Goal: Task Accomplishment & Management: Complete application form

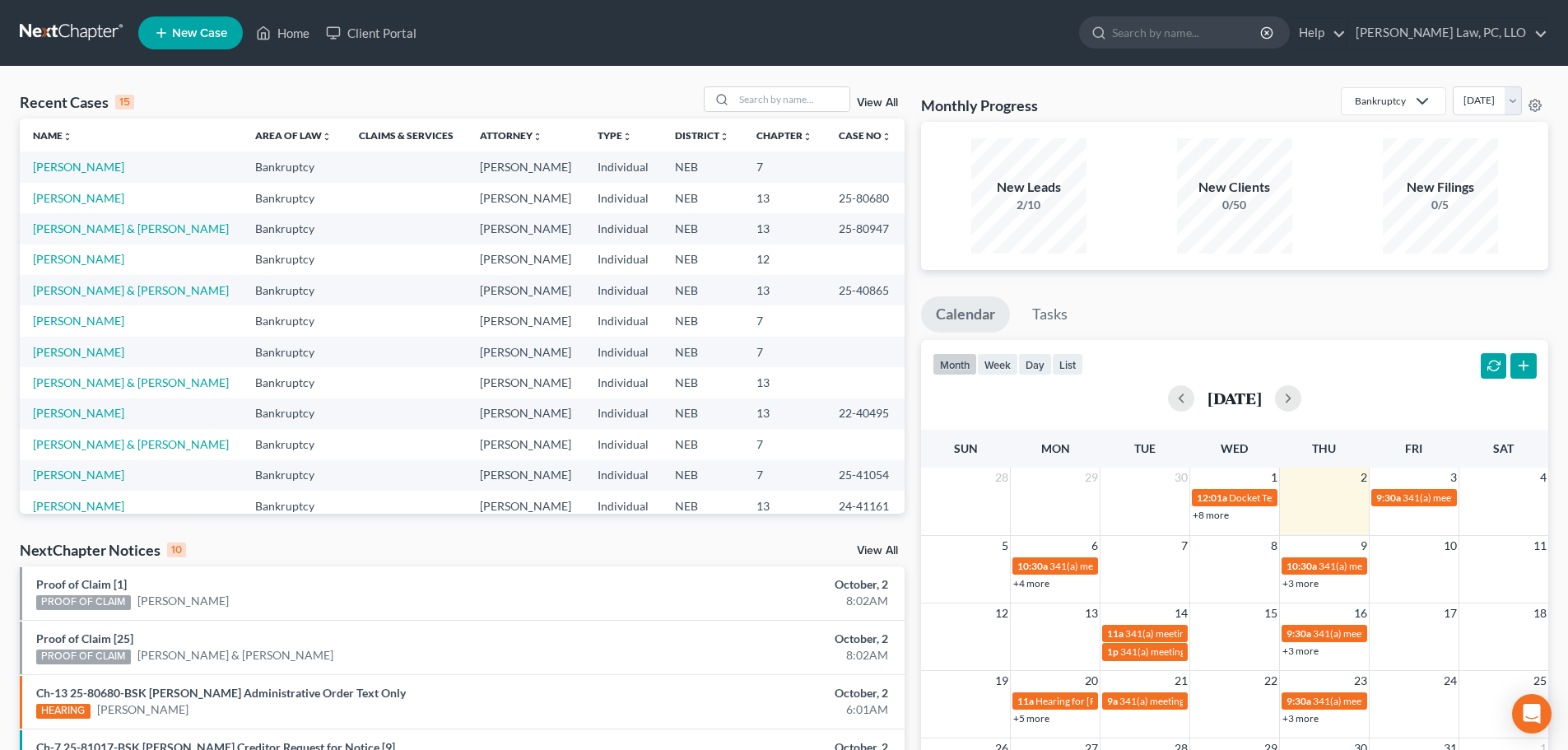
click at [885, 553] on link "View All" at bounding box center [877, 551] width 41 height 11
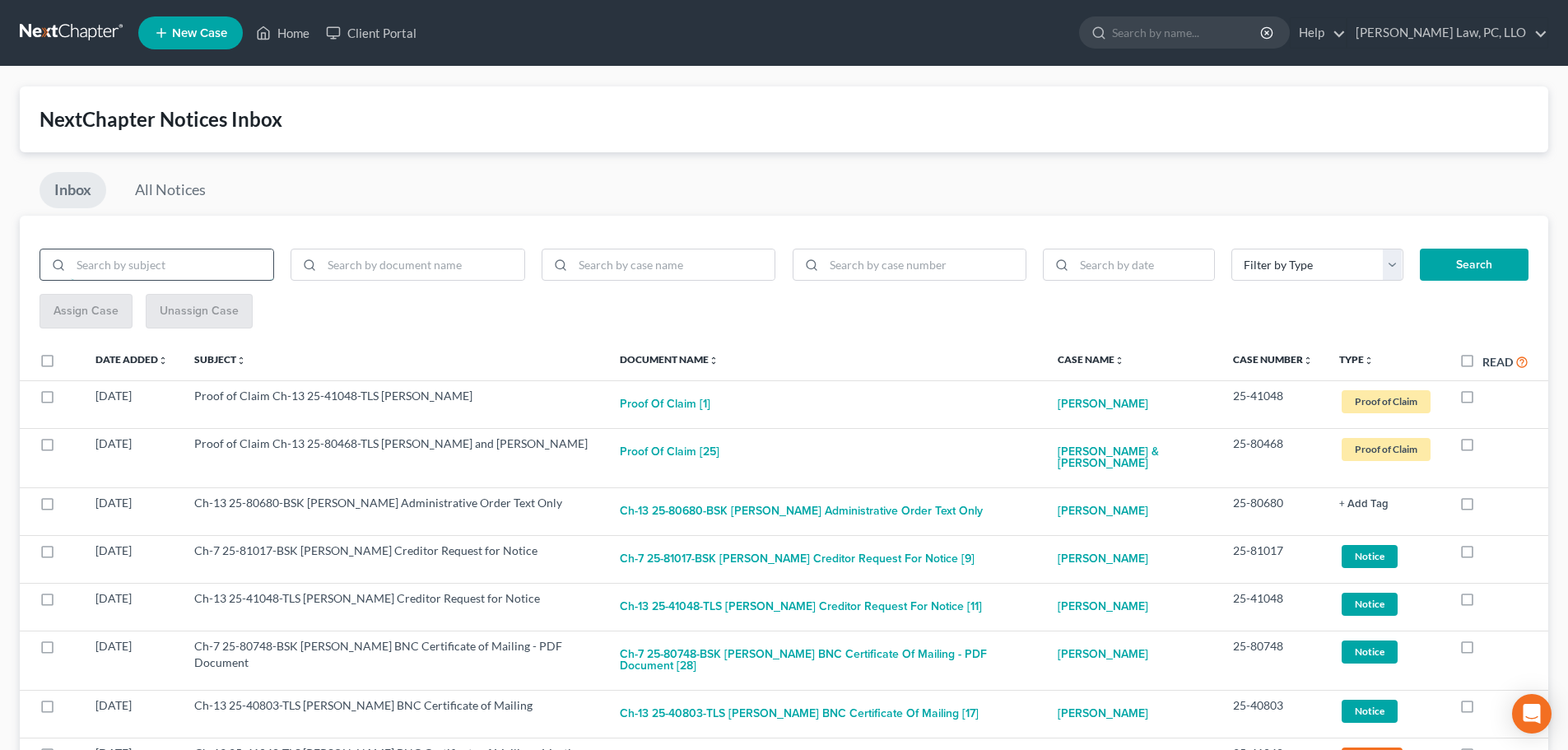
click at [197, 266] on input "search" at bounding box center [173, 265] width 203 height 31
click at [1420, 248] on button "Search" at bounding box center [1474, 265] width 109 height 33
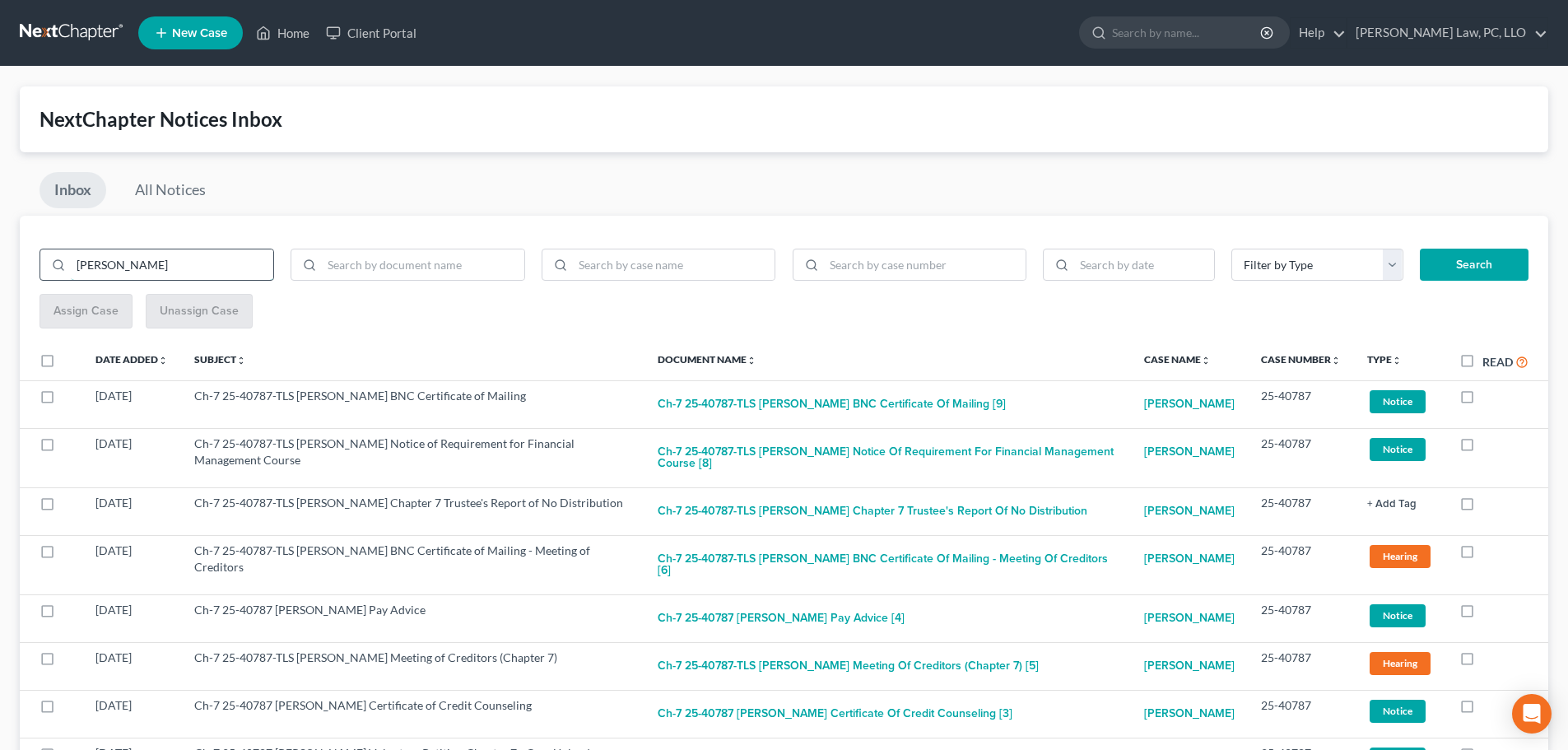
click at [132, 267] on input "[PERSON_NAME]" at bounding box center [173, 265] width 203 height 31
type input "[PERSON_NAME]"
click at [1420, 248] on button "Search" at bounding box center [1474, 265] width 109 height 33
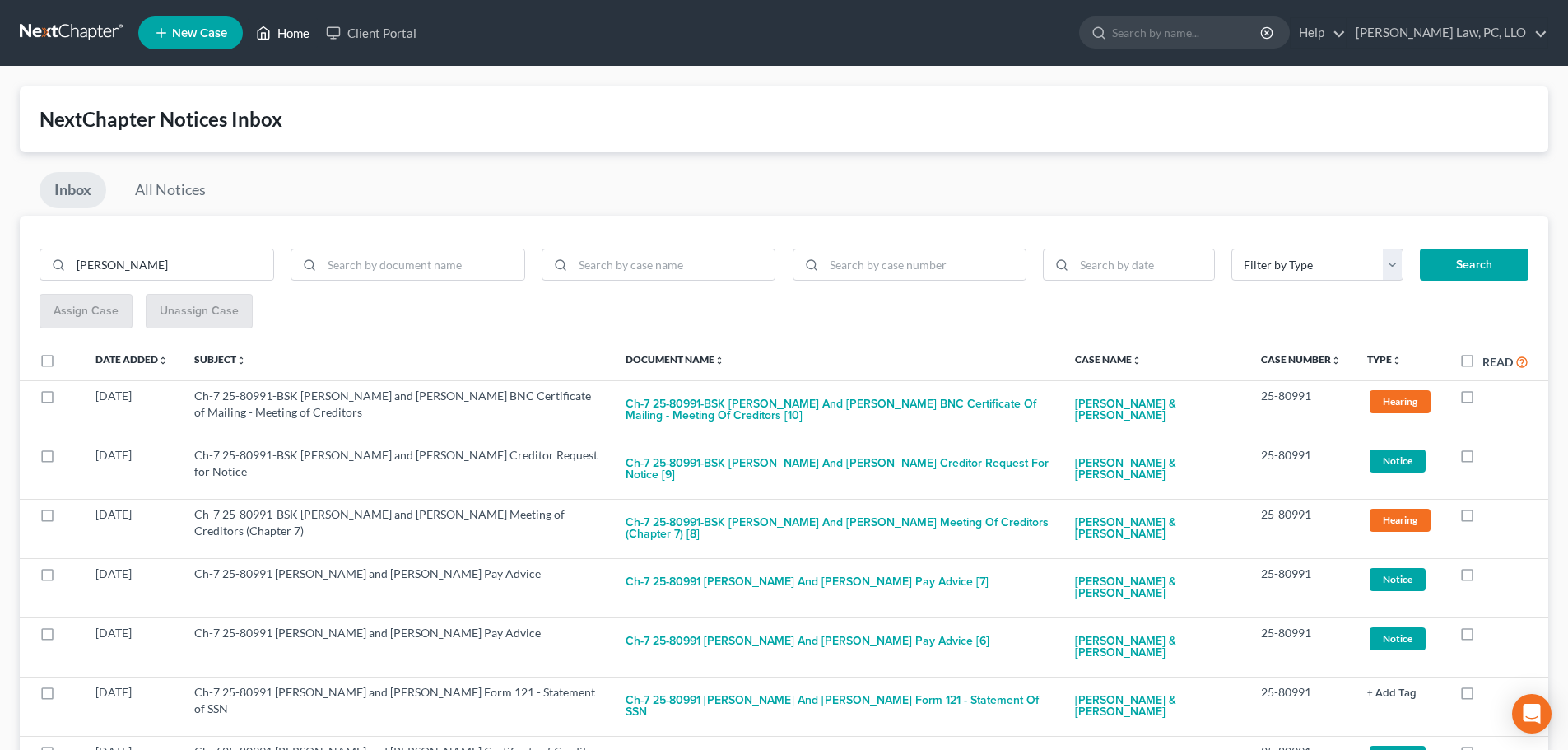
click at [272, 31] on link "Home" at bounding box center [283, 32] width 70 height 29
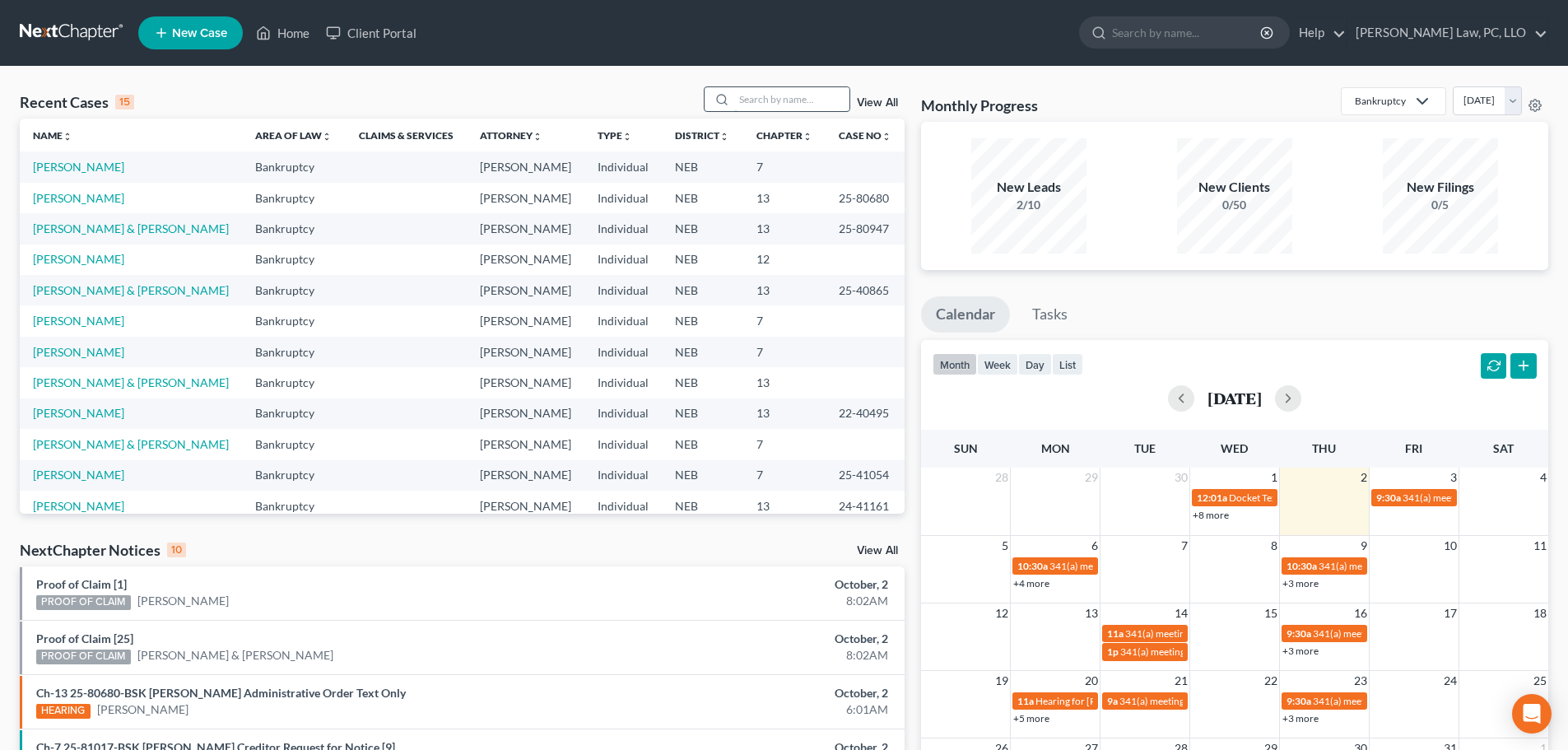
click at [738, 101] on input "search" at bounding box center [793, 99] width 116 height 24
type input "[PERSON_NAME]"
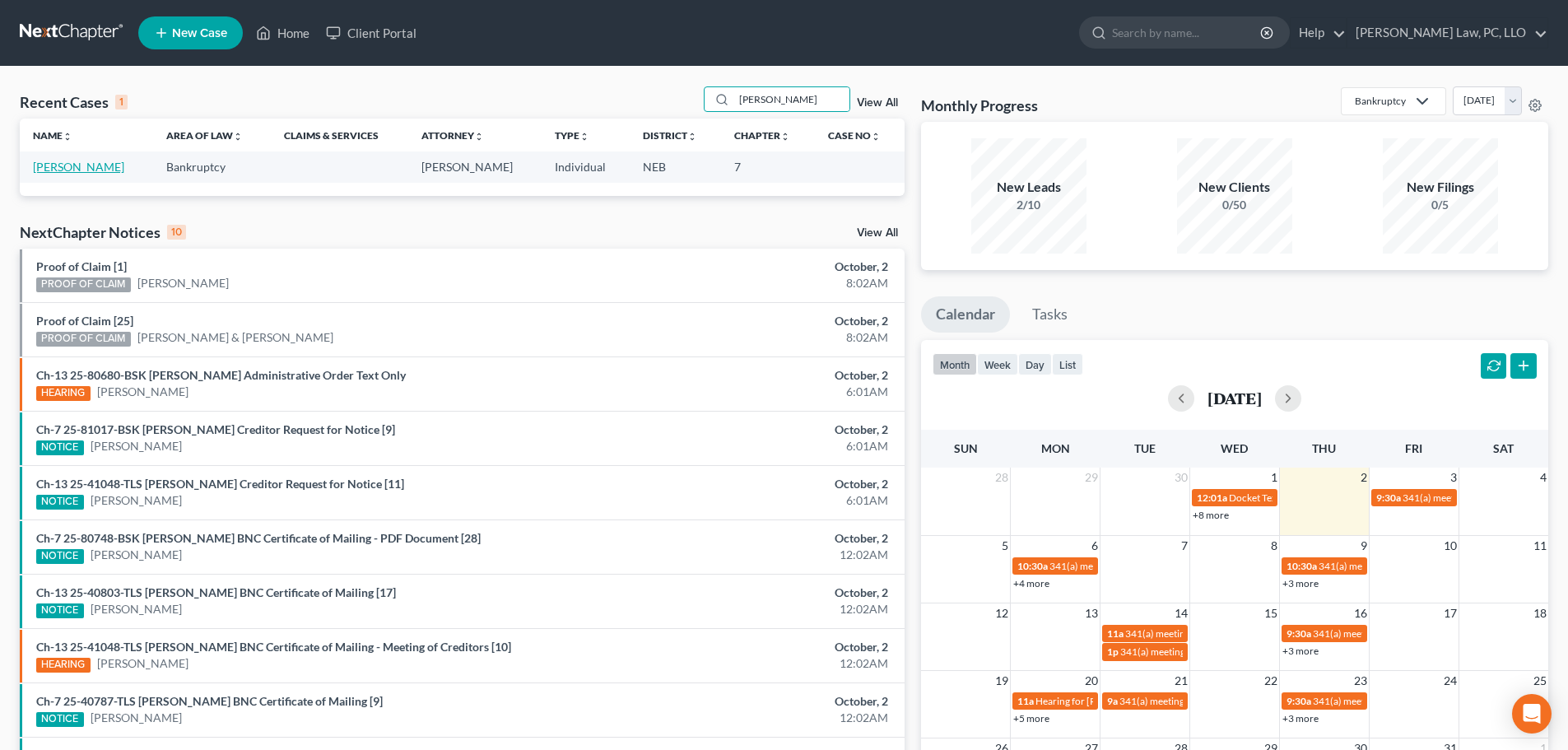
click at [85, 165] on link "[PERSON_NAME]" at bounding box center [79, 166] width 91 height 14
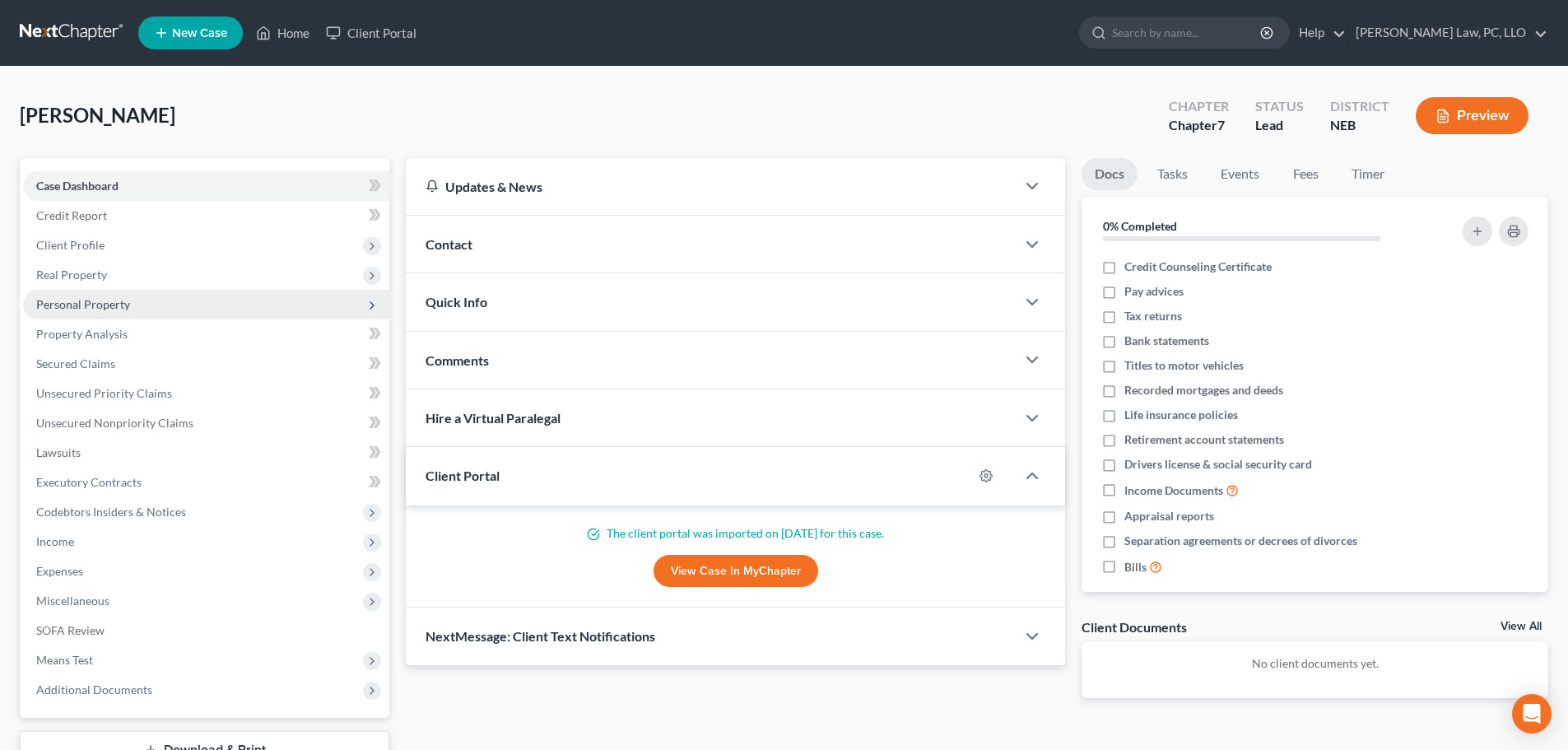
click at [98, 314] on span "Personal Property" at bounding box center [206, 304] width 366 height 29
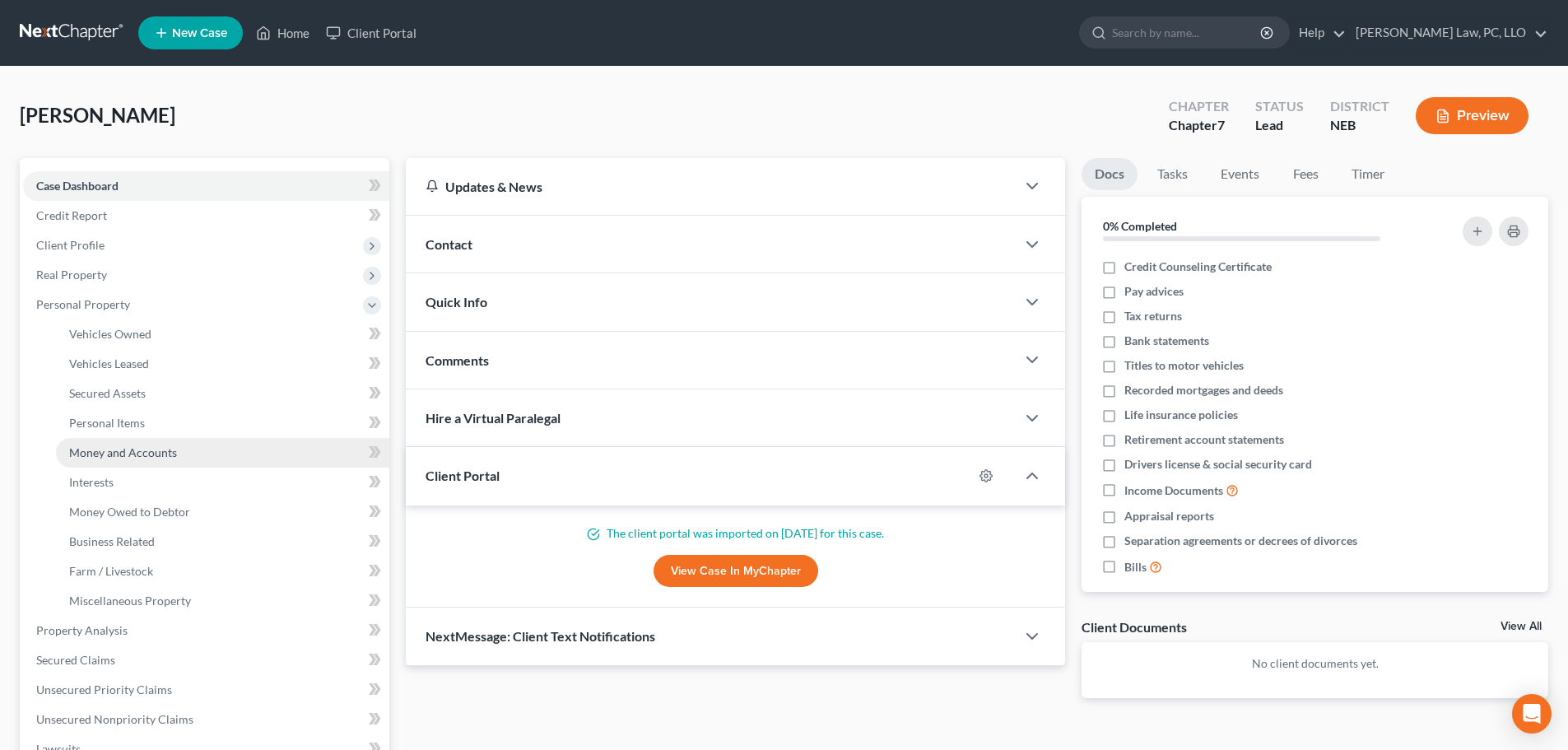
click at [124, 456] on span "Money and Accounts" at bounding box center [123, 452] width 108 height 14
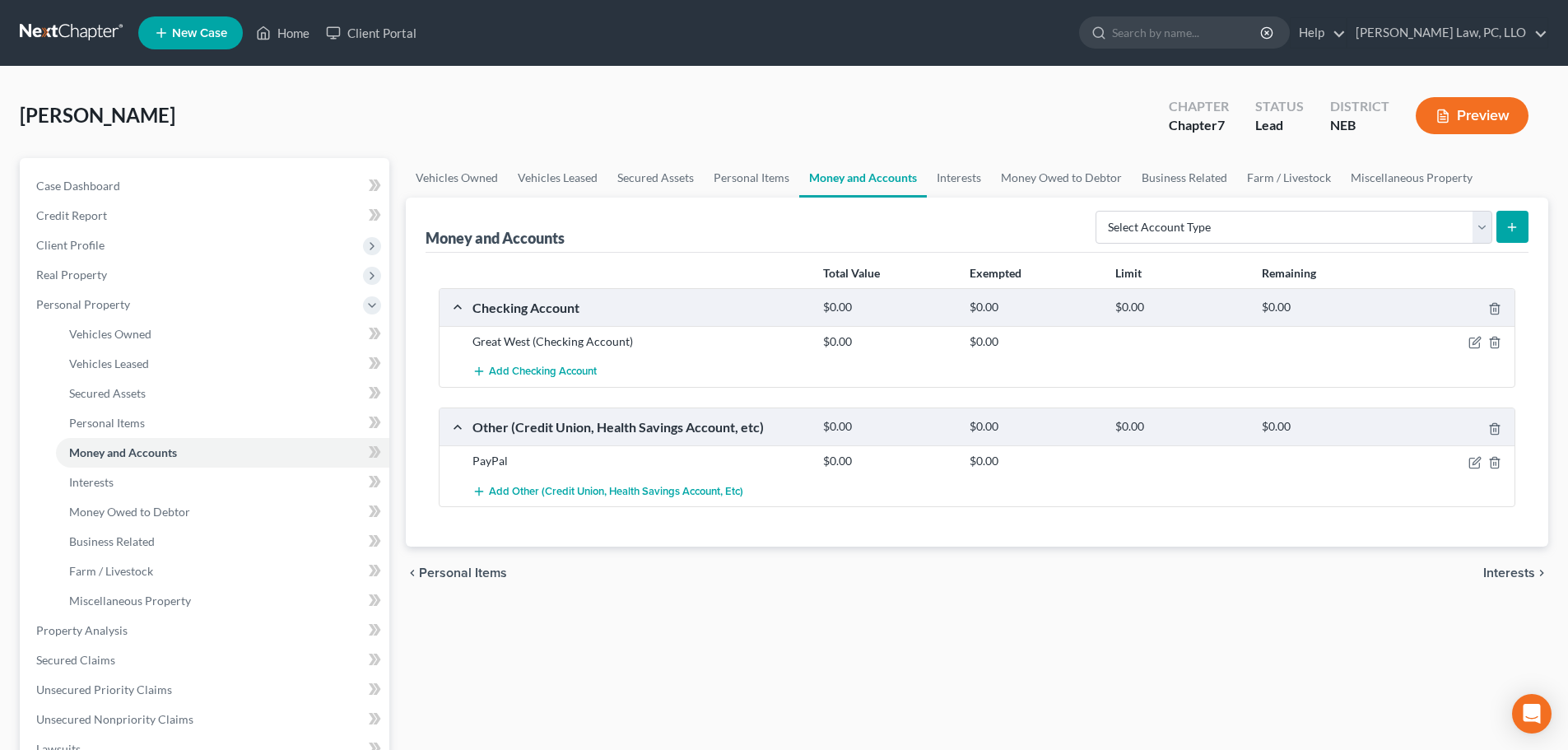
click at [601, 569] on div "chevron_left Personal Items Interests chevron_right" at bounding box center [976, 574] width 1142 height 53
click at [615, 610] on div "Vehicles Owned Vehicles Leased Secured Assets Personal Items Money and Accounts…" at bounding box center [976, 633] width 1159 height 951
click at [282, 34] on link "Home" at bounding box center [283, 32] width 70 height 29
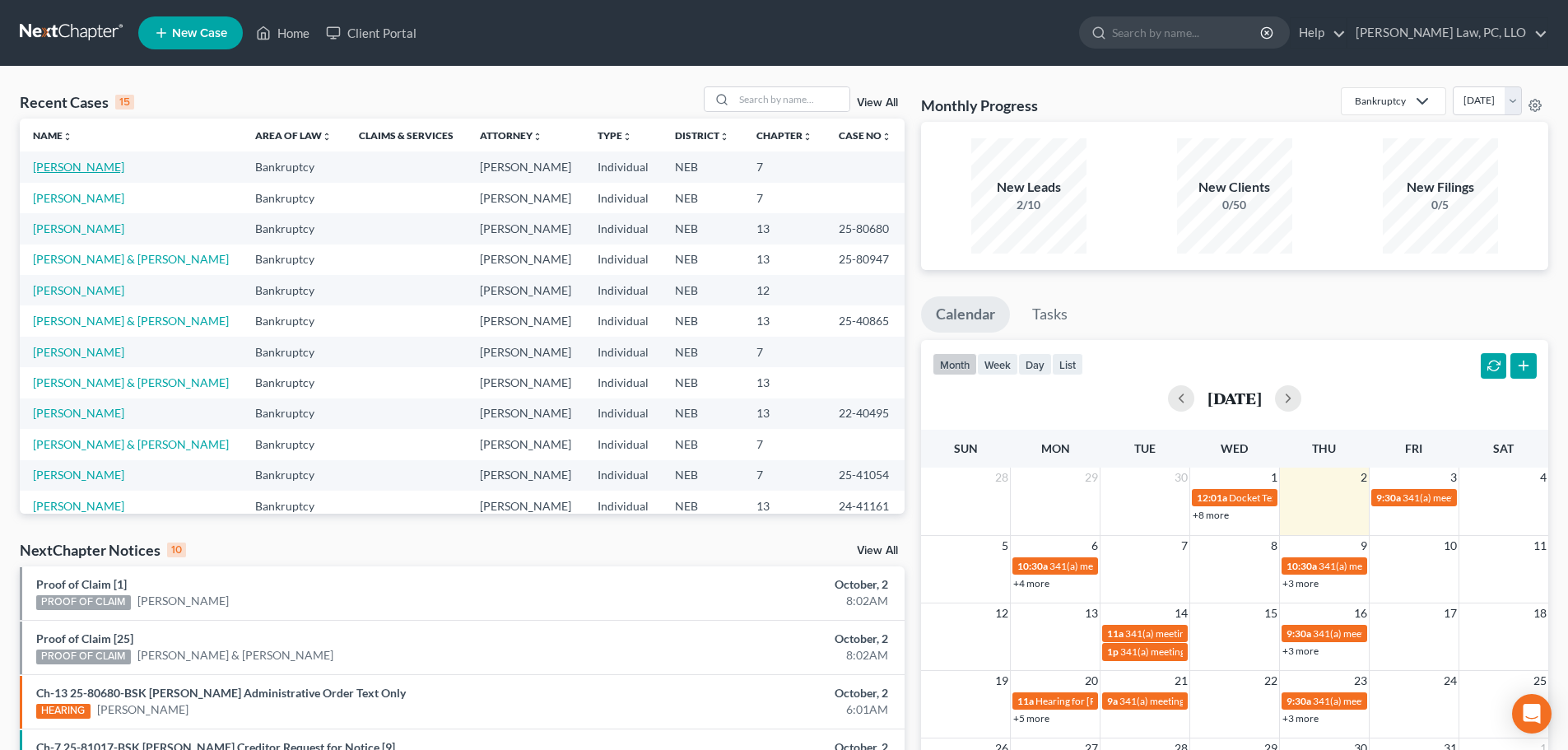
click at [77, 170] on link "[PERSON_NAME]" at bounding box center [79, 166] width 91 height 14
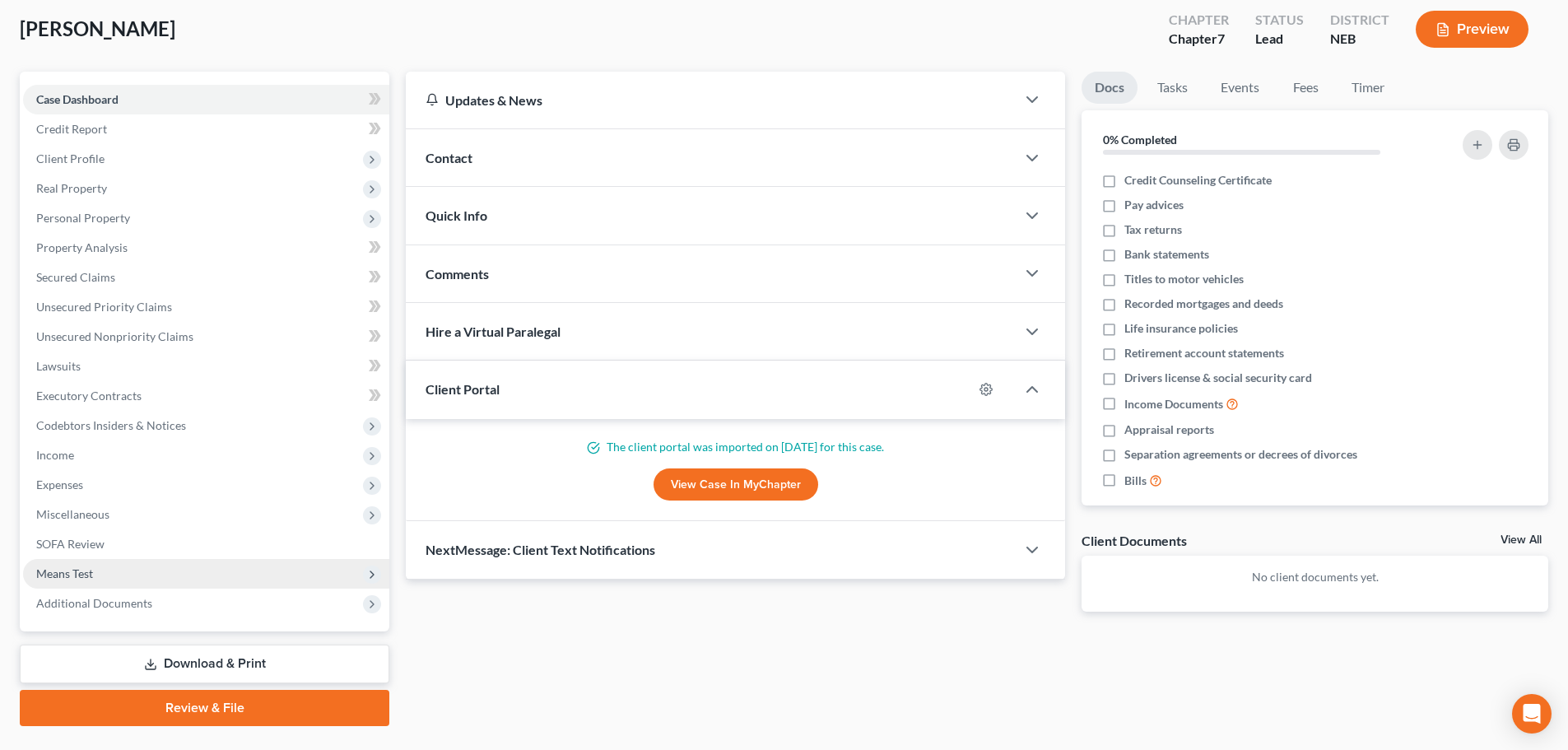
scroll to position [125, 0]
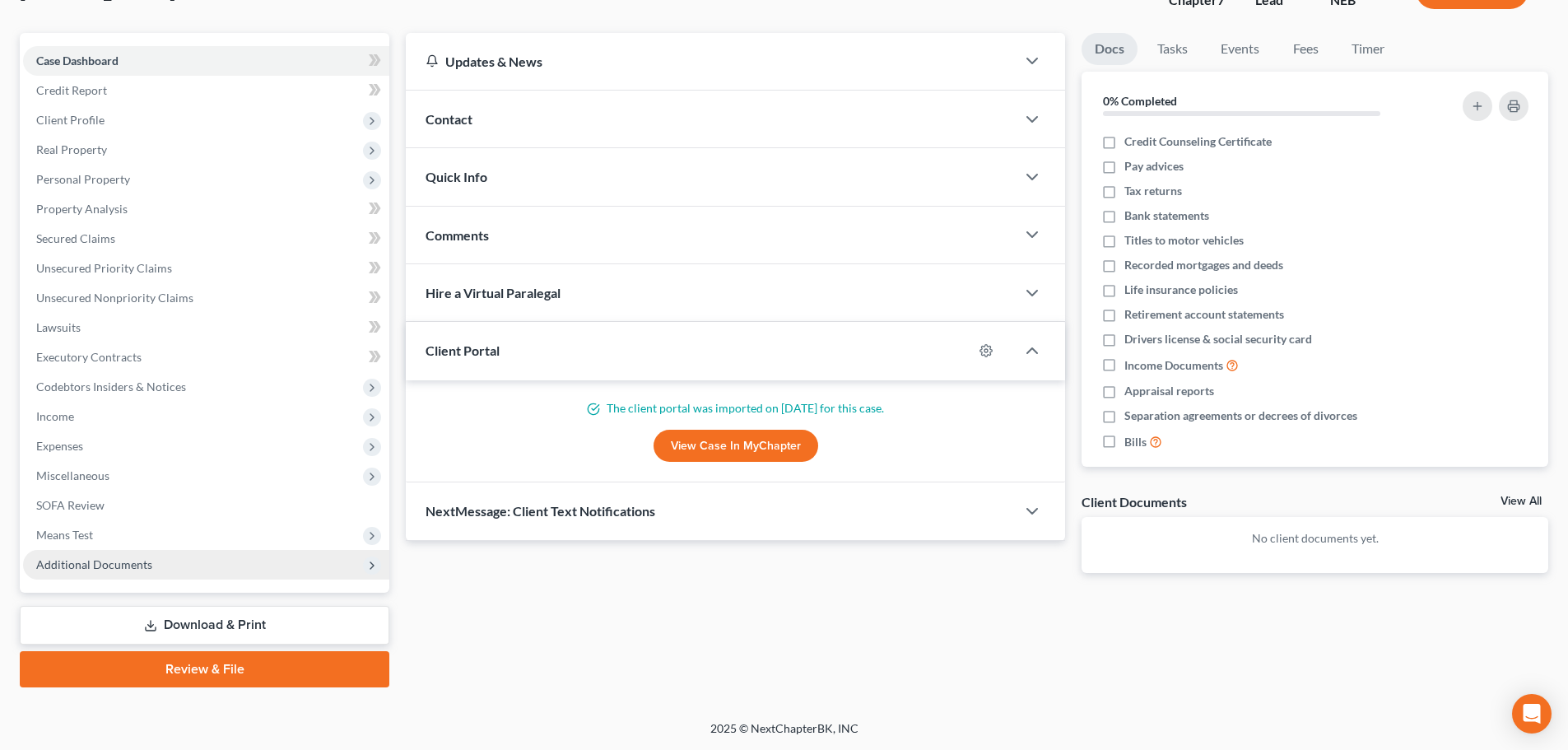
click at [111, 560] on span "Additional Documents" at bounding box center [94, 564] width 116 height 14
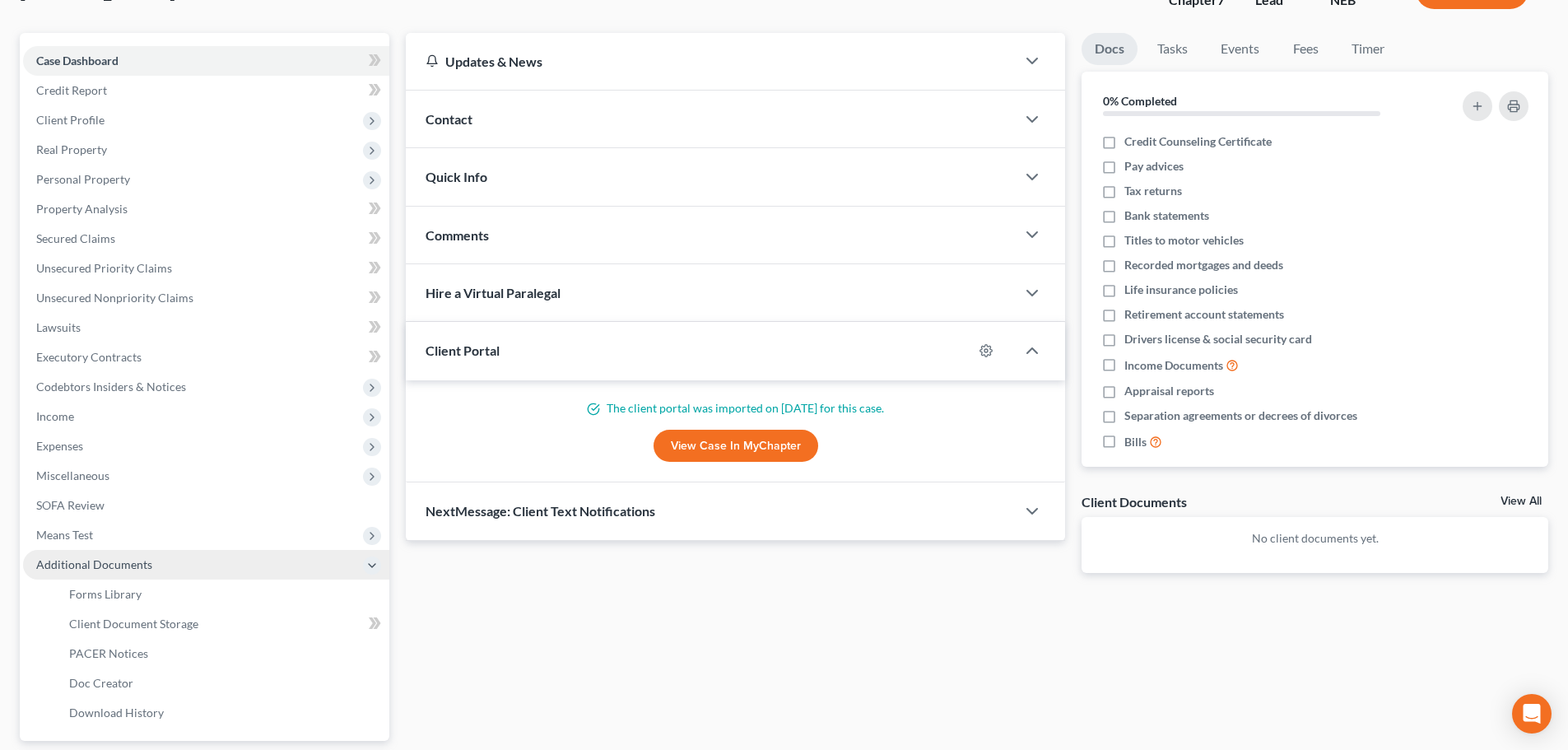
click at [109, 558] on span "Additional Documents" at bounding box center [94, 564] width 116 height 14
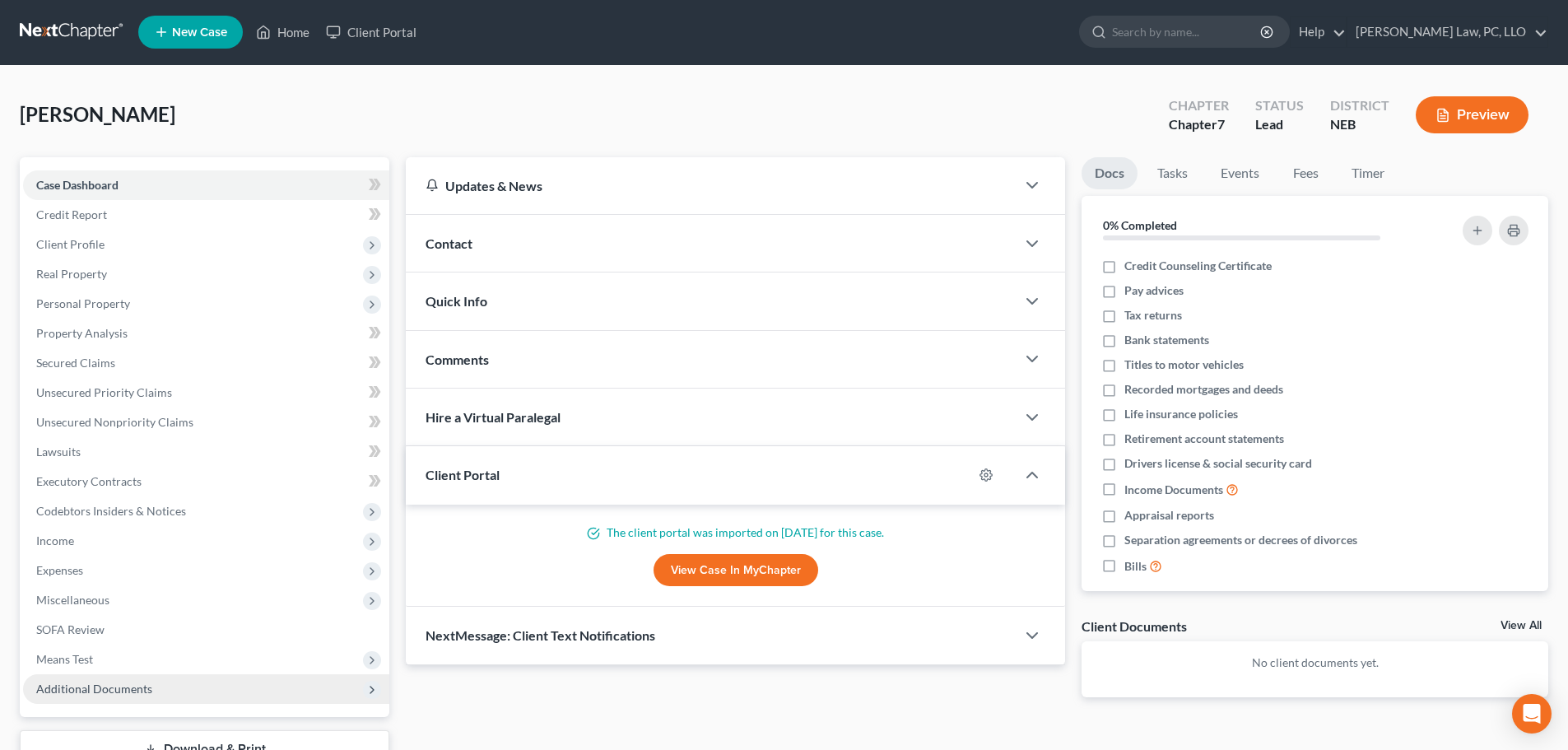
scroll to position [0, 0]
click at [282, 42] on link "Home" at bounding box center [283, 32] width 70 height 29
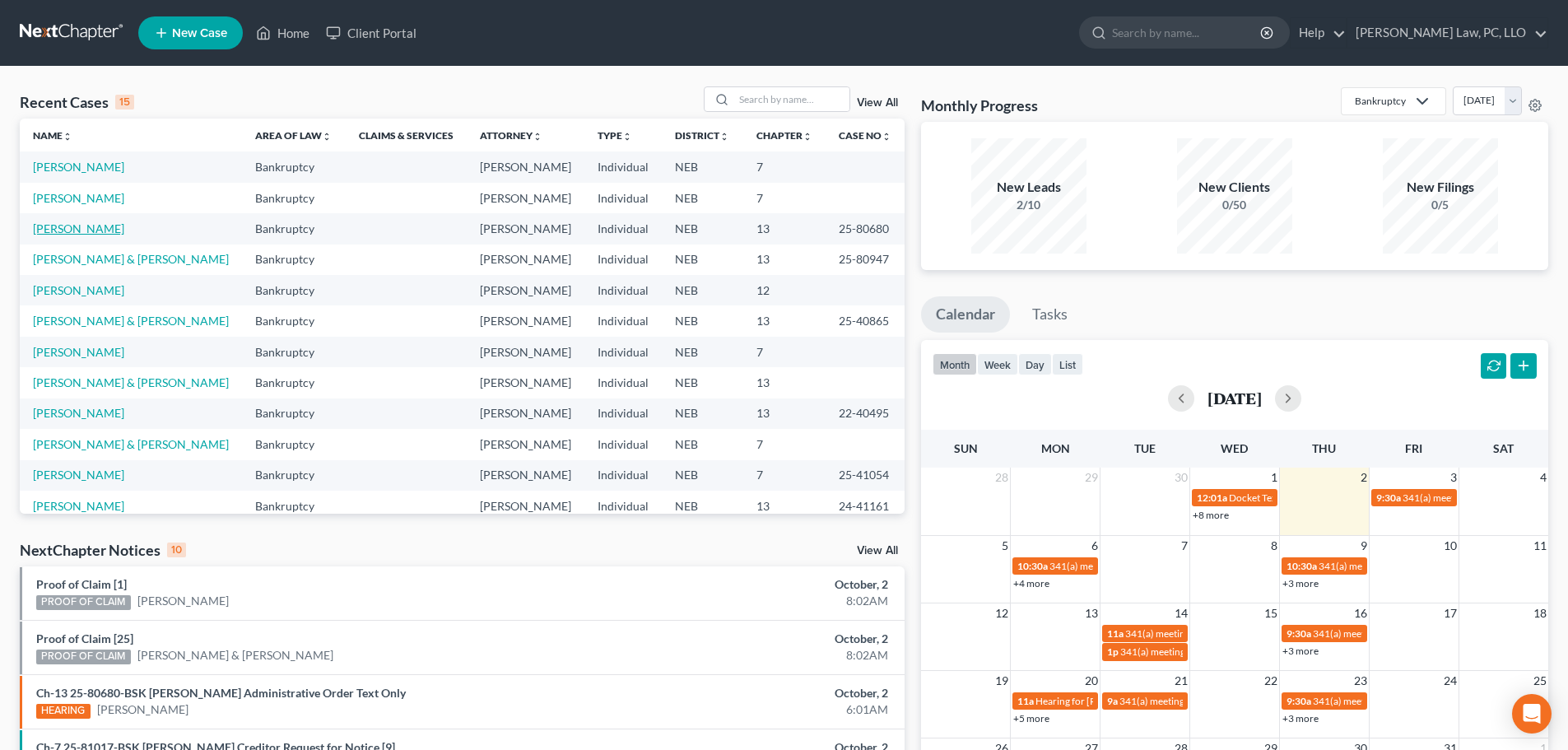
click at [39, 235] on link "[PERSON_NAME]" at bounding box center [79, 229] width 91 height 14
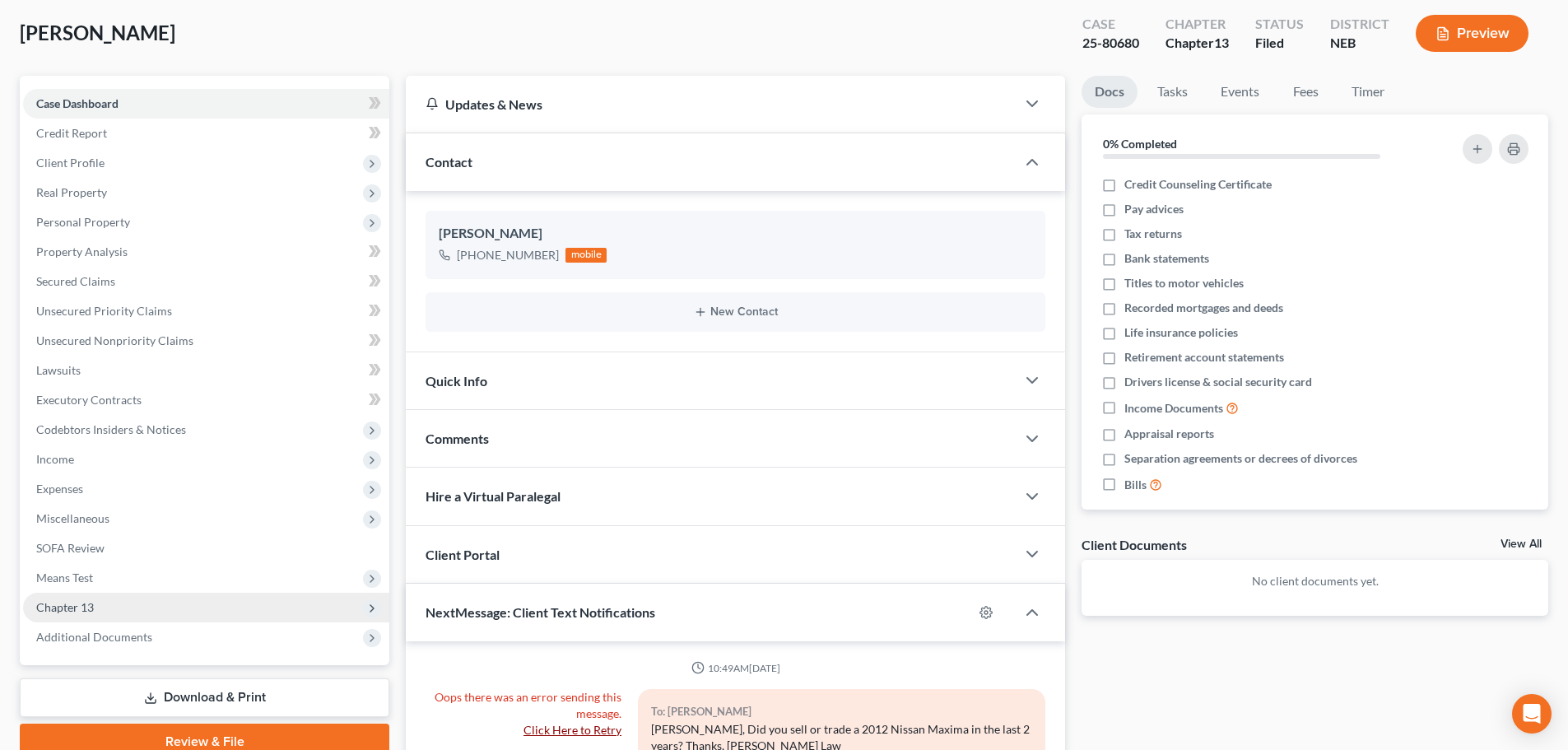
scroll to position [23, 0]
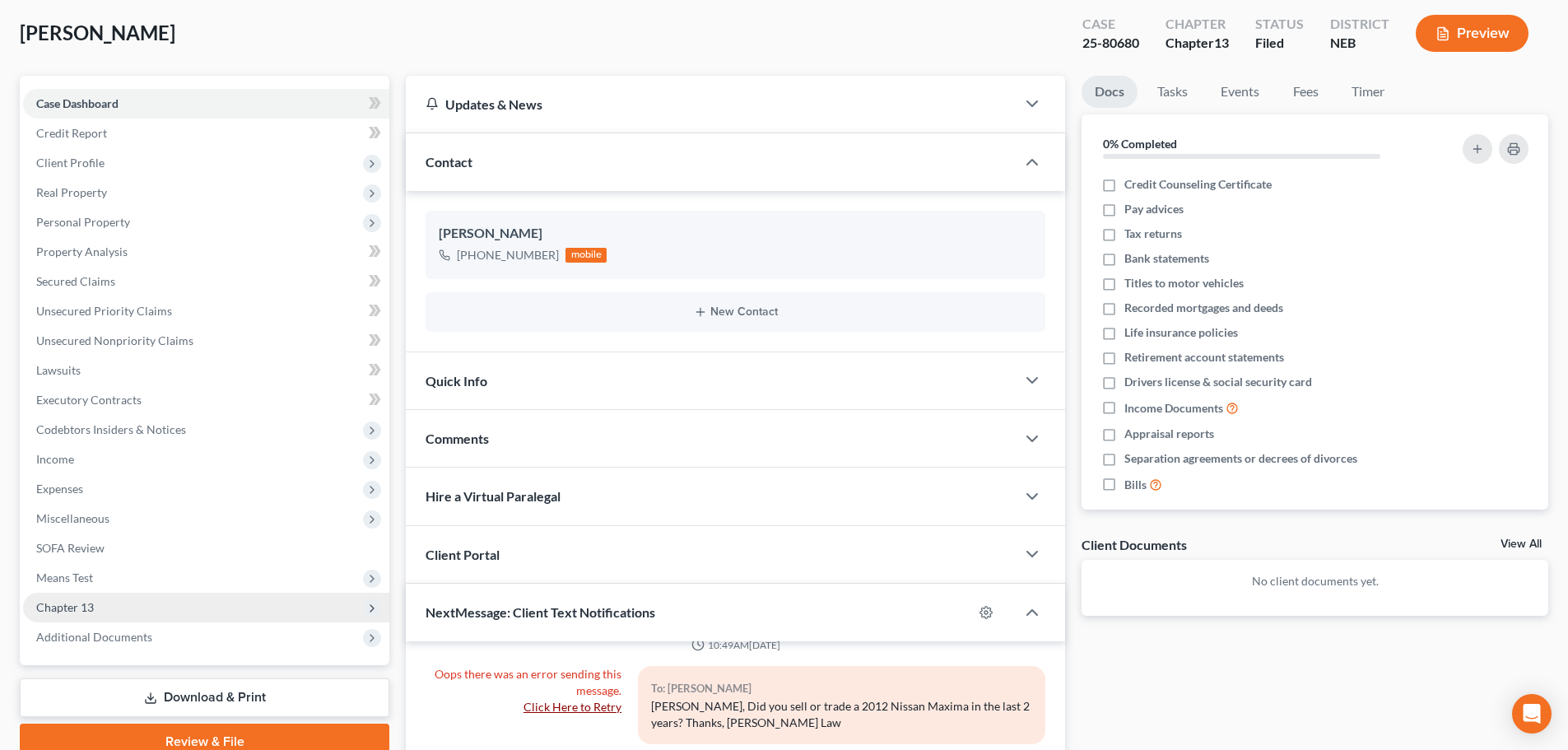
click at [114, 612] on span "Chapter 13" at bounding box center [206, 607] width 366 height 29
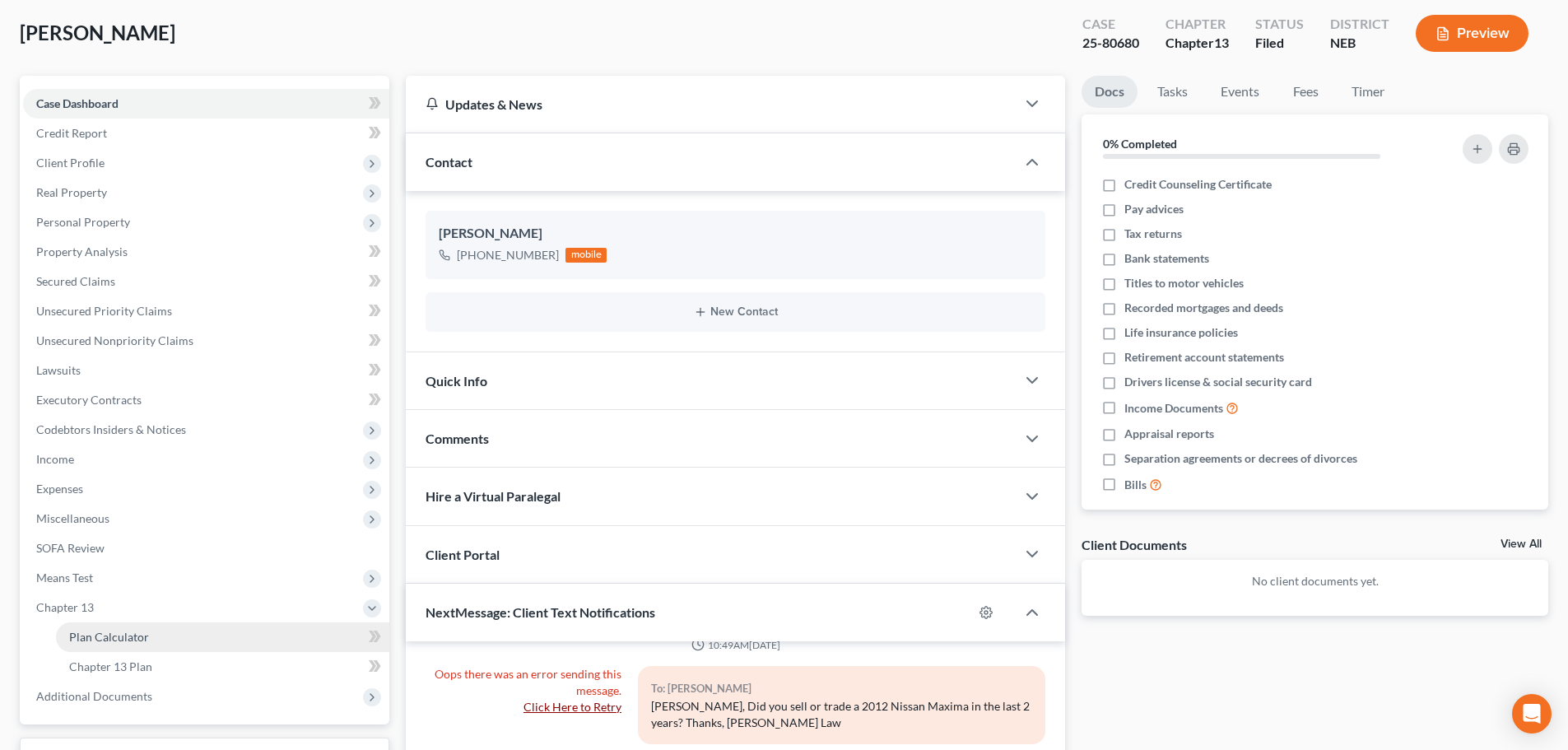
click at [112, 642] on span "Plan Calculator" at bounding box center [109, 636] width 80 height 14
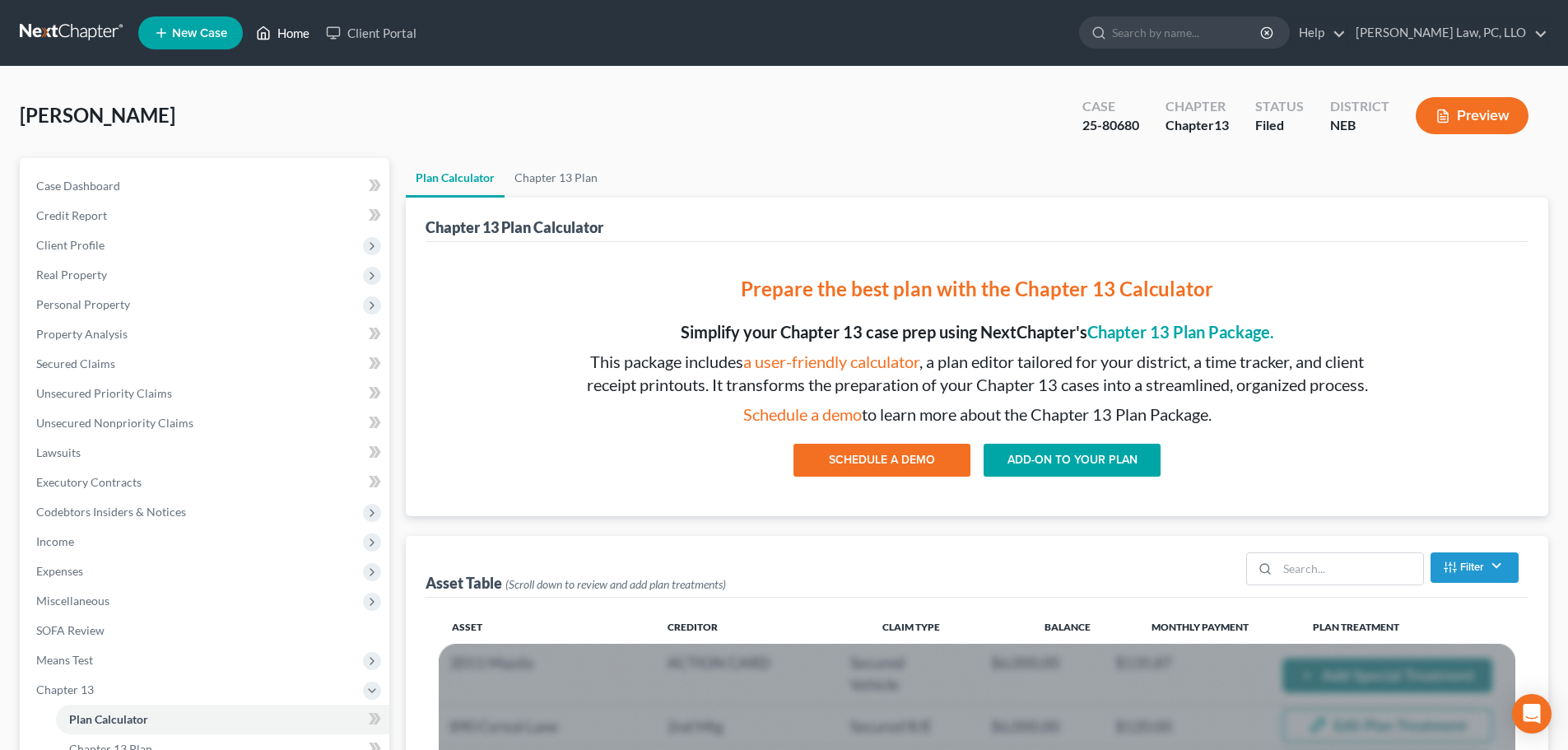
click at [289, 32] on link "Home" at bounding box center [283, 32] width 70 height 29
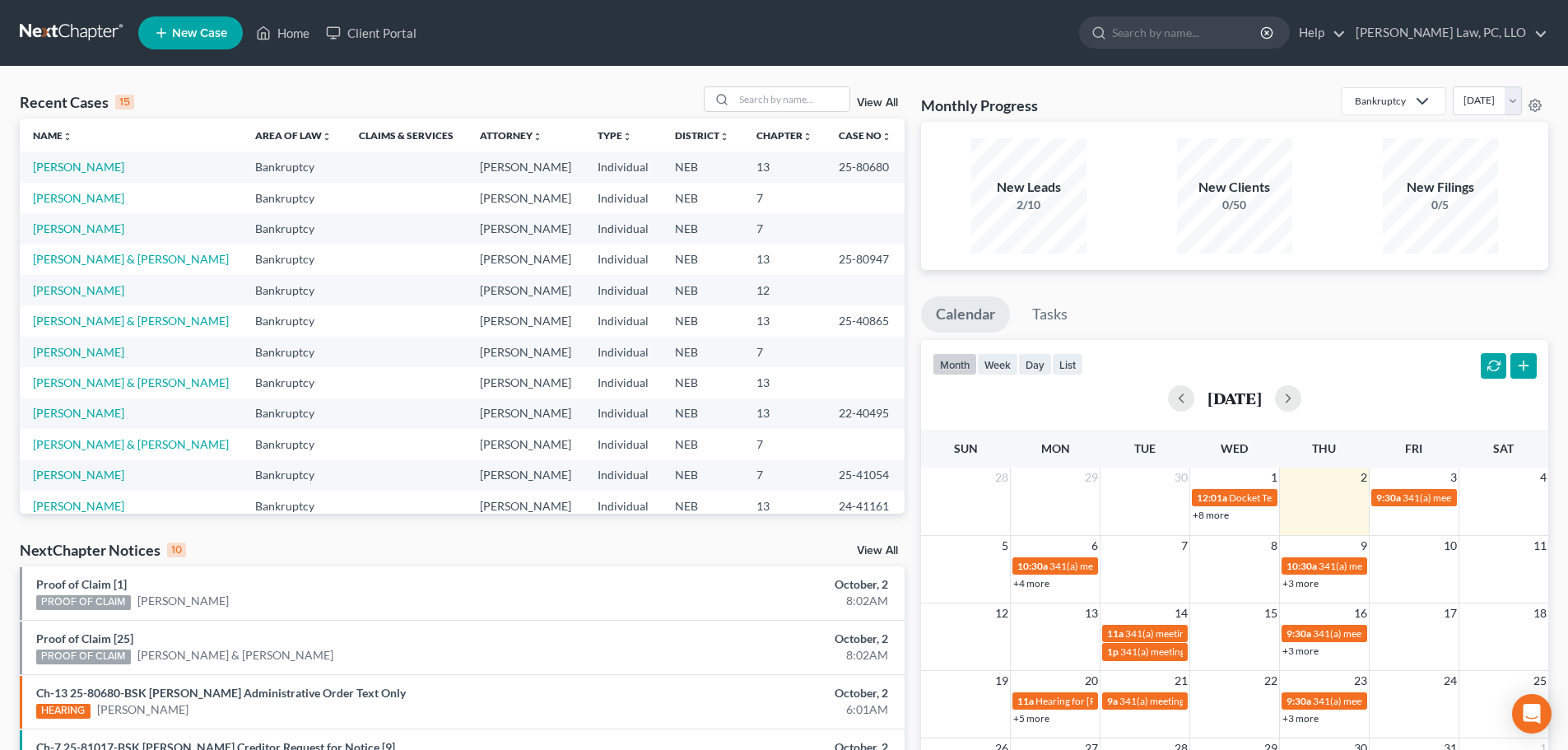
click at [862, 543] on div "NextChapter Notices 10 View All" at bounding box center [462, 554] width 884 height 27
click at [866, 554] on link "View All" at bounding box center [877, 551] width 41 height 11
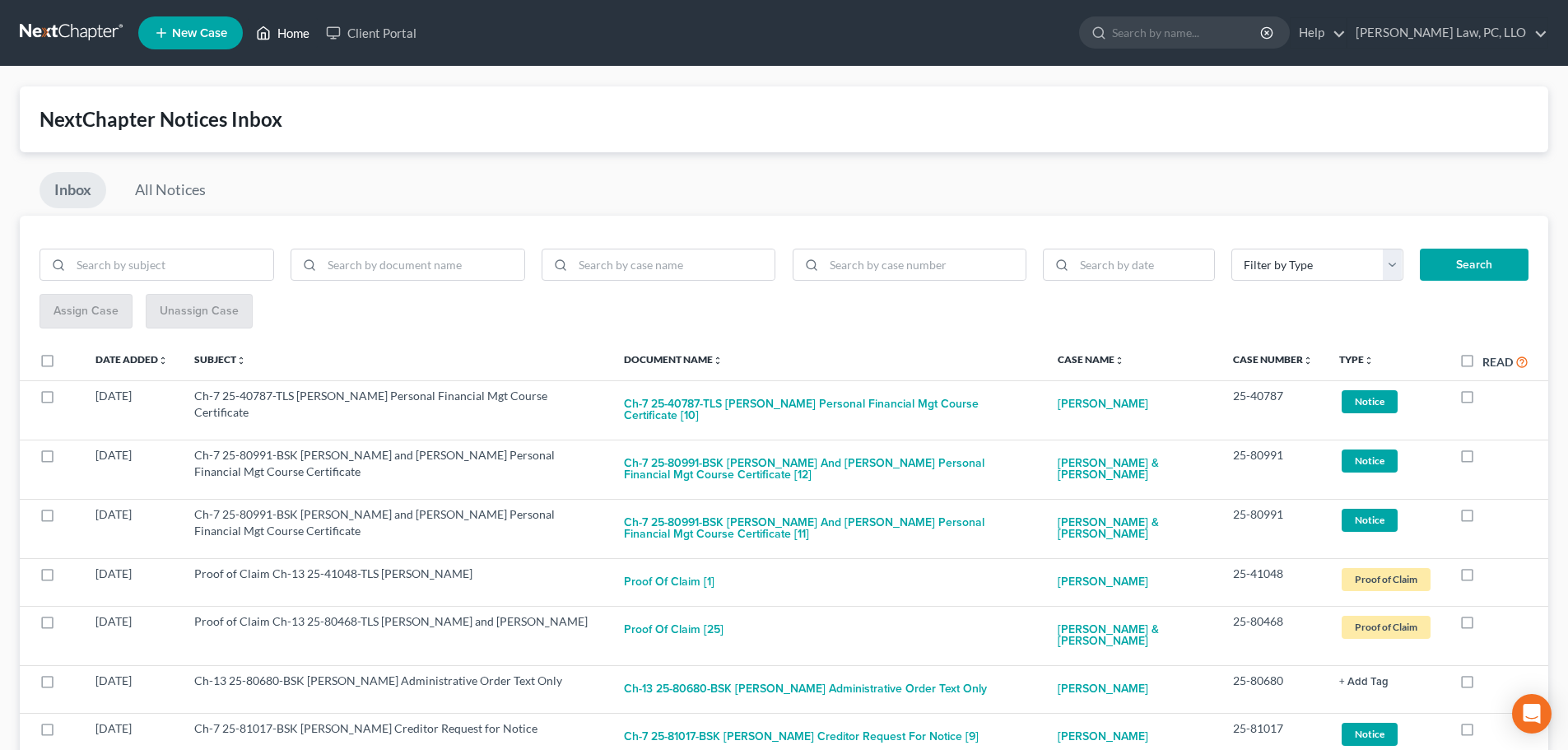
click at [288, 26] on link "Home" at bounding box center [283, 32] width 70 height 29
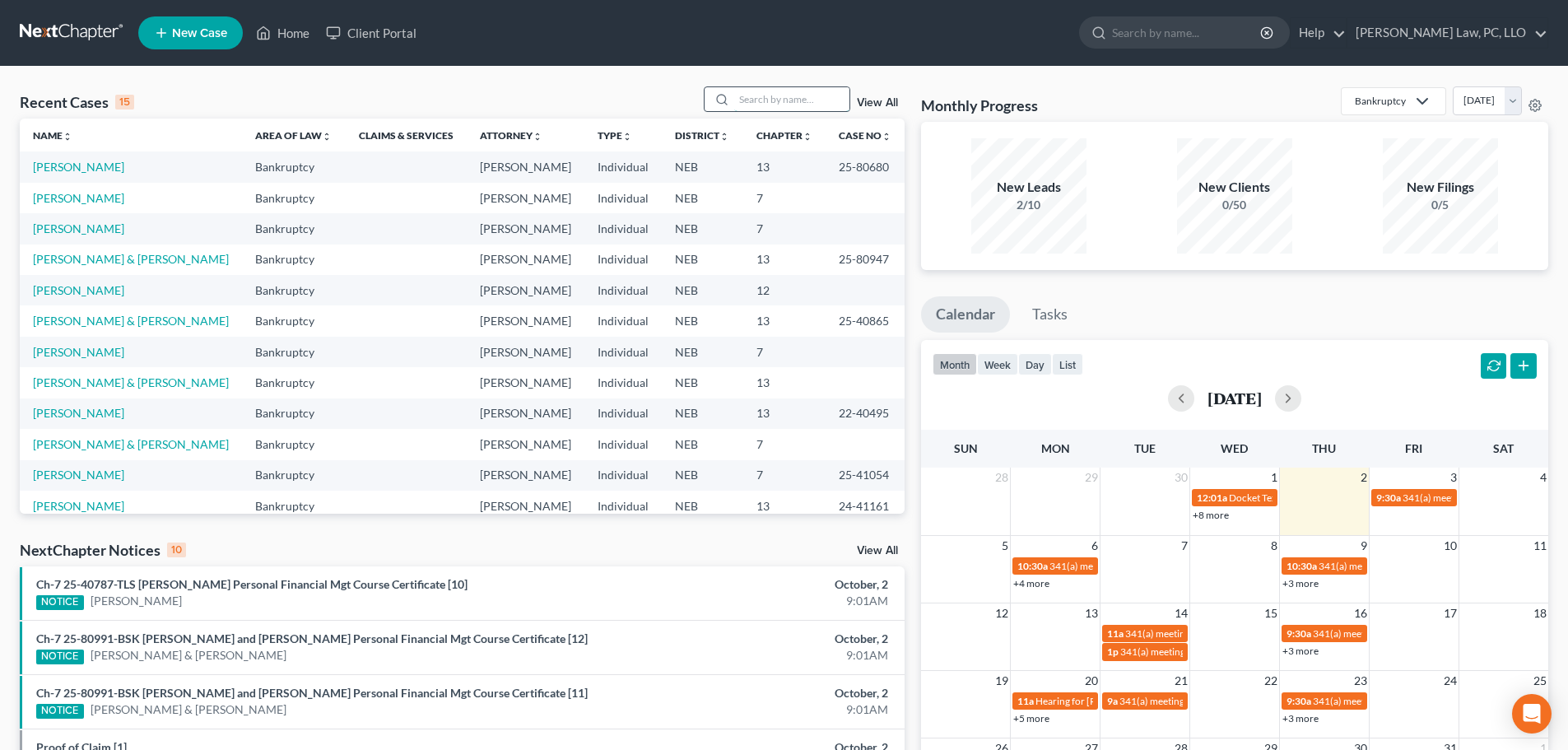
drag, startPoint x: 795, startPoint y: 96, endPoint x: 796, endPoint y: 110, distance: 14.0
click at [795, 96] on input "search" at bounding box center [793, 99] width 116 height 24
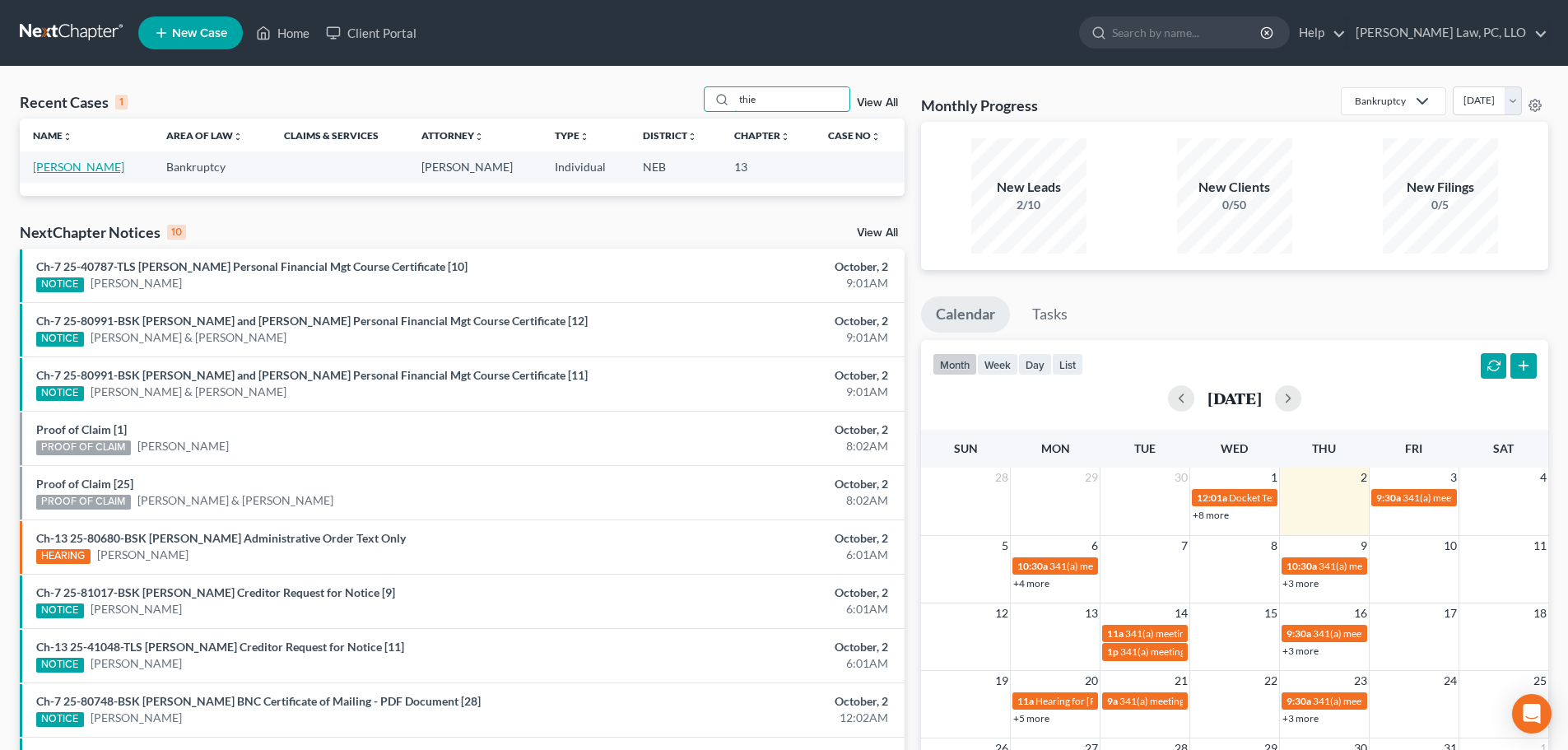
type input "thie"
click at [115, 170] on link "[PERSON_NAME]" at bounding box center [79, 166] width 91 height 14
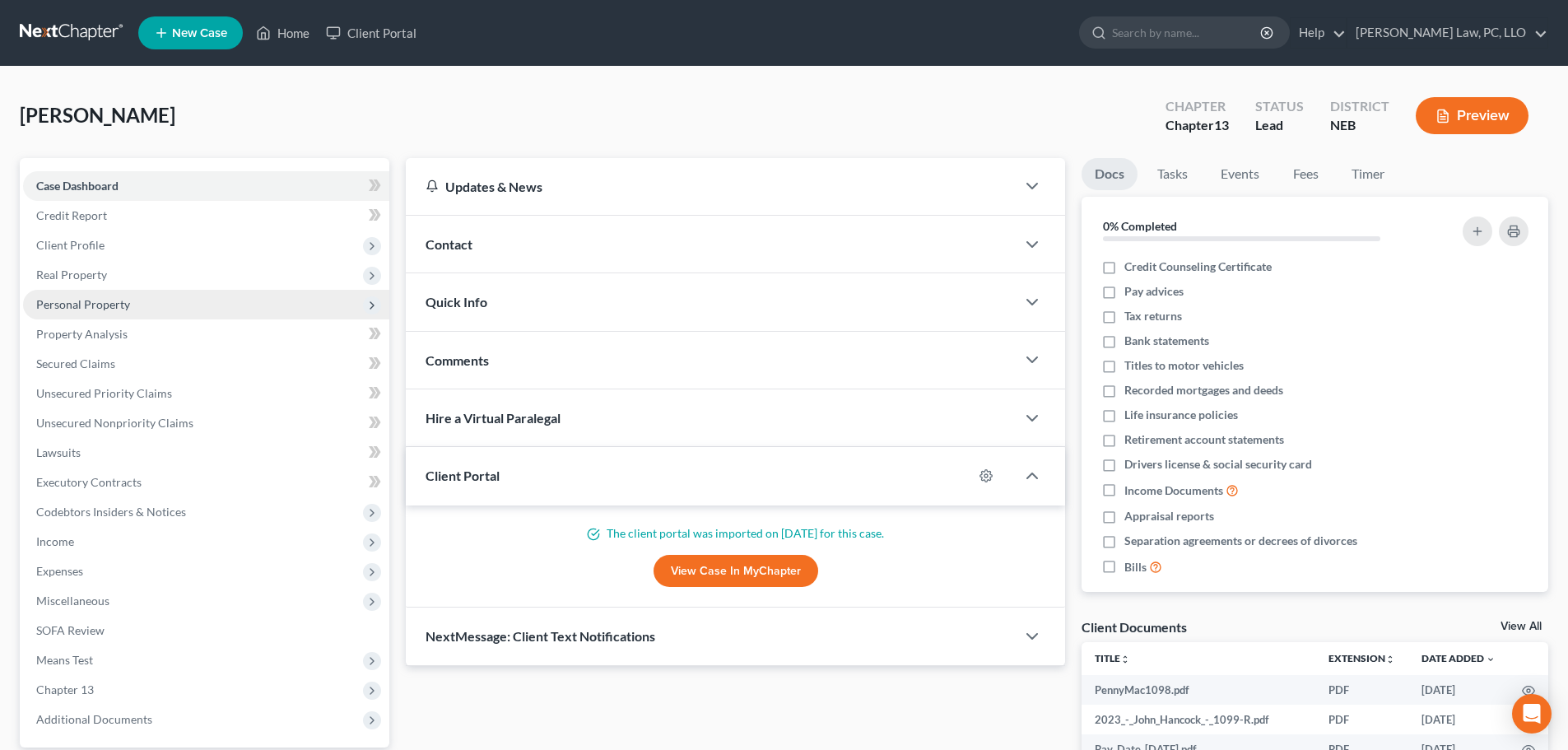
click at [87, 303] on span "Personal Property" at bounding box center [82, 303] width 94 height 14
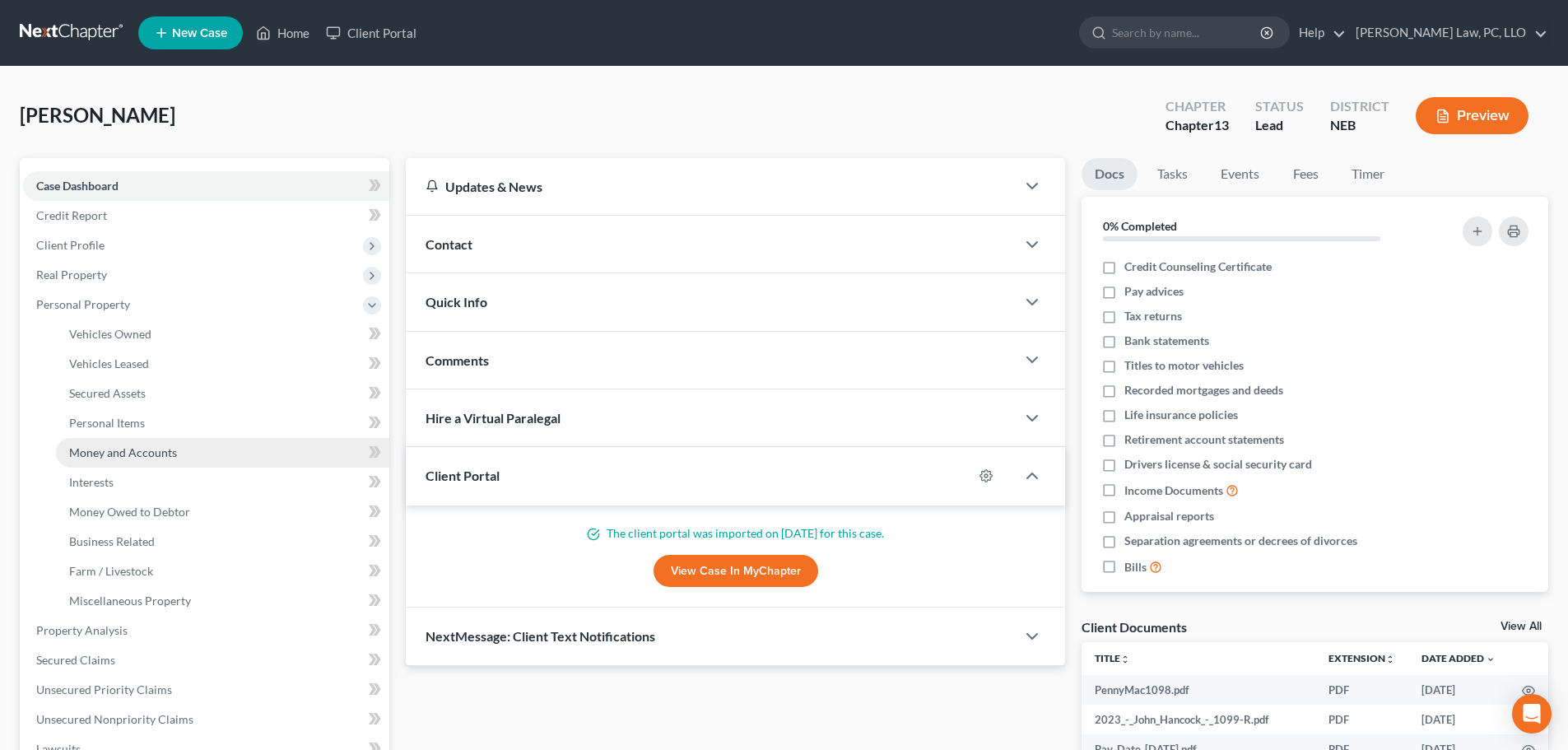
click at [127, 452] on span "Money and Accounts" at bounding box center [123, 452] width 108 height 14
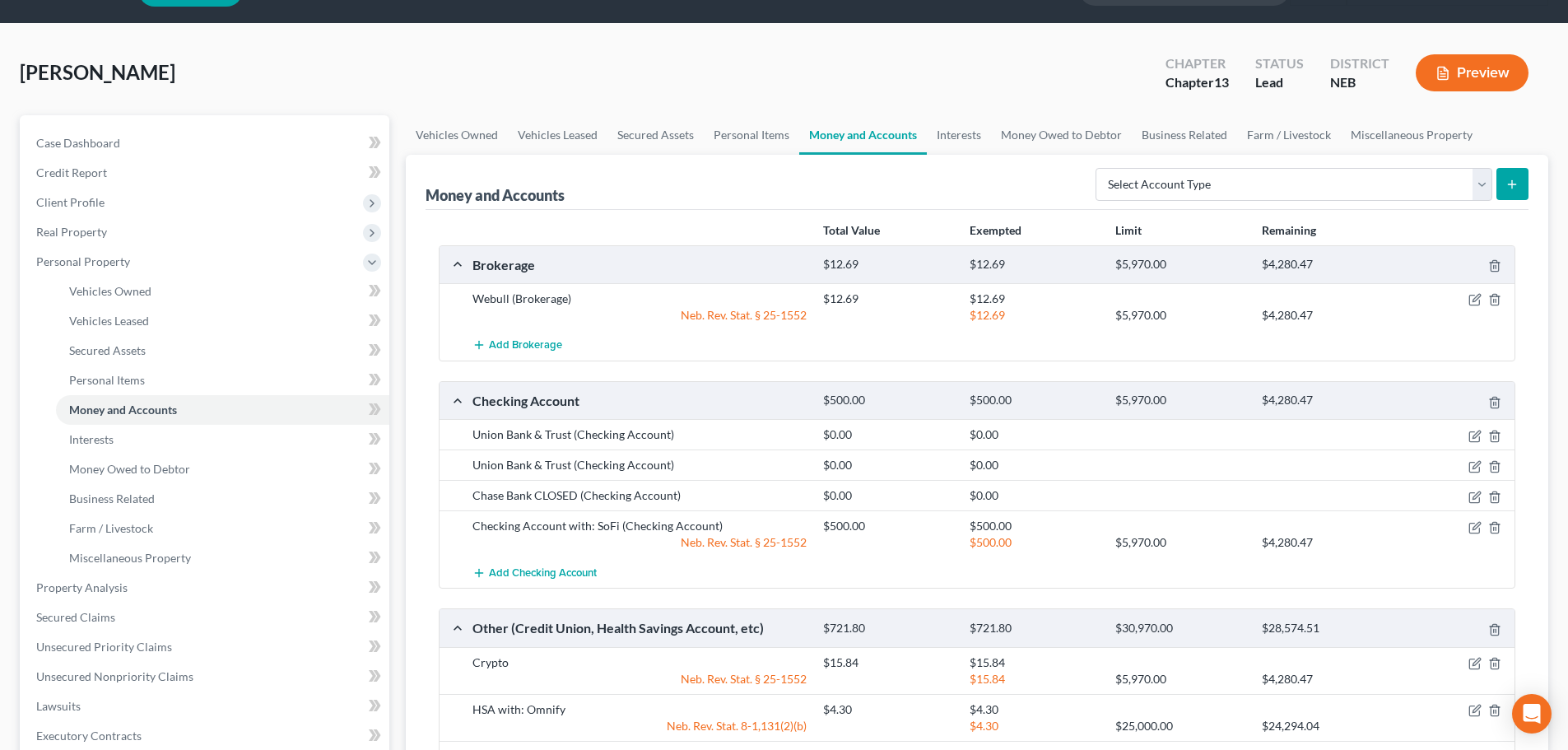
scroll to position [82, 0]
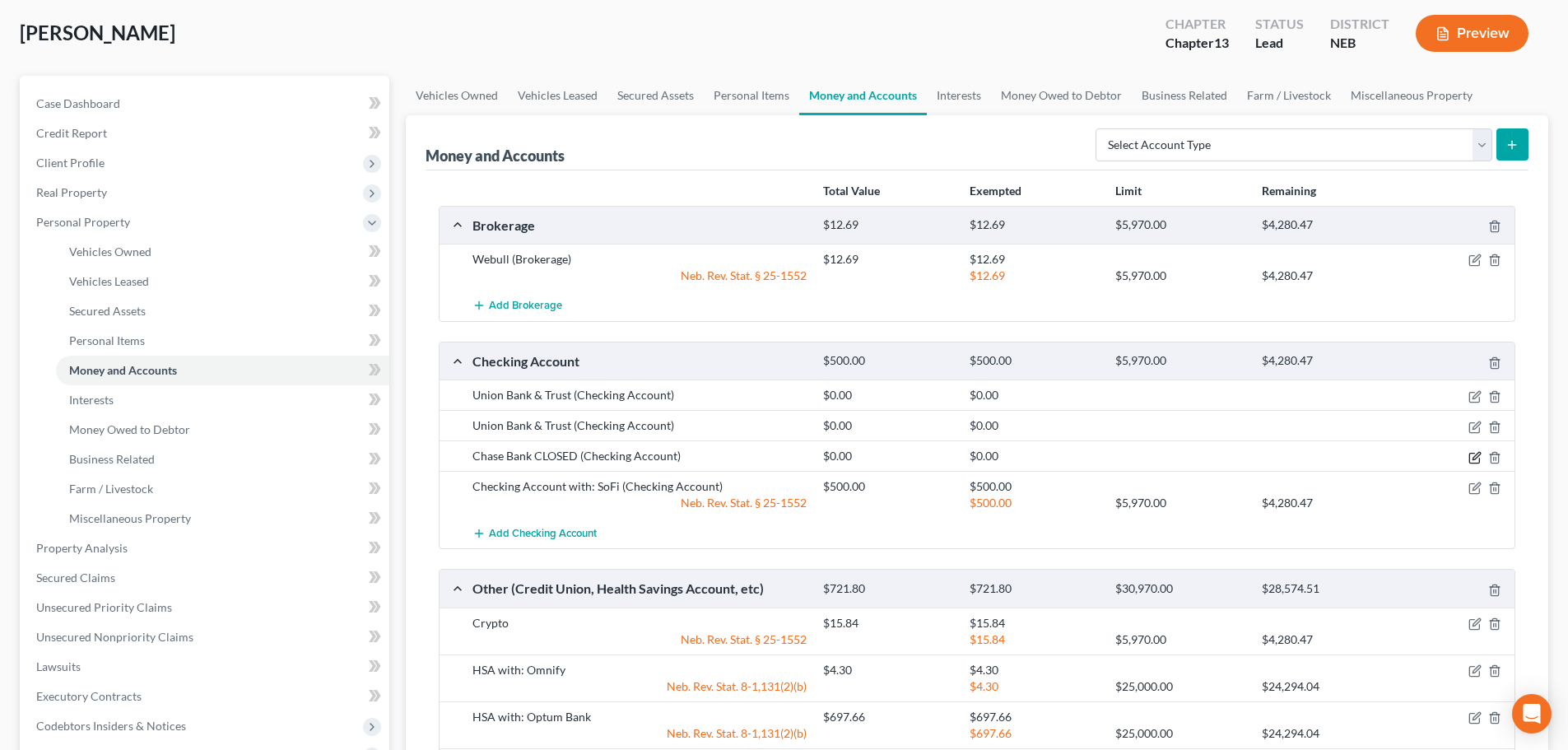
click at [1476, 458] on icon "button" at bounding box center [1476, 456] width 8 height 8
select select "30"
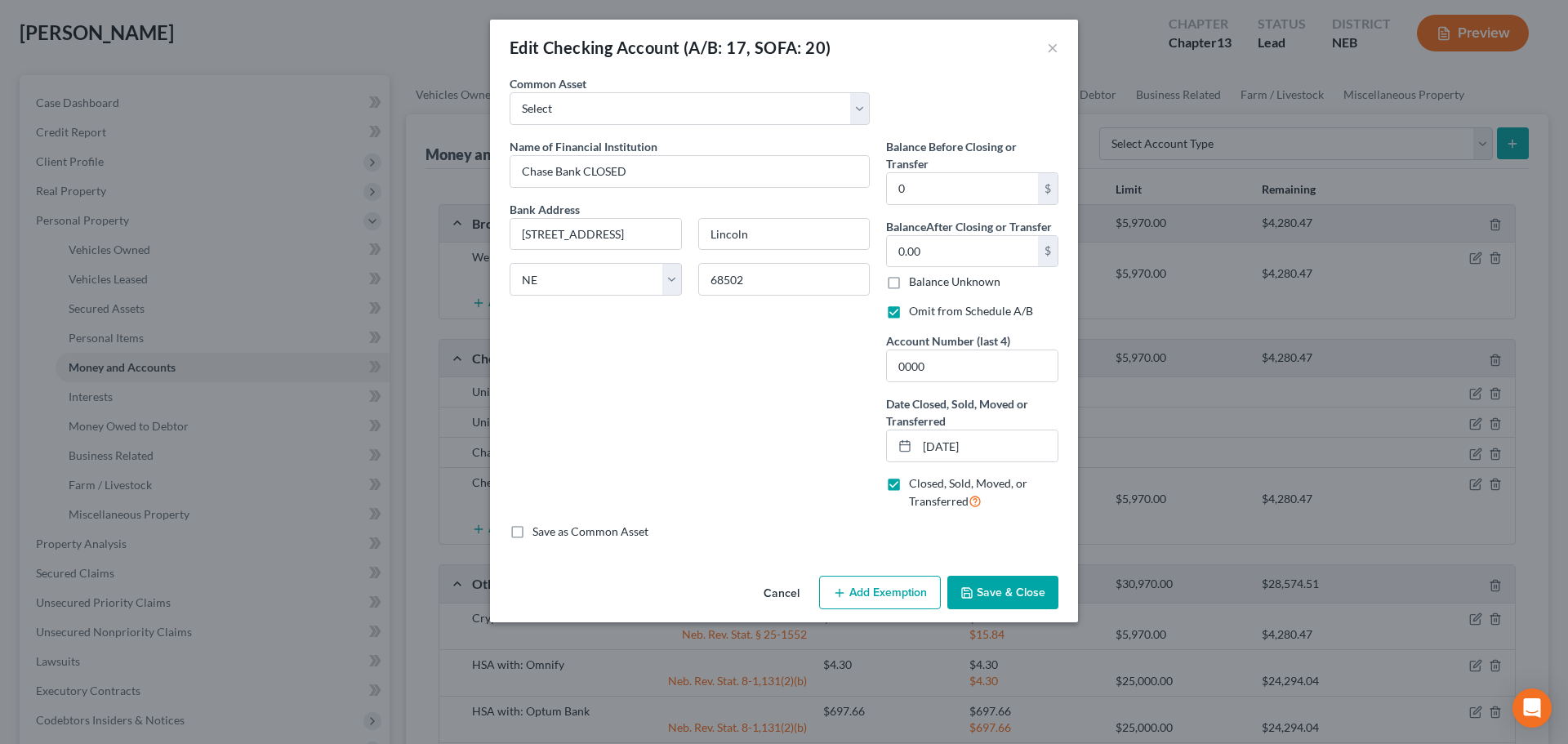
click at [999, 594] on button "Save & Close" at bounding box center [1003, 593] width 111 height 34
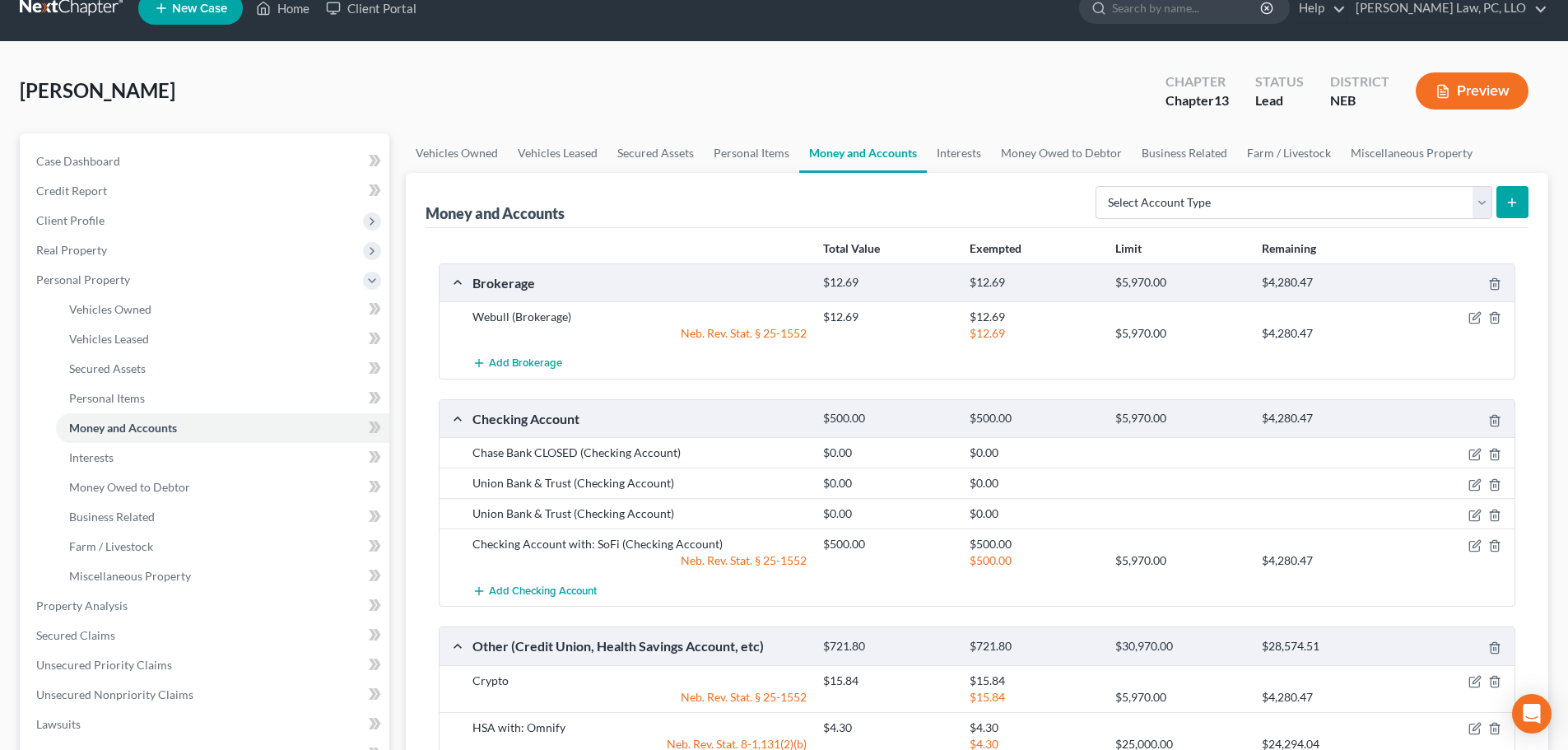
scroll to position [0, 0]
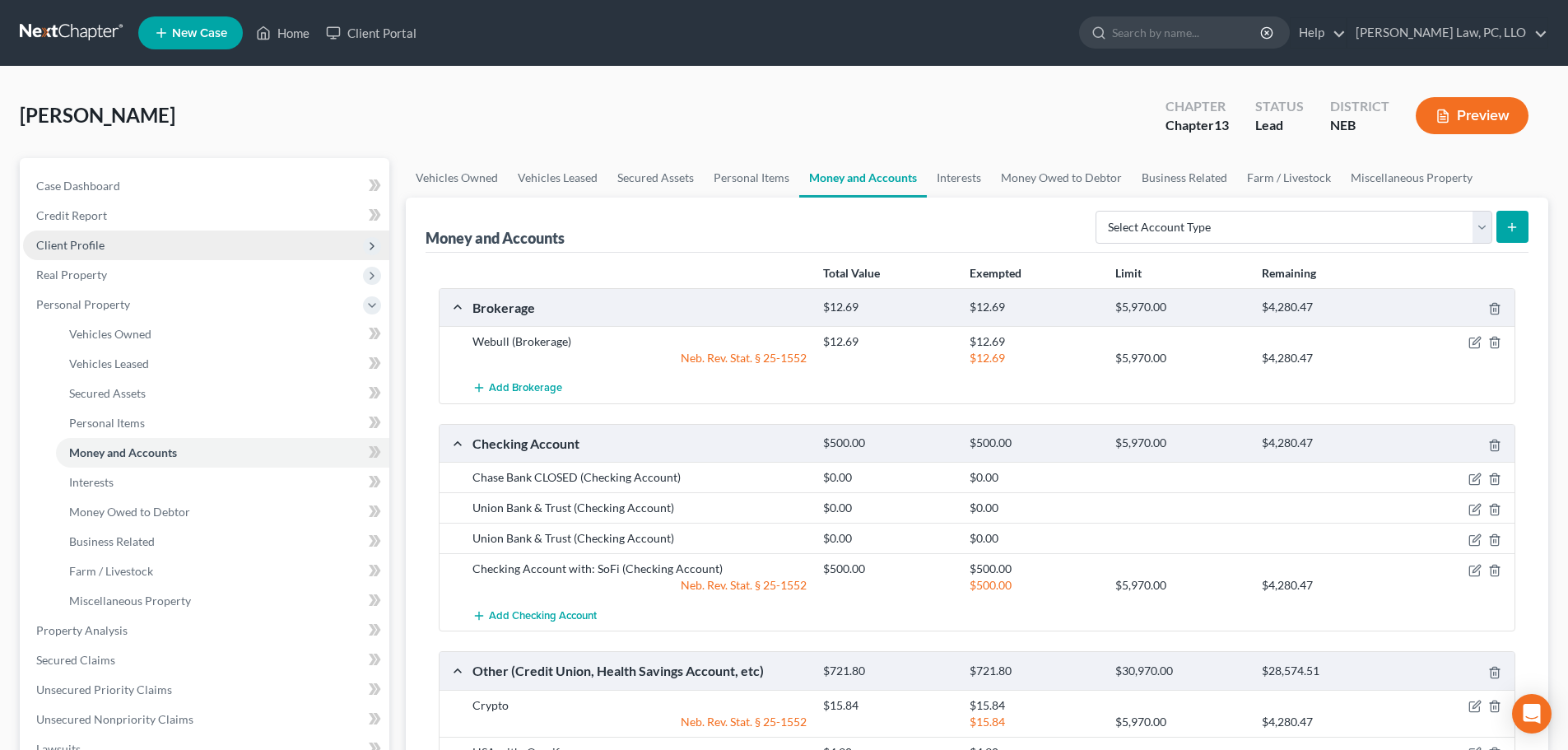
click at [70, 252] on span "Client Profile" at bounding box center [206, 245] width 366 height 29
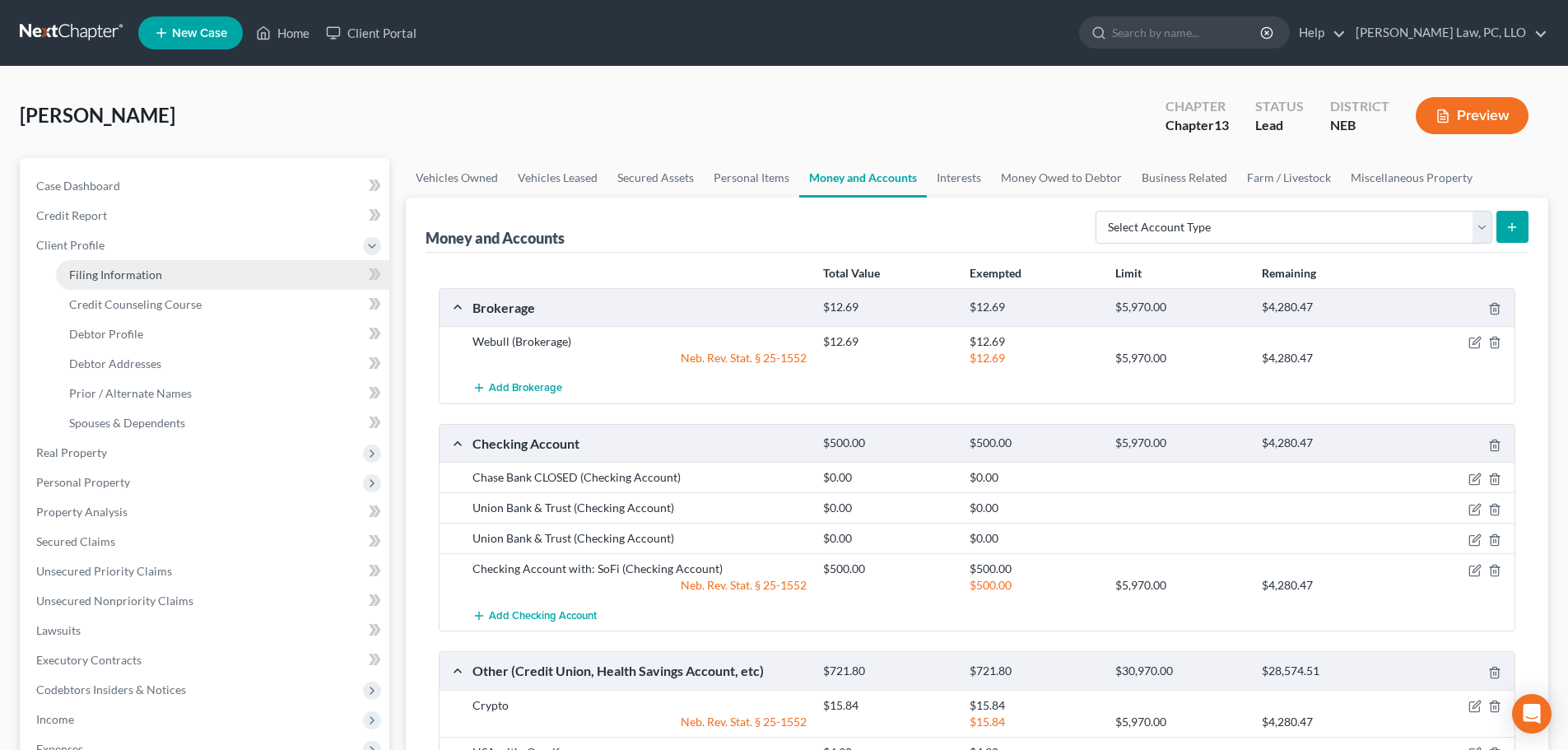
click at [78, 274] on span "Filing Information" at bounding box center [116, 274] width 93 height 14
select select "1"
select select "0"
select select "3"
select select "48"
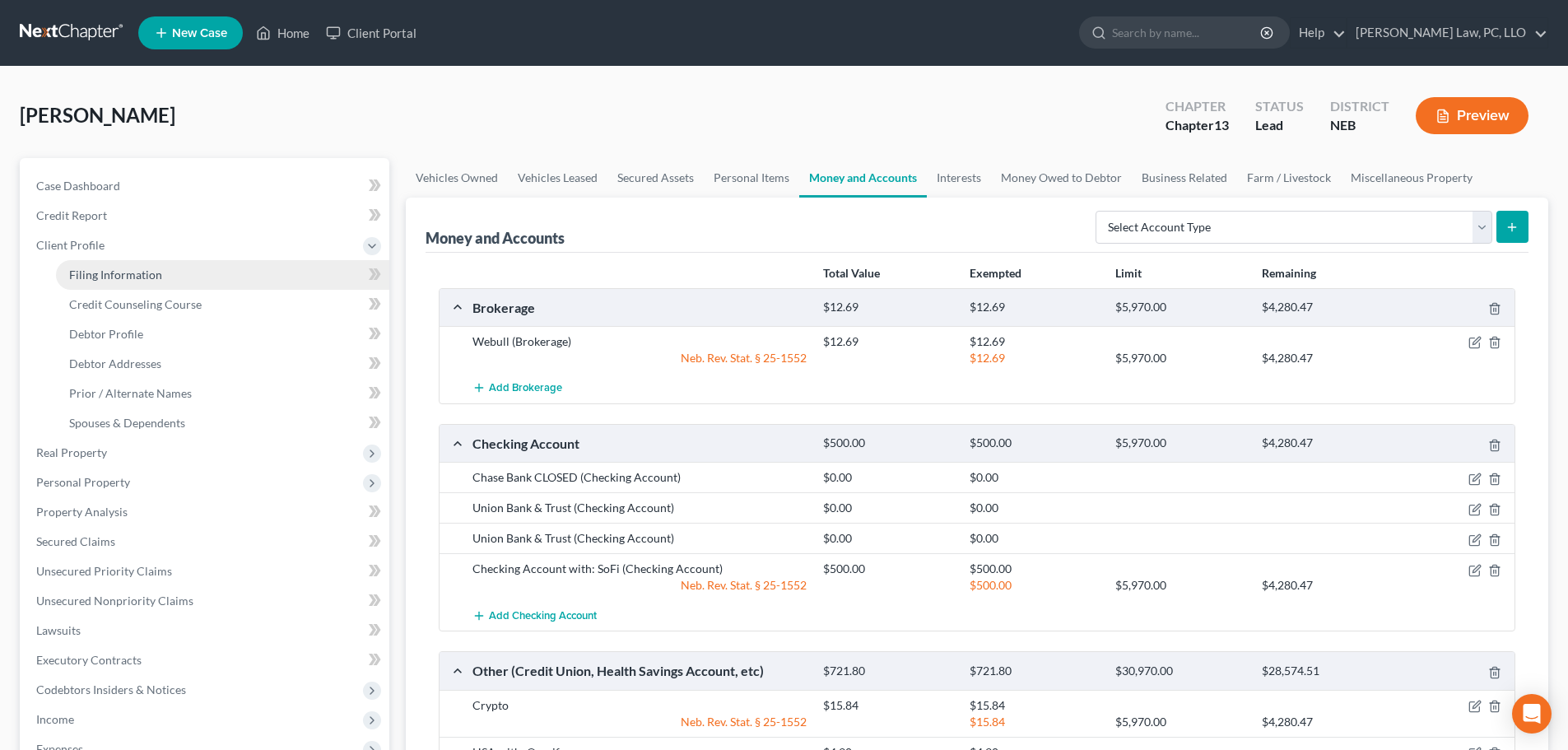
select select "30"
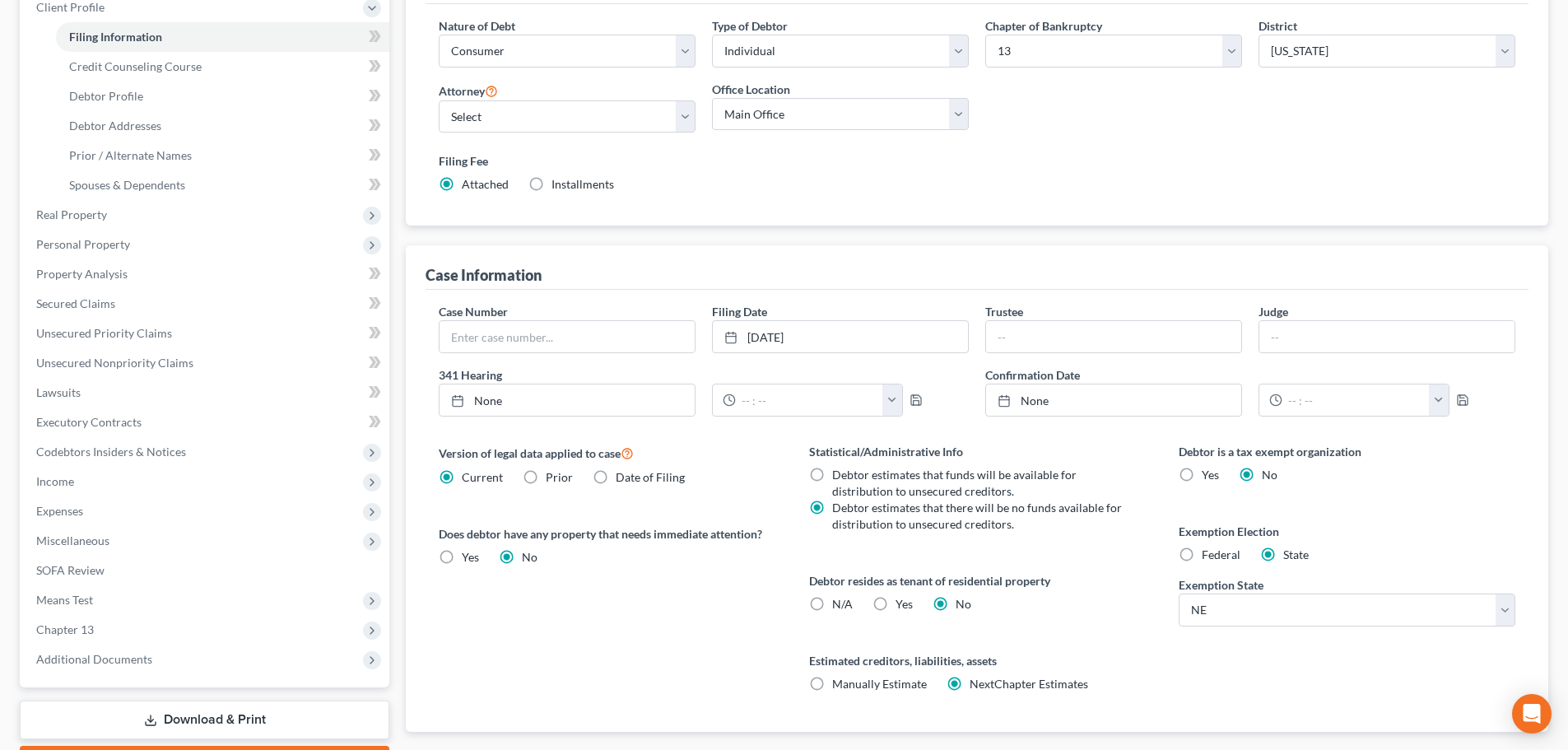
scroll to position [247, 0]
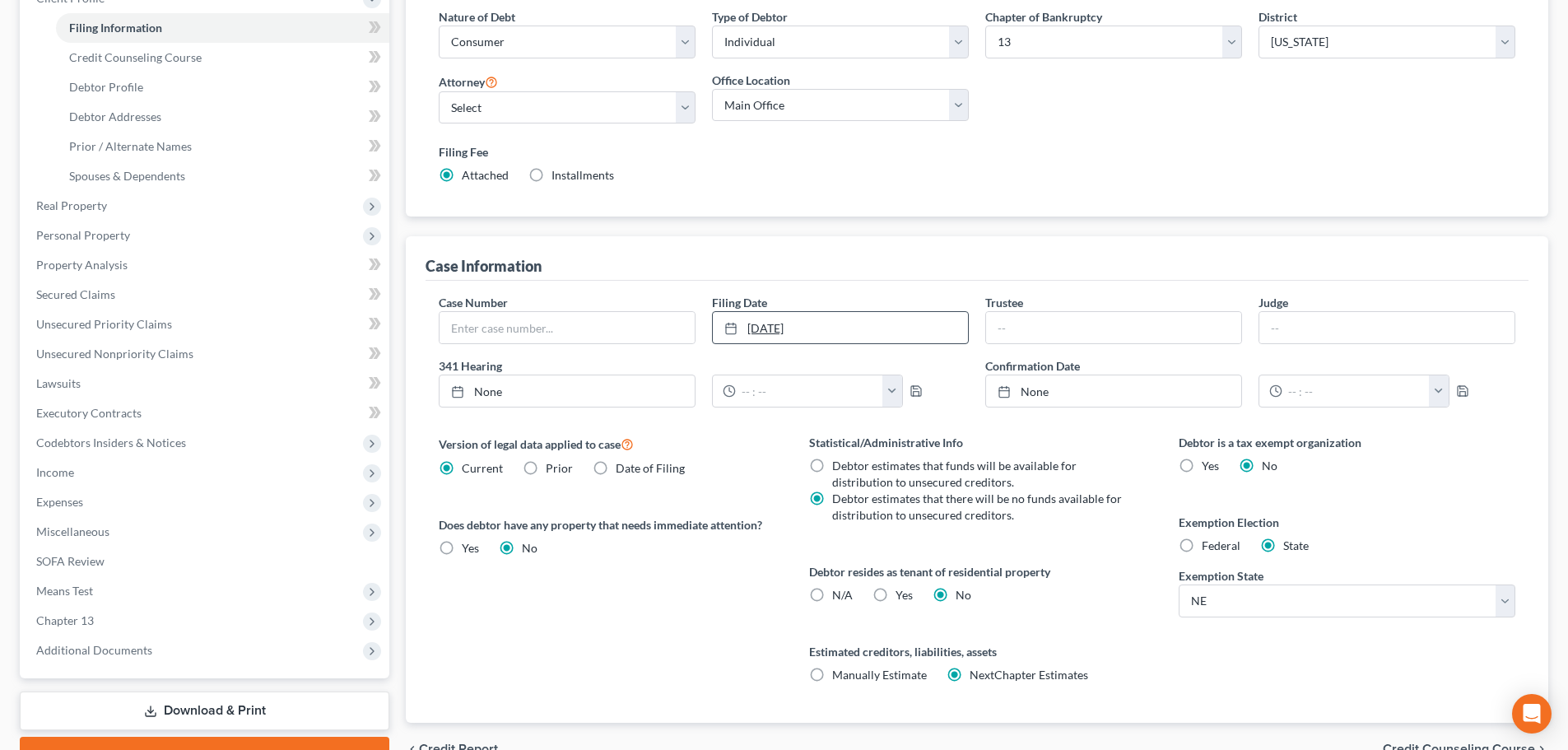
click at [869, 325] on link "[DATE]" at bounding box center [840, 327] width 255 height 31
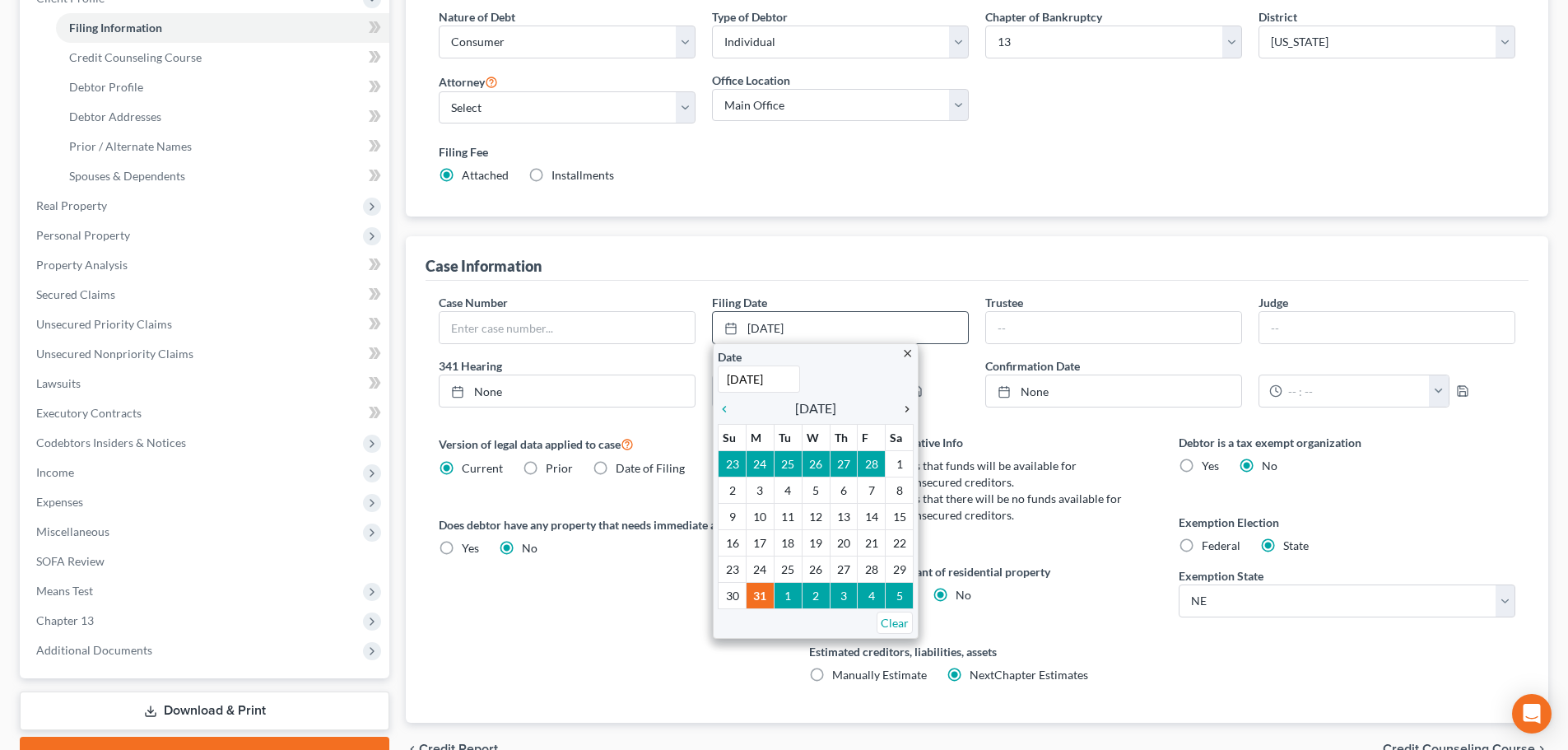
click at [905, 409] on icon "chevron_right" at bounding box center [903, 410] width 22 height 13
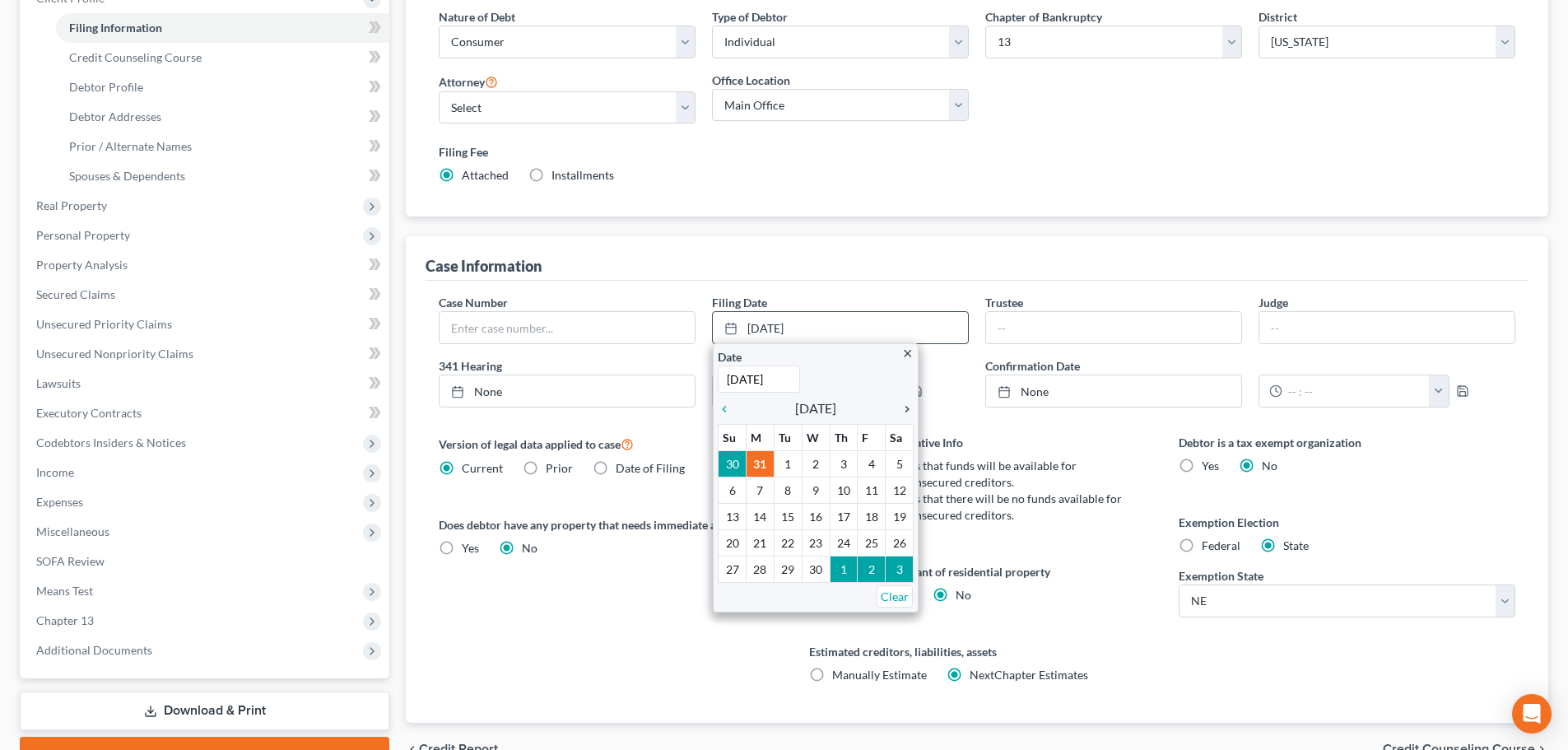
click at [905, 409] on icon "chevron_right" at bounding box center [903, 410] width 22 height 13
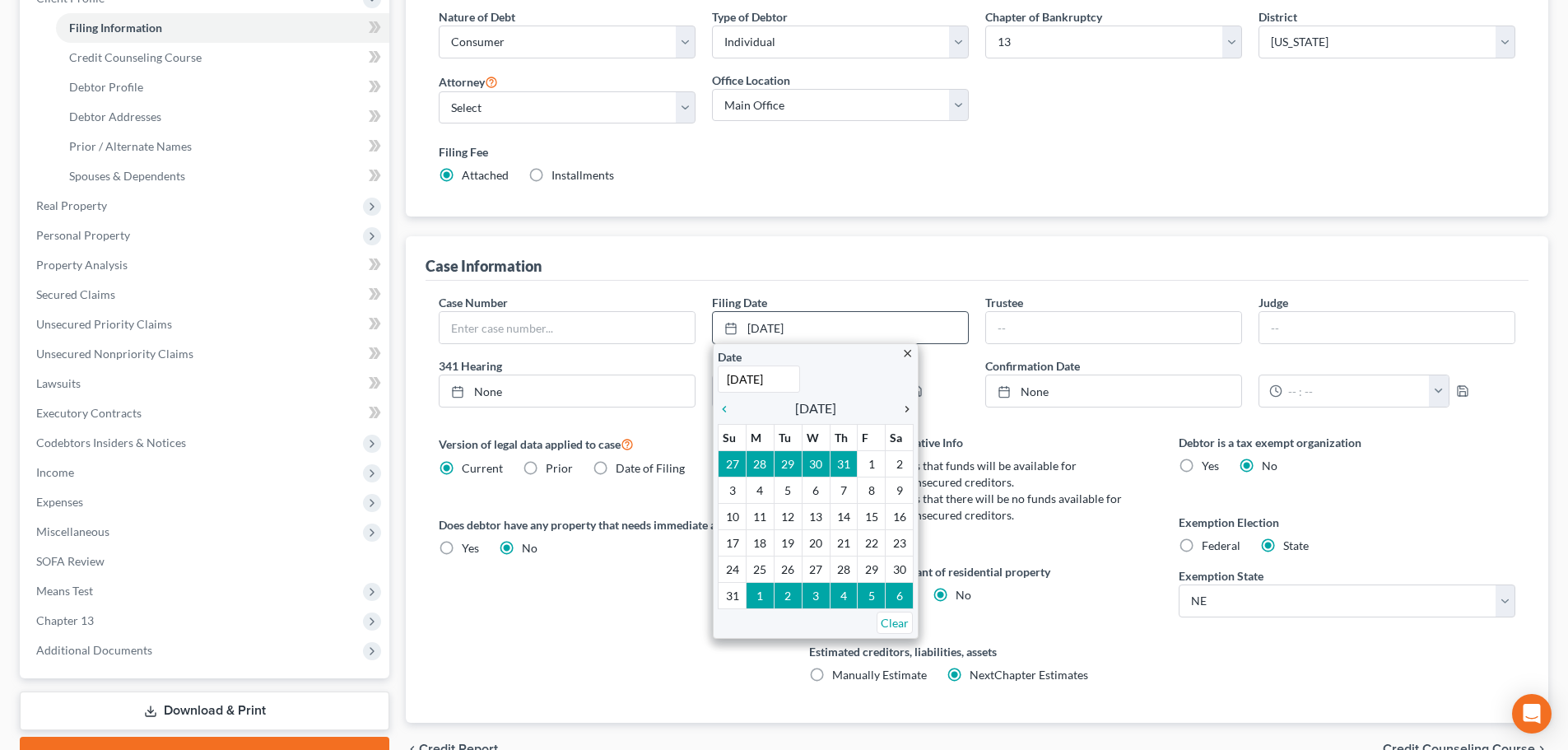
click at [905, 409] on icon "chevron_right" at bounding box center [903, 410] width 22 height 13
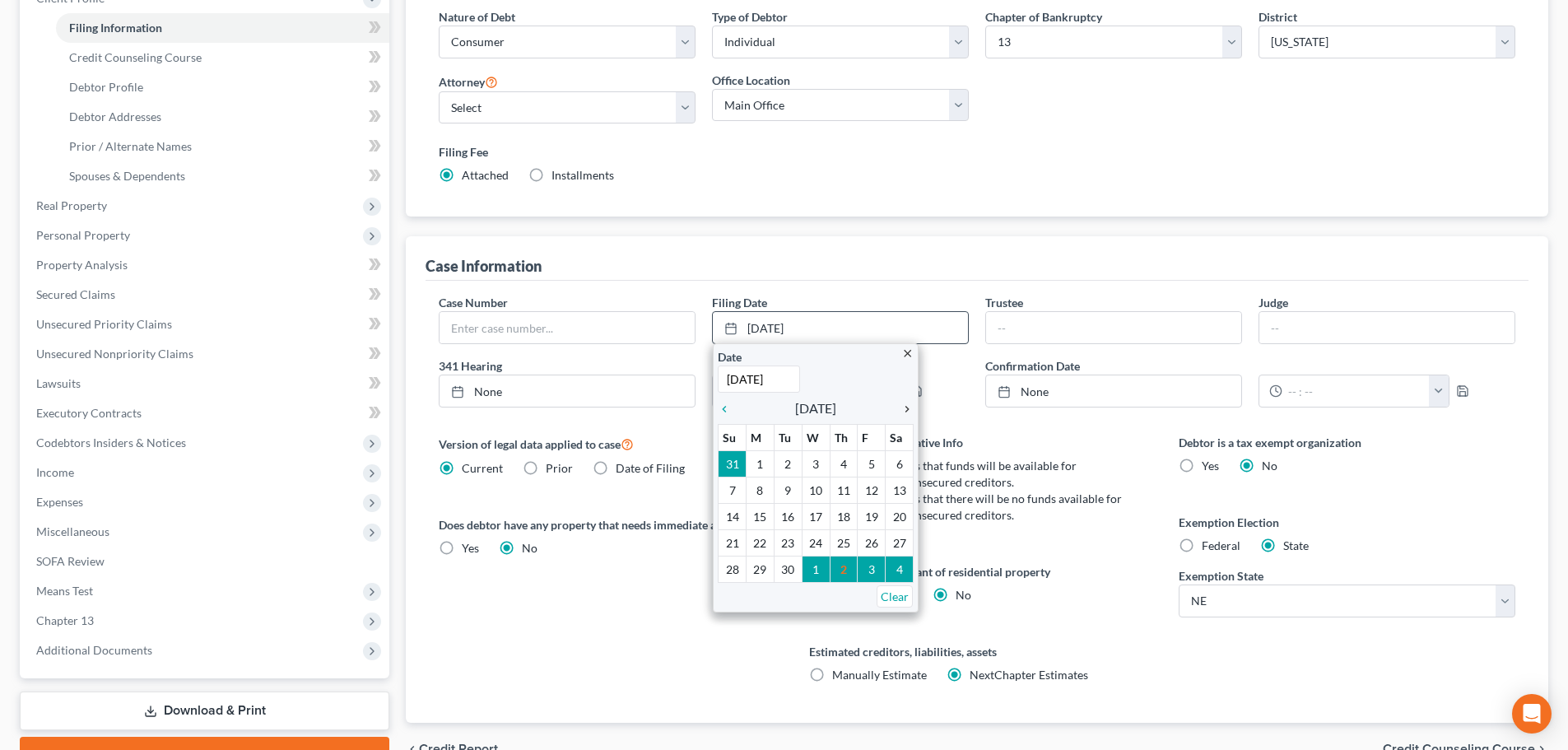
click at [905, 409] on icon "chevron_right" at bounding box center [903, 410] width 22 height 13
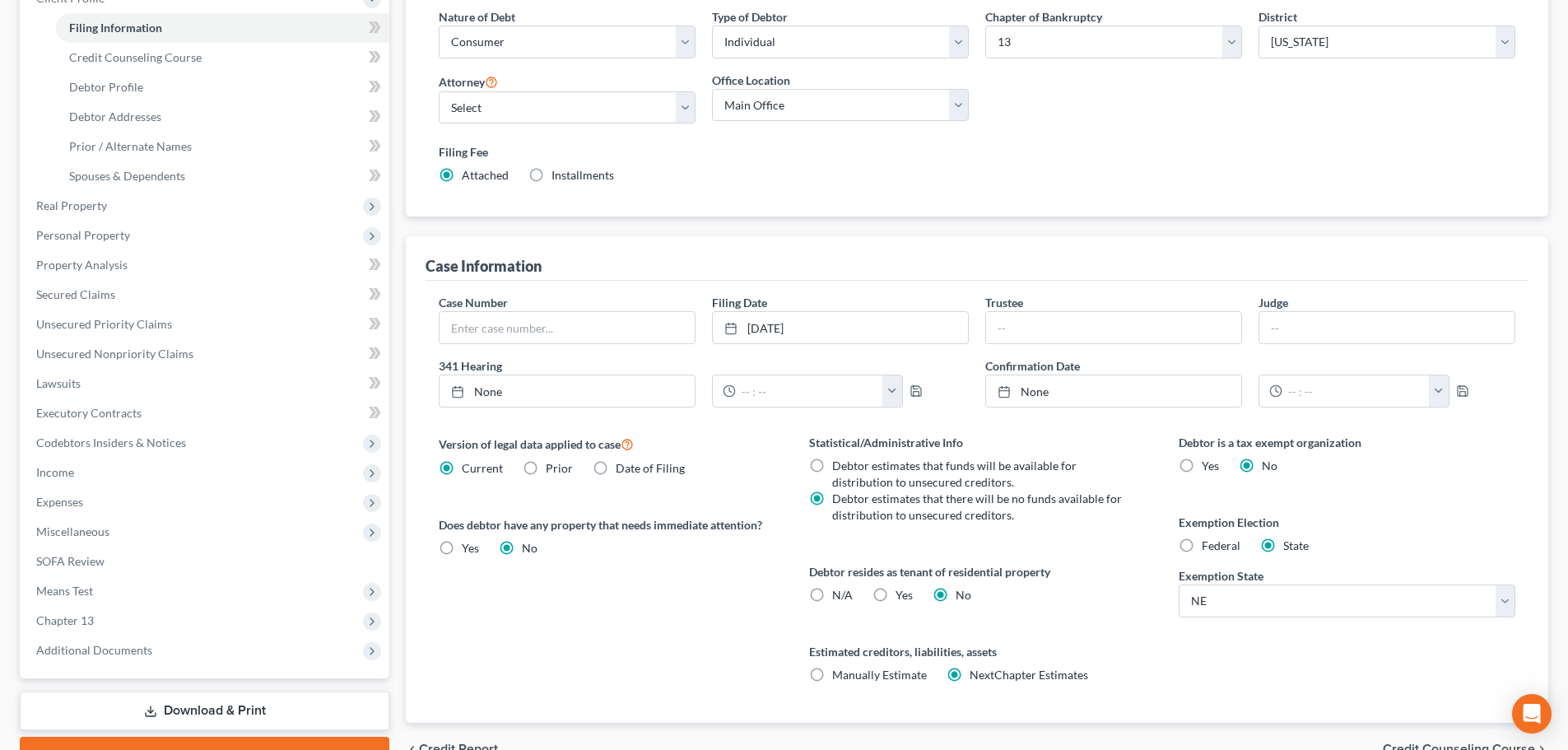
click at [720, 620] on div "Version of legal data applied to case Current Prior Date of Filing Legal data v…" at bounding box center [607, 578] width 370 height 289
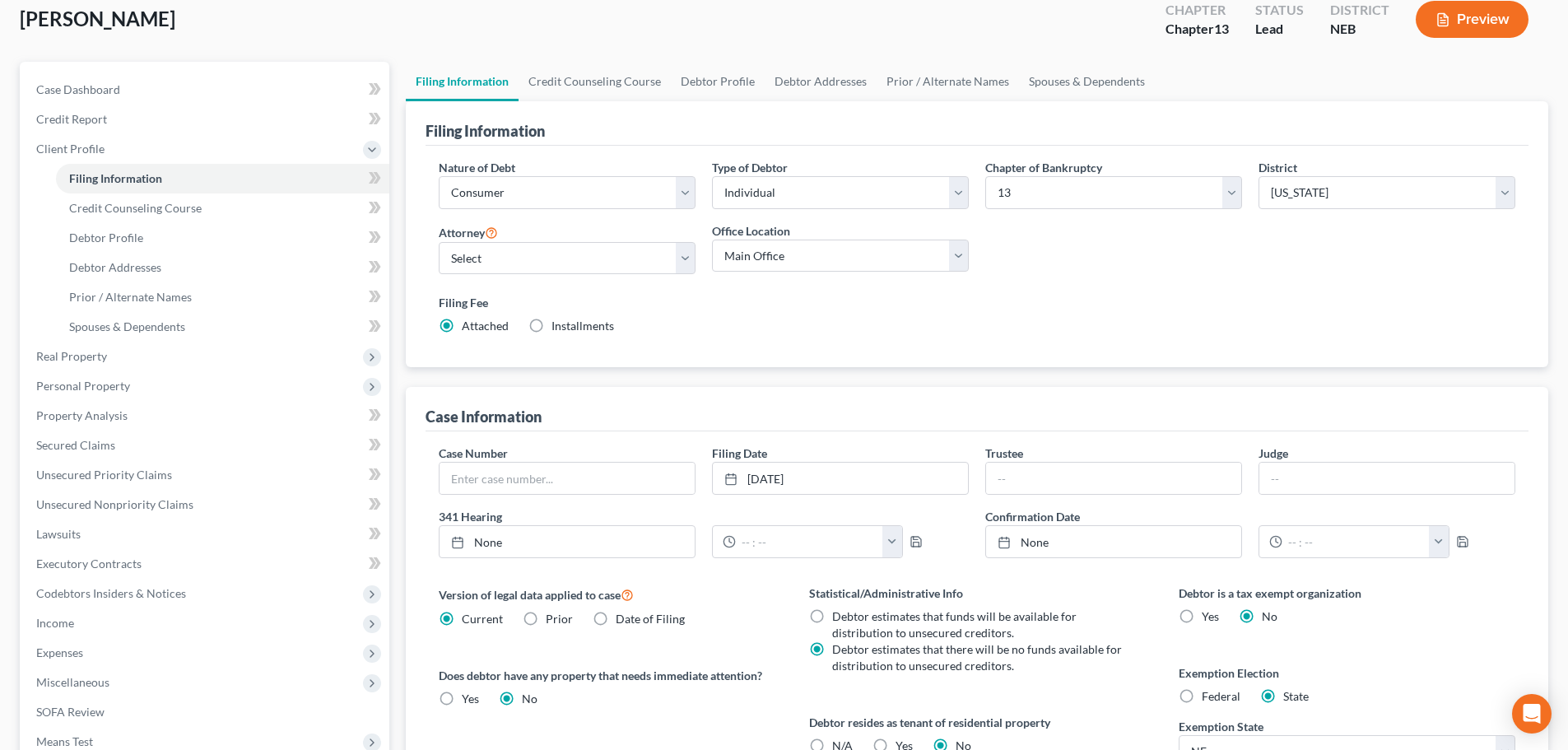
scroll to position [82, 0]
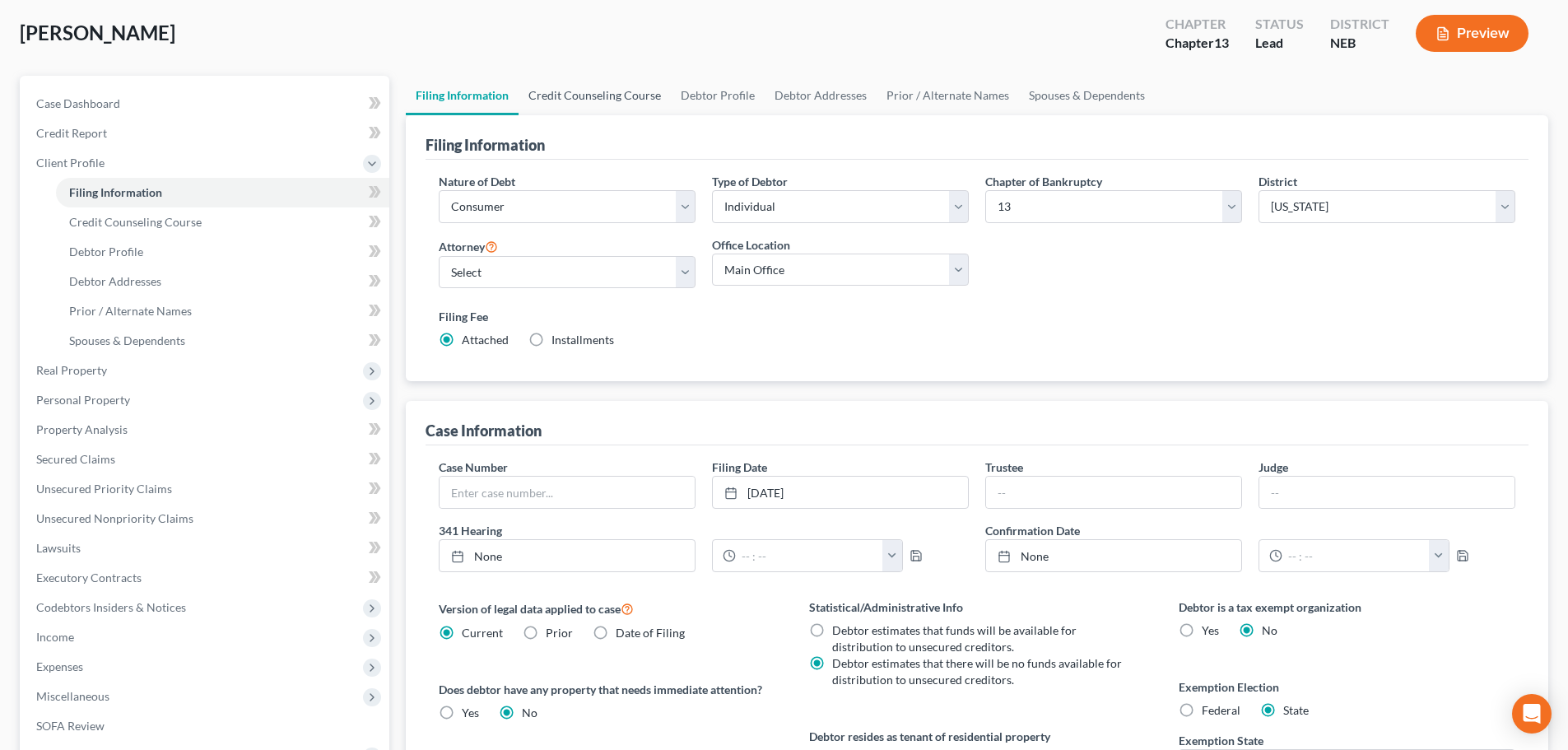
click at [619, 97] on link "Credit Counseling Course" at bounding box center [594, 96] width 153 height 40
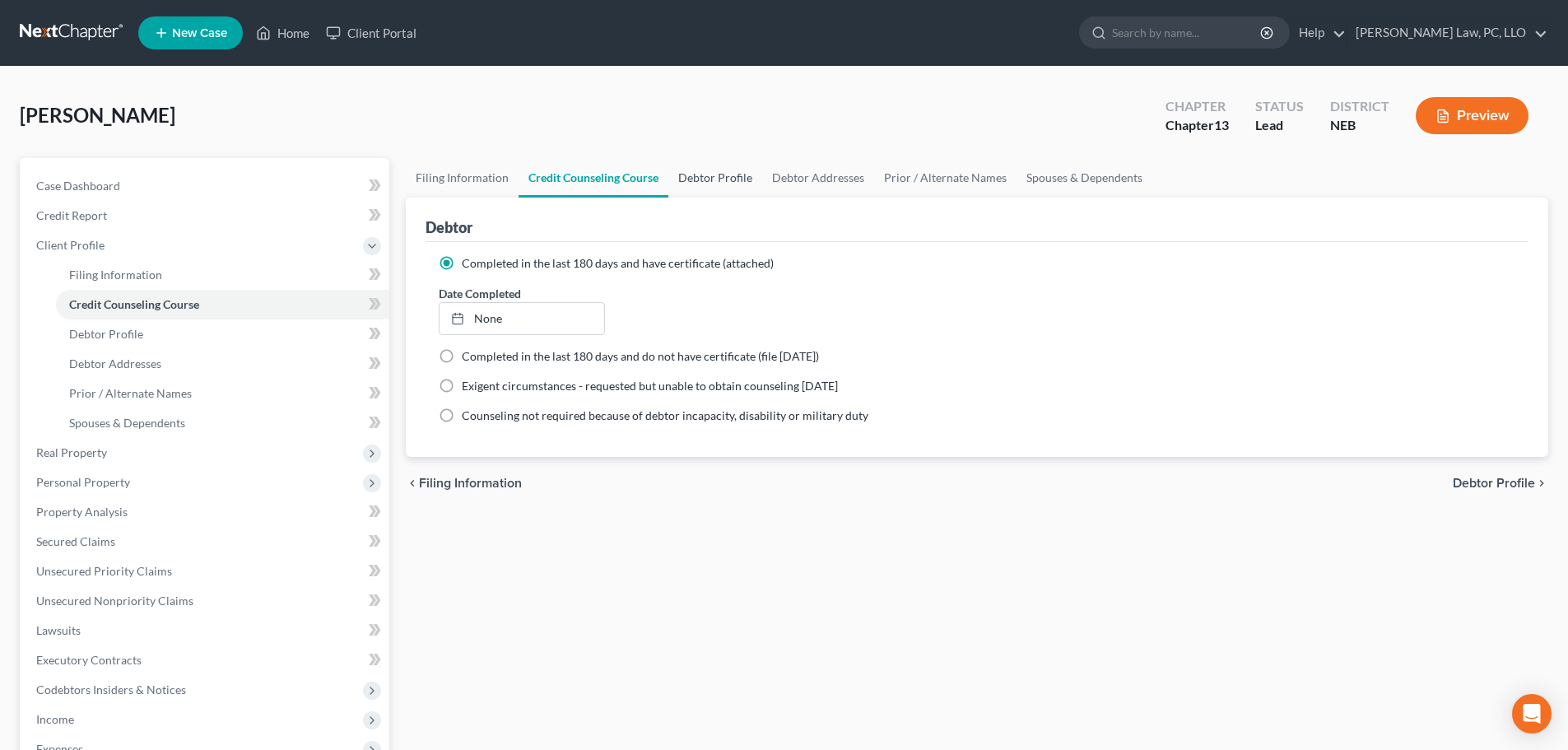
click at [705, 172] on link "Debtor Profile" at bounding box center [715, 178] width 94 height 40
select select "0"
select select "1"
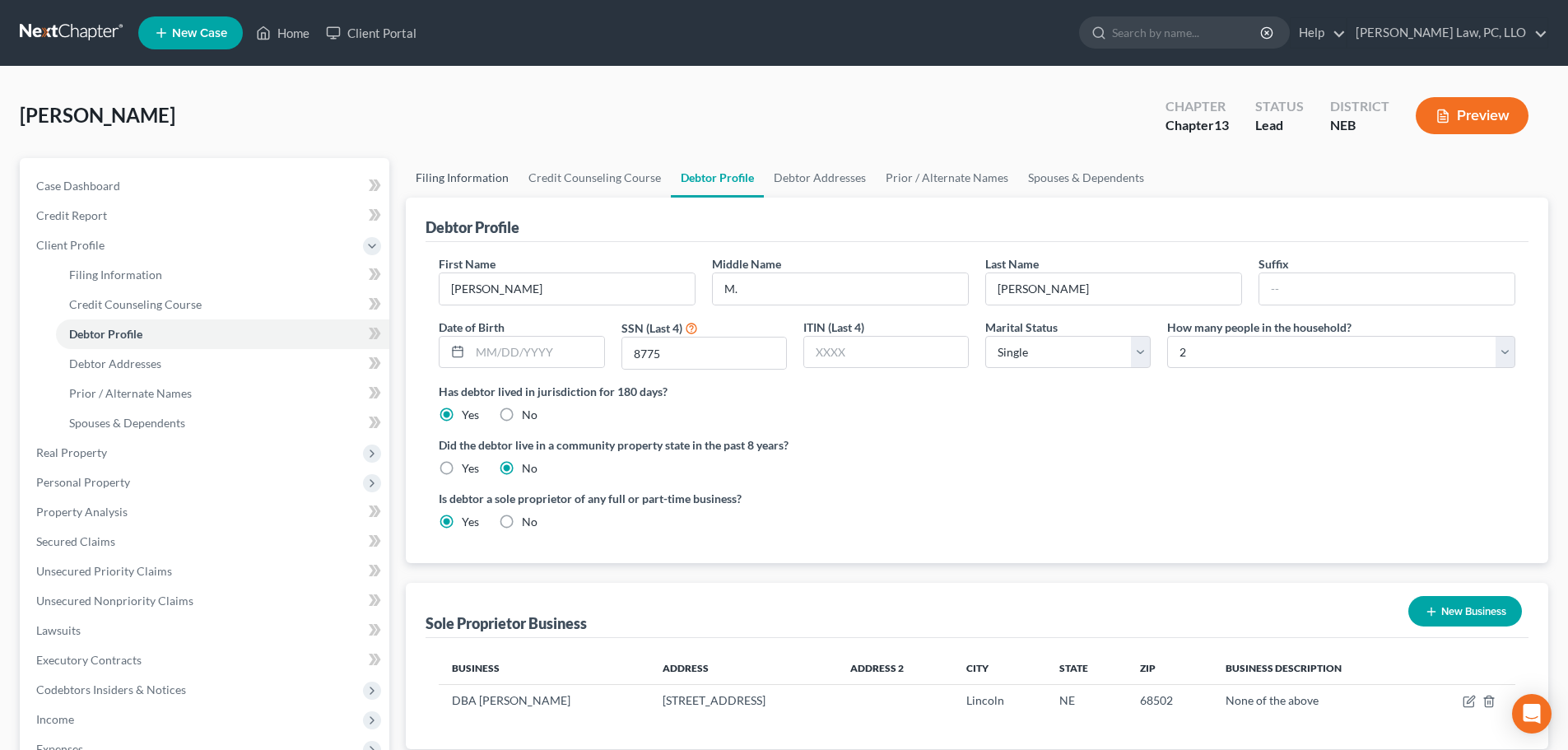
click at [487, 180] on link "Filing Information" at bounding box center [462, 178] width 113 height 40
select select "1"
select select "0"
select select "3"
select select "48"
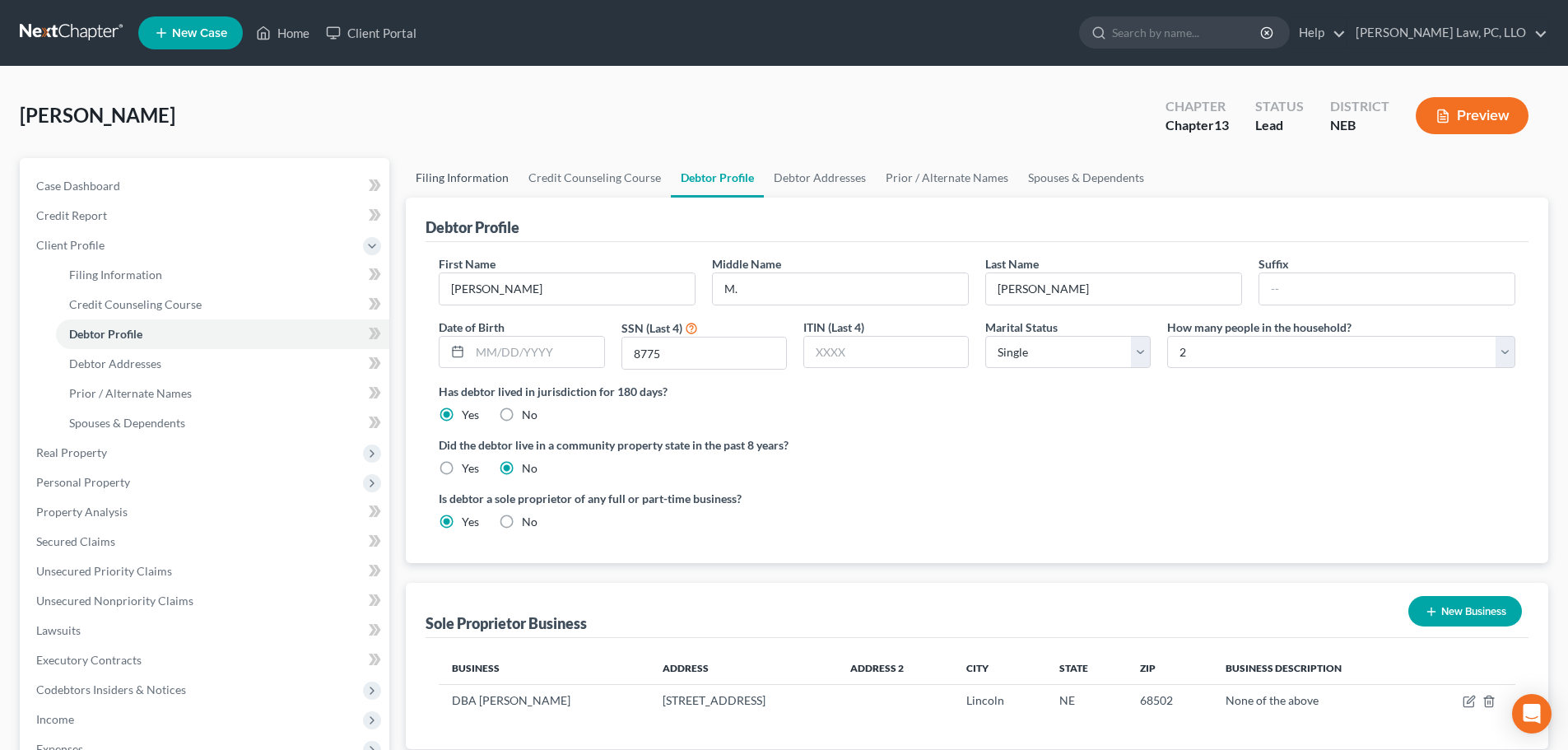
select select "0"
select select "30"
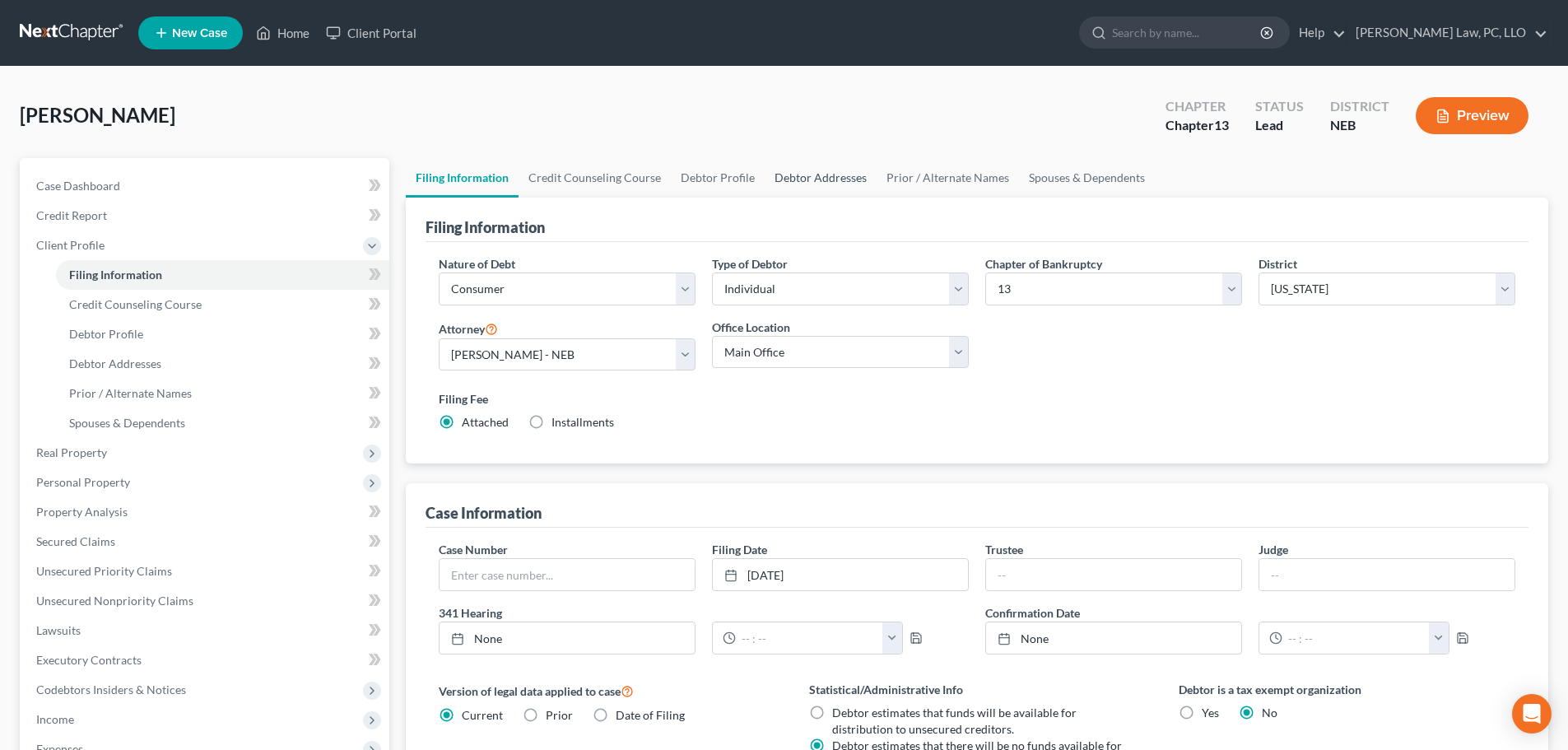
click at [795, 177] on link "Debtor Addresses" at bounding box center [821, 178] width 112 height 40
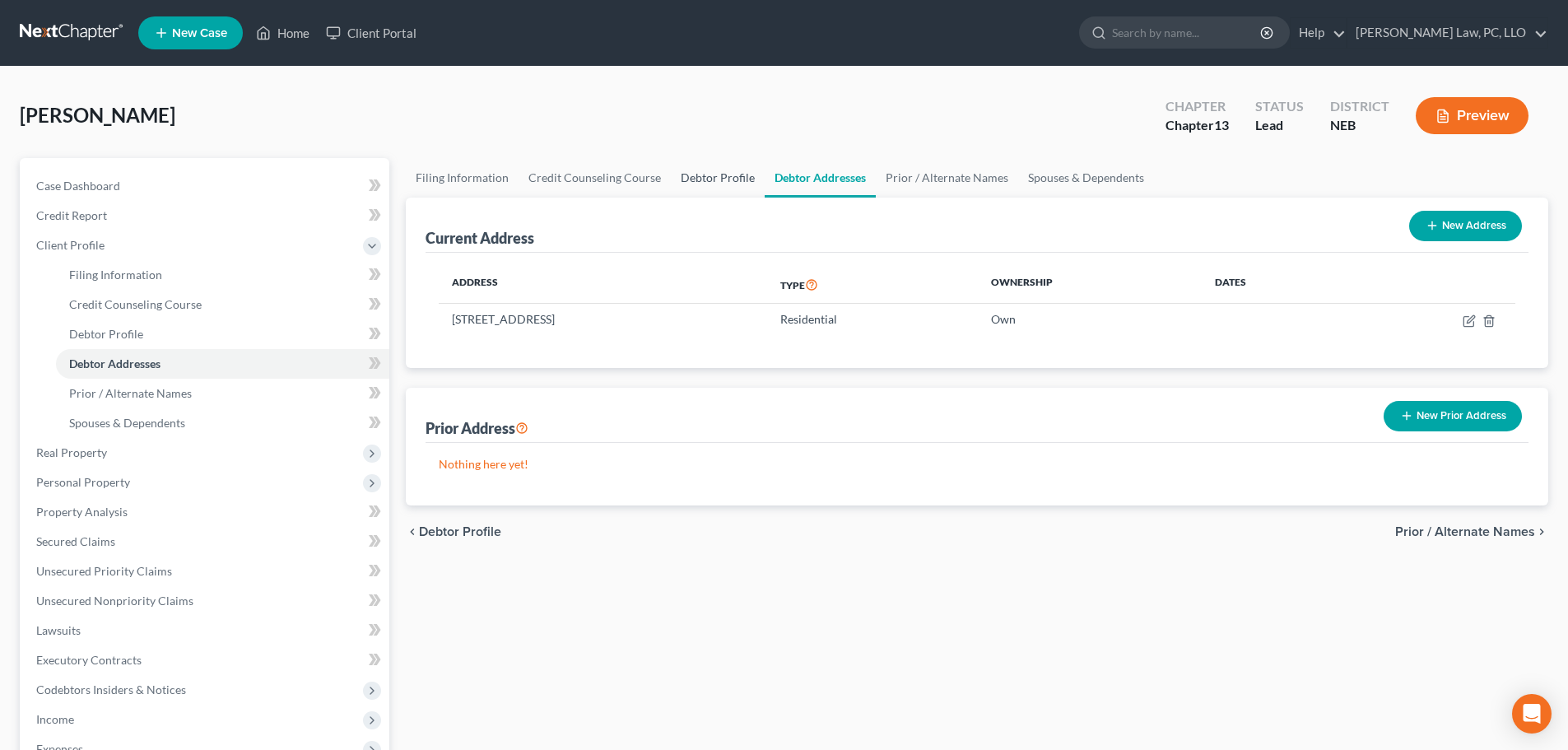
click at [703, 175] on link "Debtor Profile" at bounding box center [718, 178] width 94 height 40
select select "0"
select select "1"
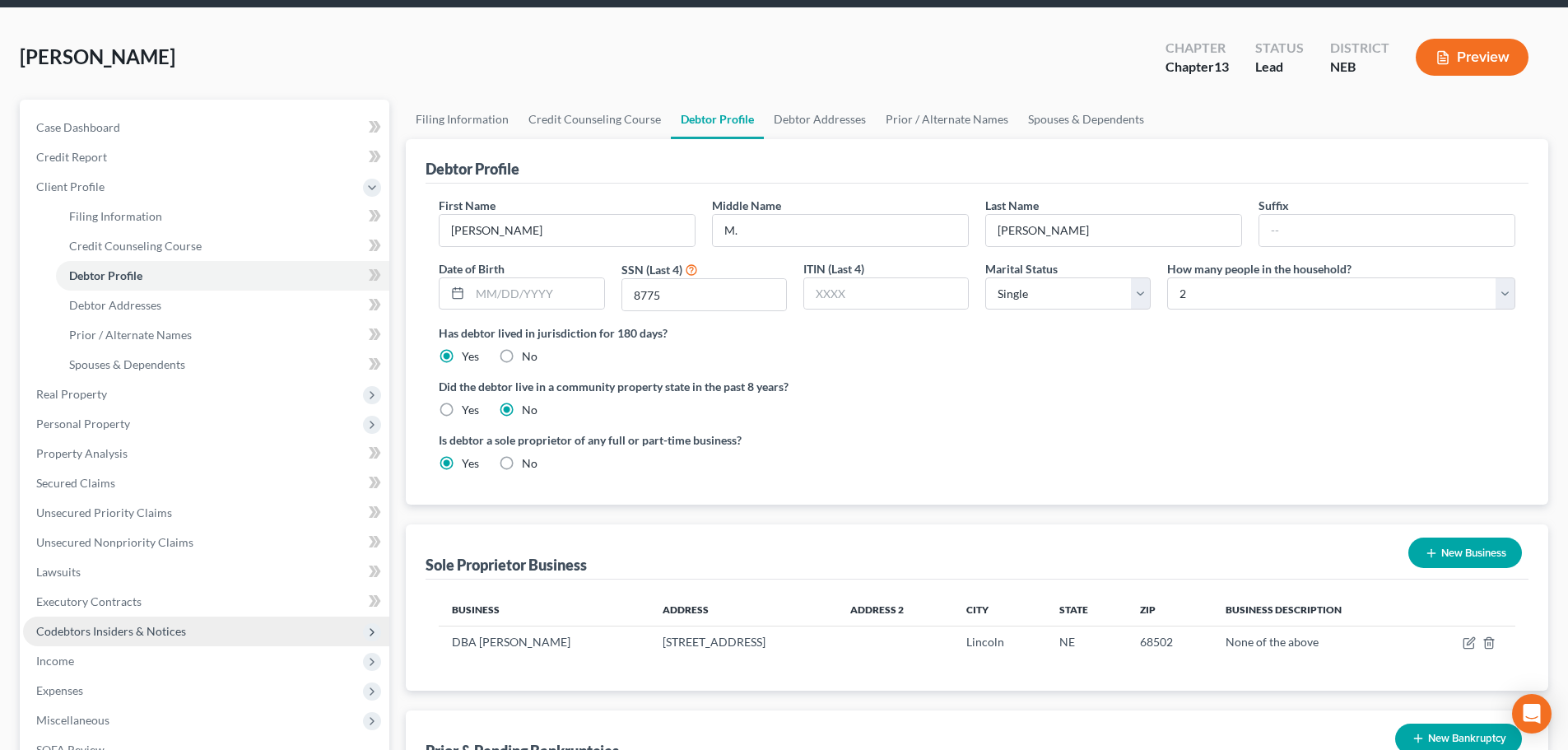
scroll to position [247, 0]
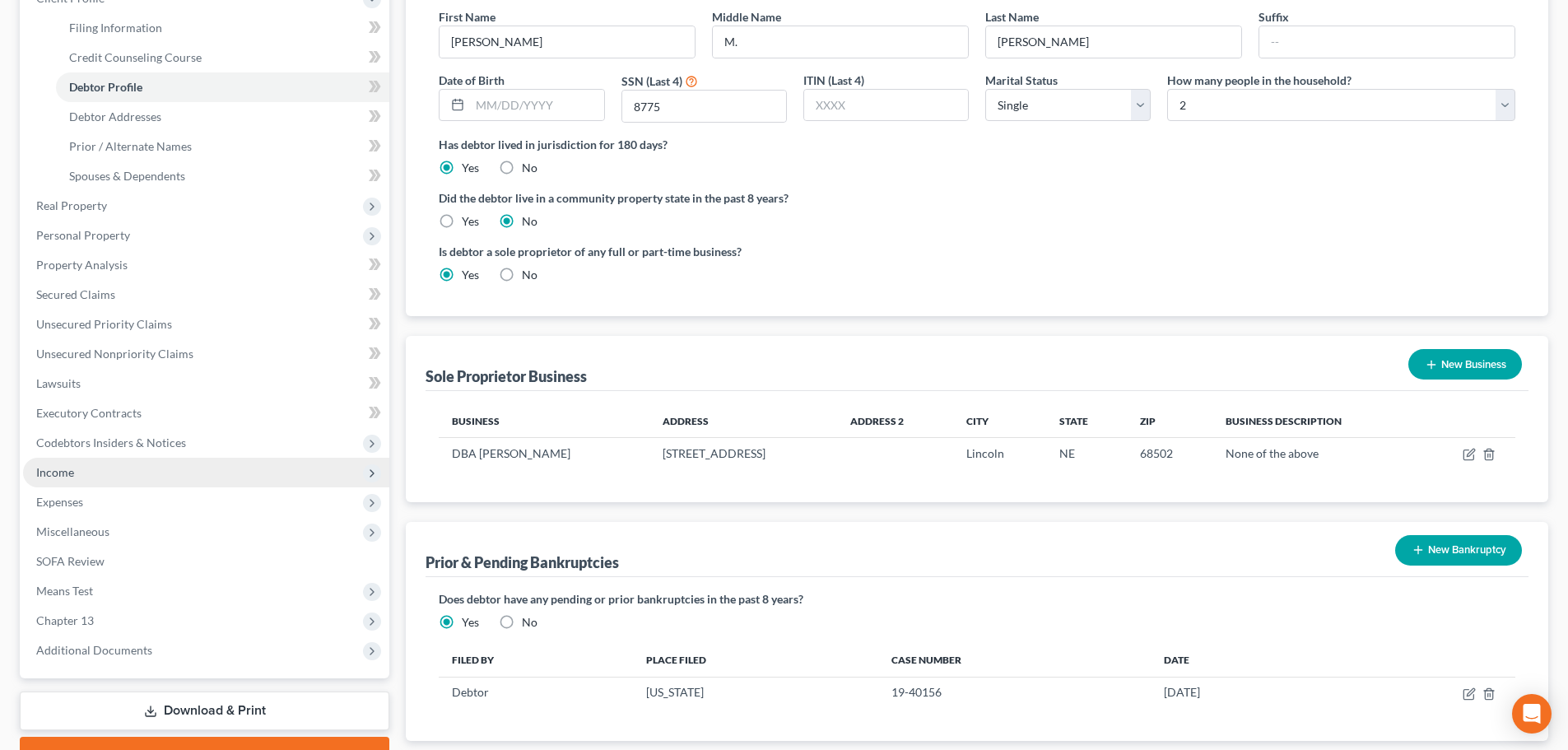
click at [80, 465] on span "Income" at bounding box center [206, 472] width 366 height 29
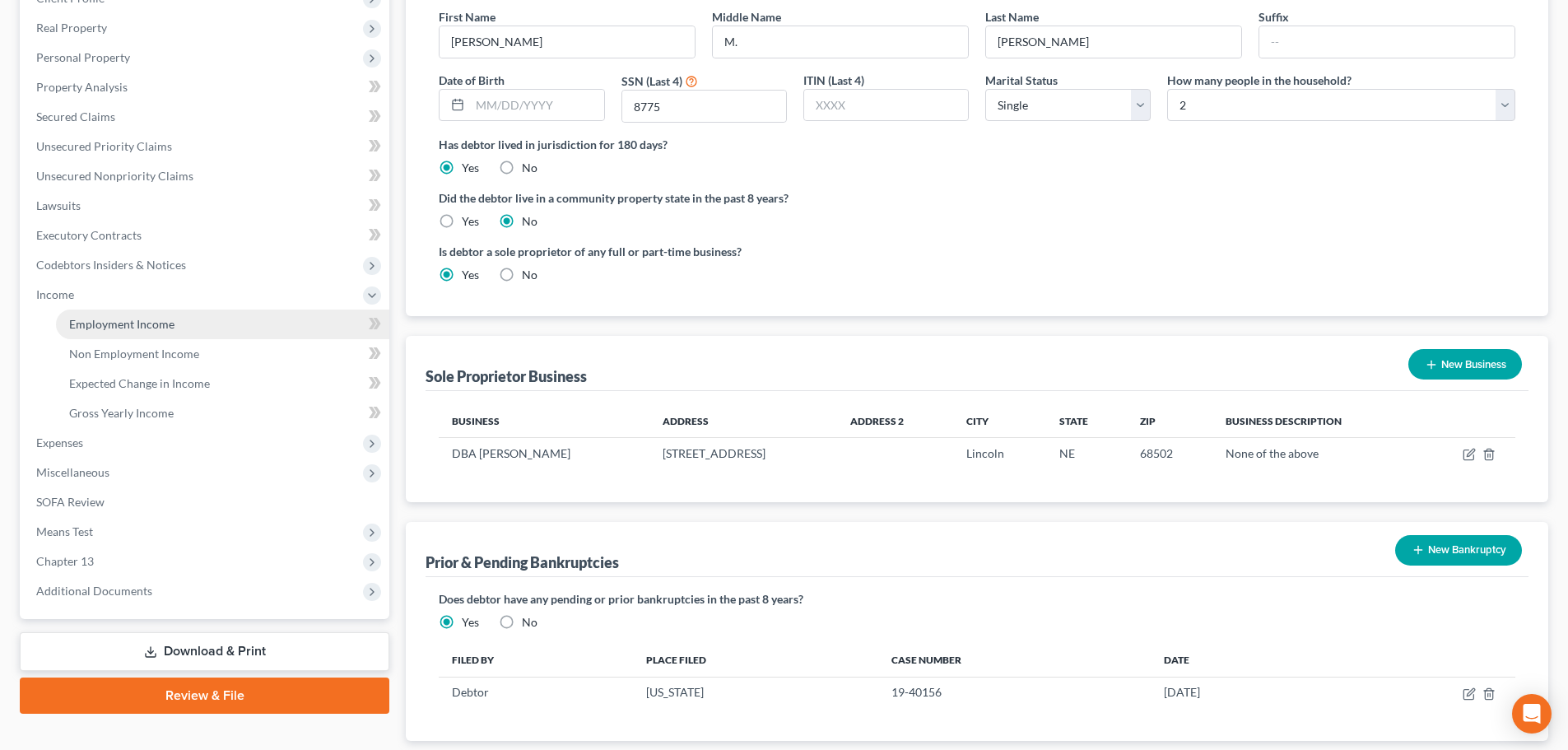
click at [124, 329] on span "Employment Income" at bounding box center [121, 323] width 105 height 14
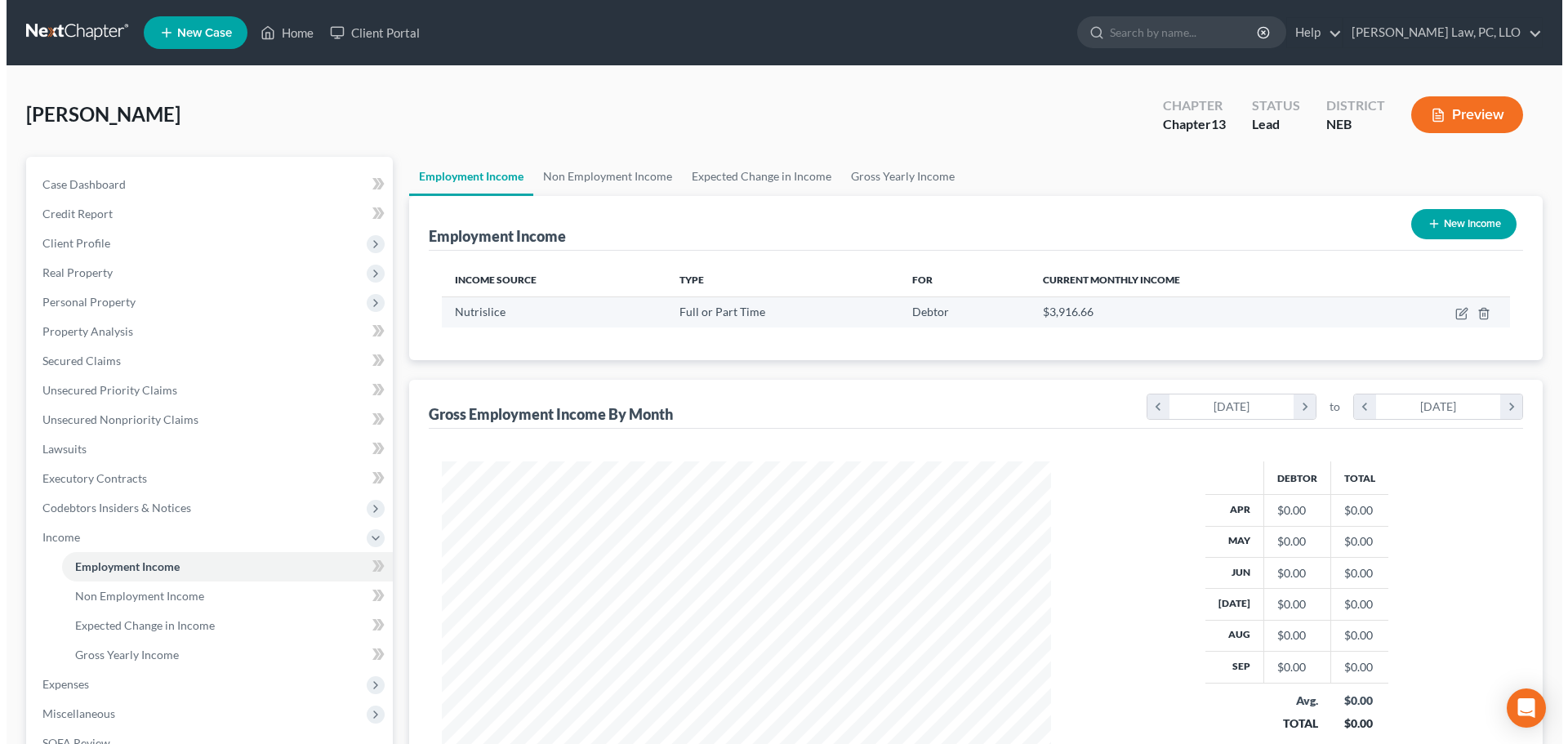
scroll to position [305, 641]
click at [1458, 313] on icon "button" at bounding box center [1457, 311] width 8 height 8
select select "0"
select select "5"
select select "1"
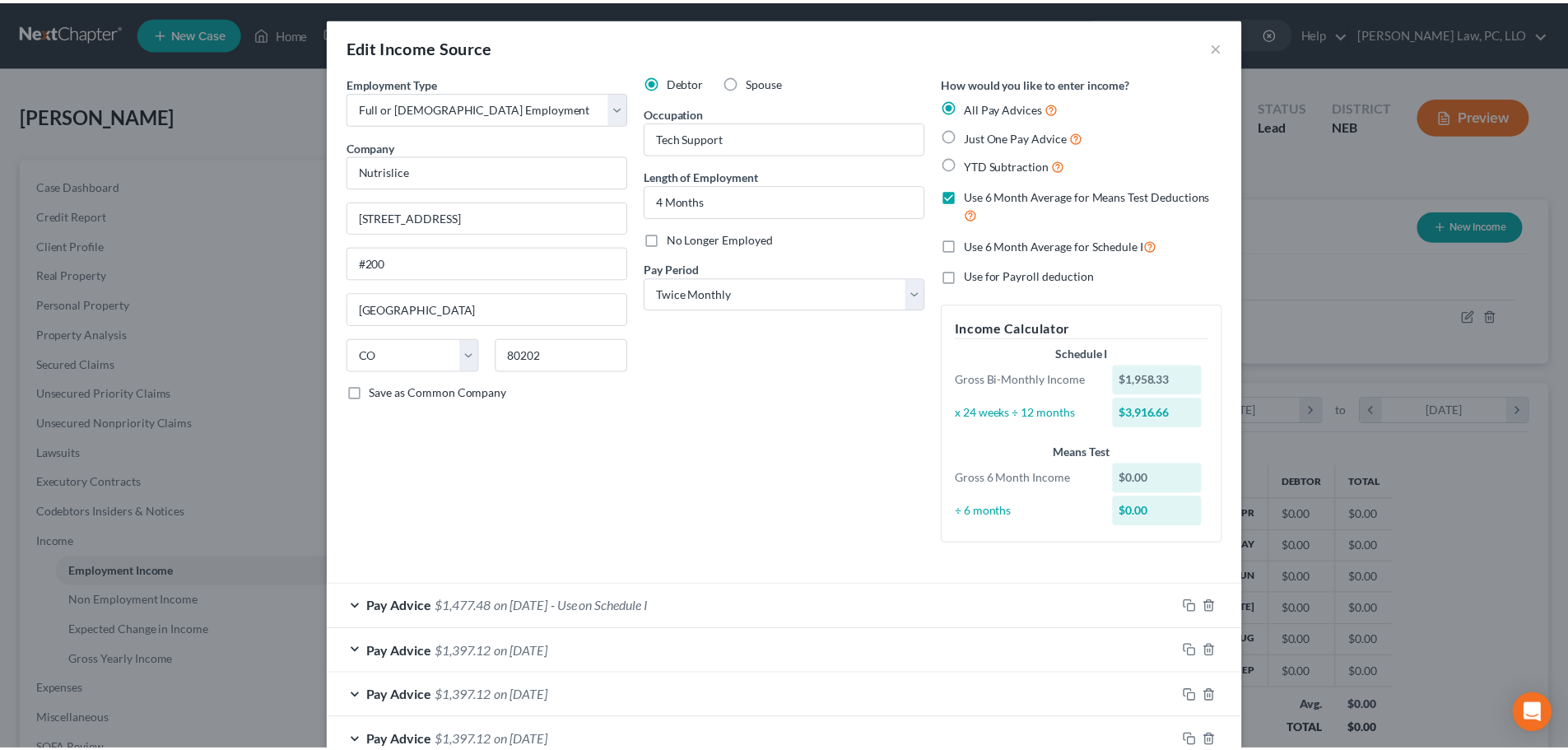
scroll to position [0, 0]
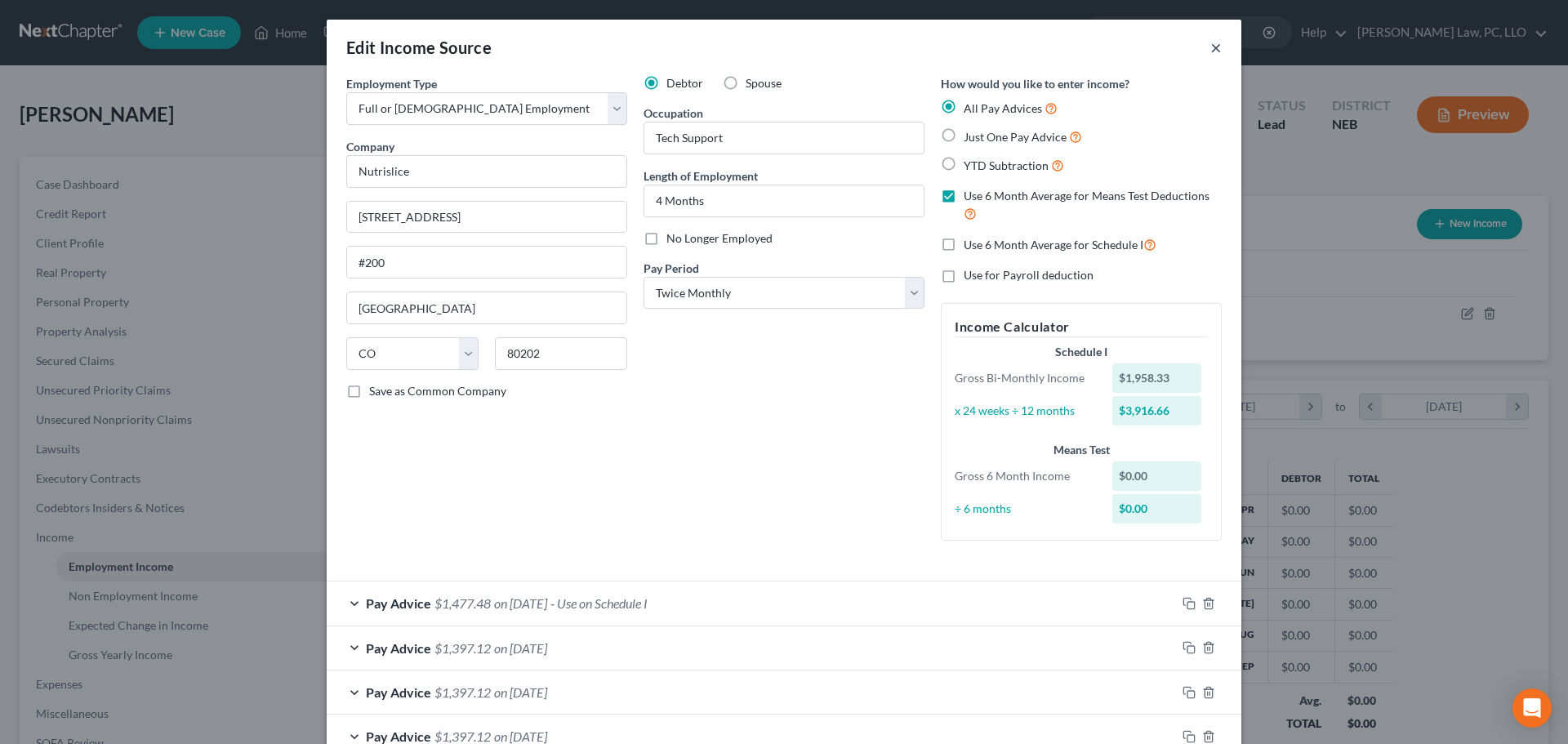
click at [1215, 52] on button "×" at bounding box center [1216, 47] width 11 height 20
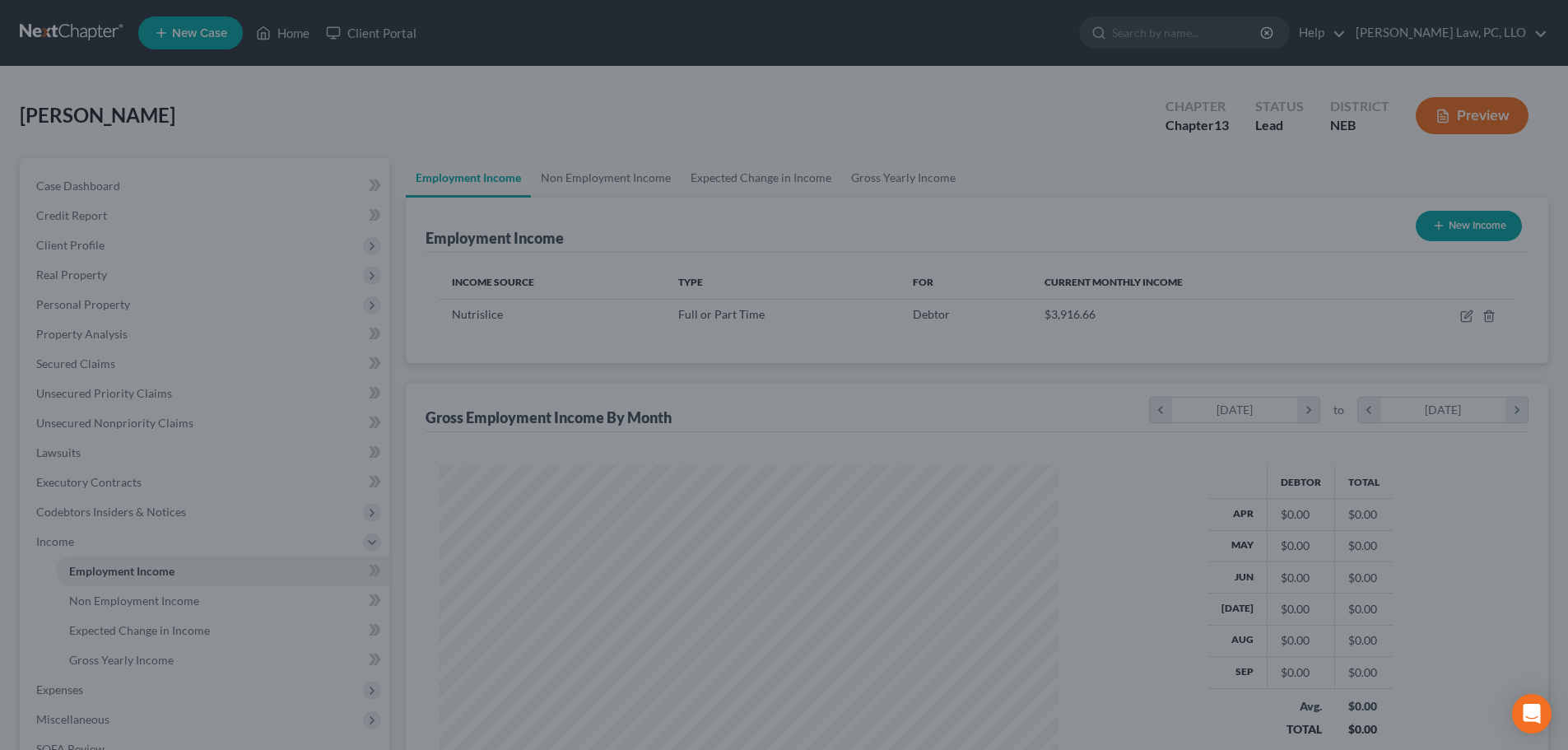
scroll to position [822990, 822509]
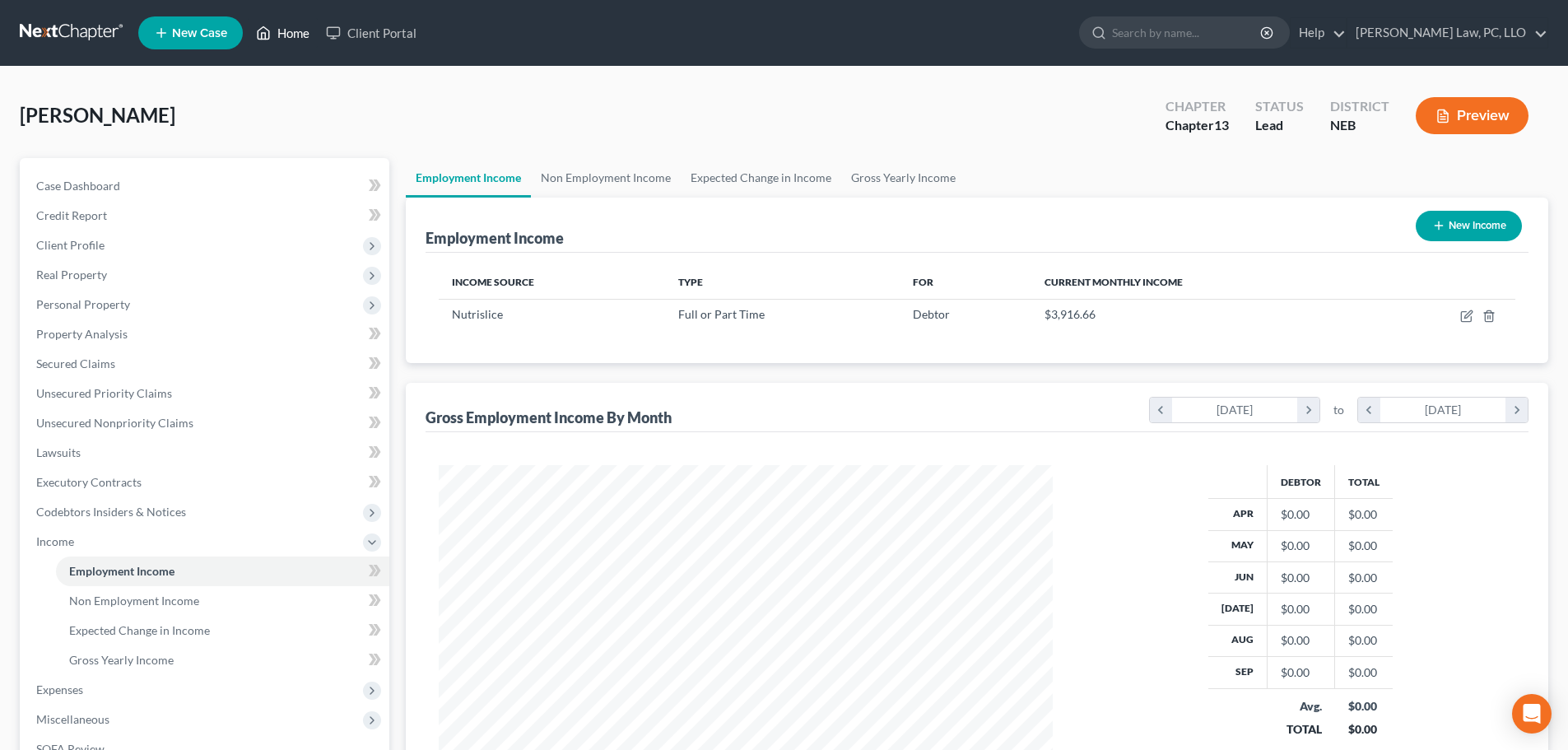
click at [289, 28] on link "Home" at bounding box center [283, 32] width 70 height 29
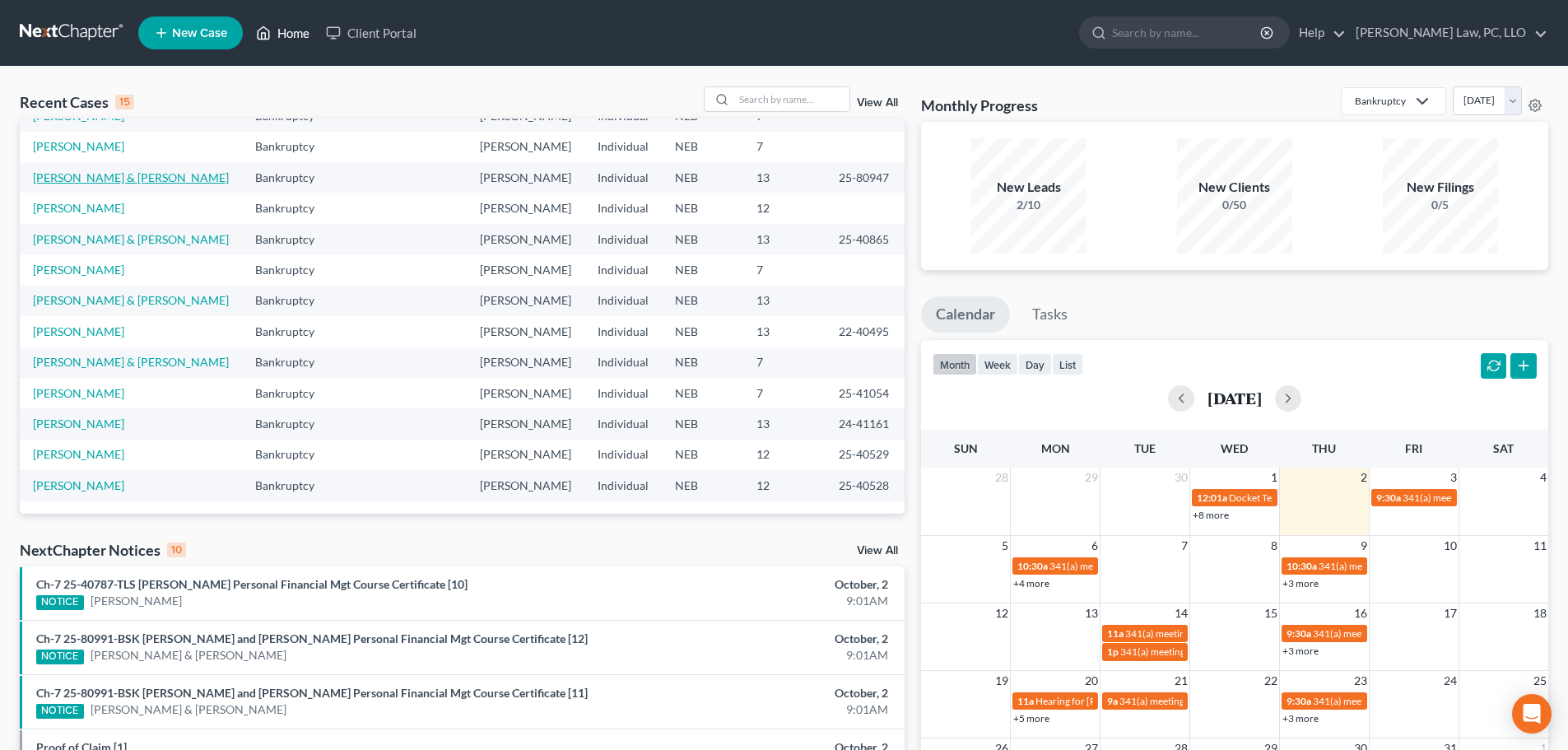
scroll to position [247, 0]
click at [116, 369] on link "[PERSON_NAME] & [PERSON_NAME]" at bounding box center [131, 361] width 196 height 14
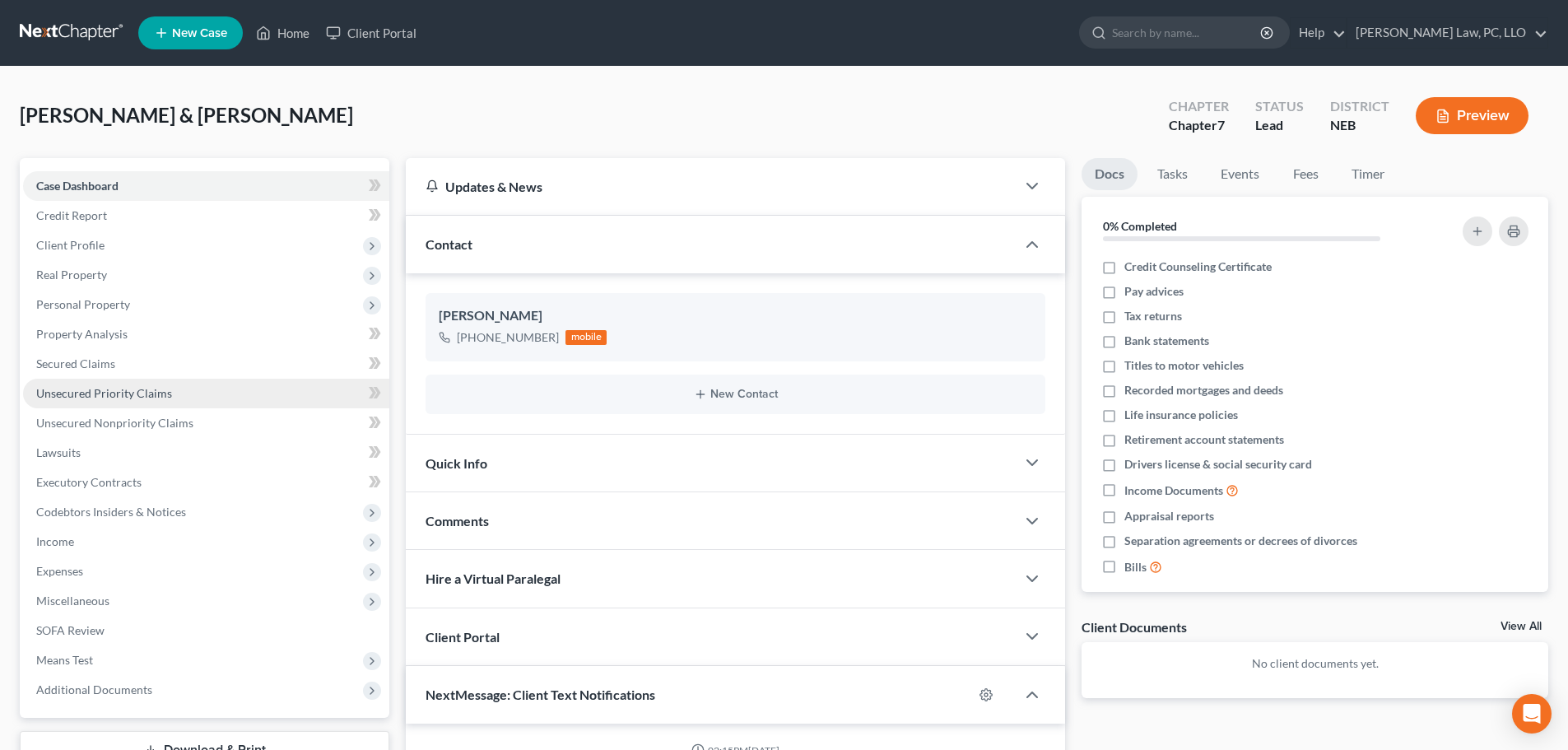
scroll to position [688, 0]
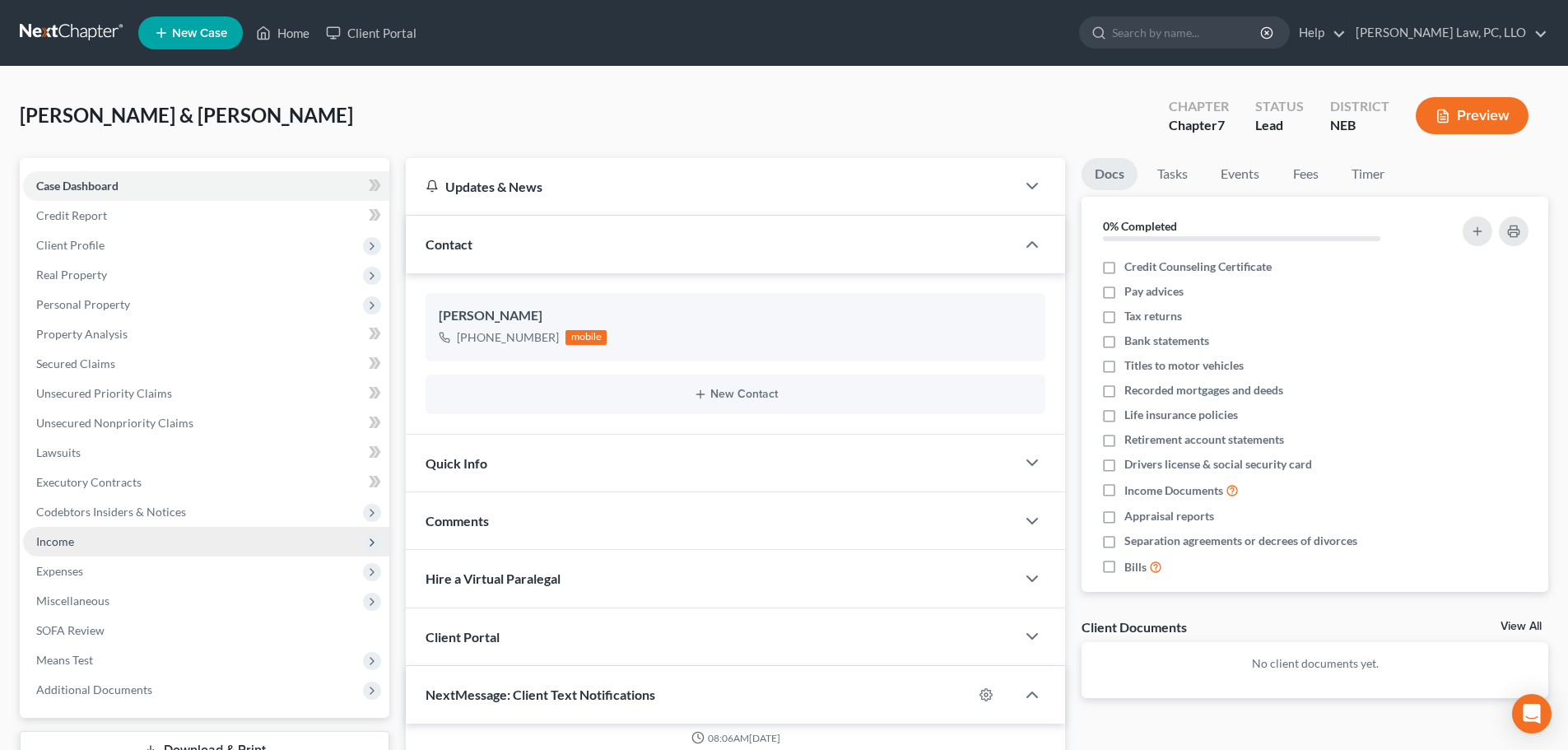
click at [97, 539] on span "Income" at bounding box center [206, 541] width 366 height 29
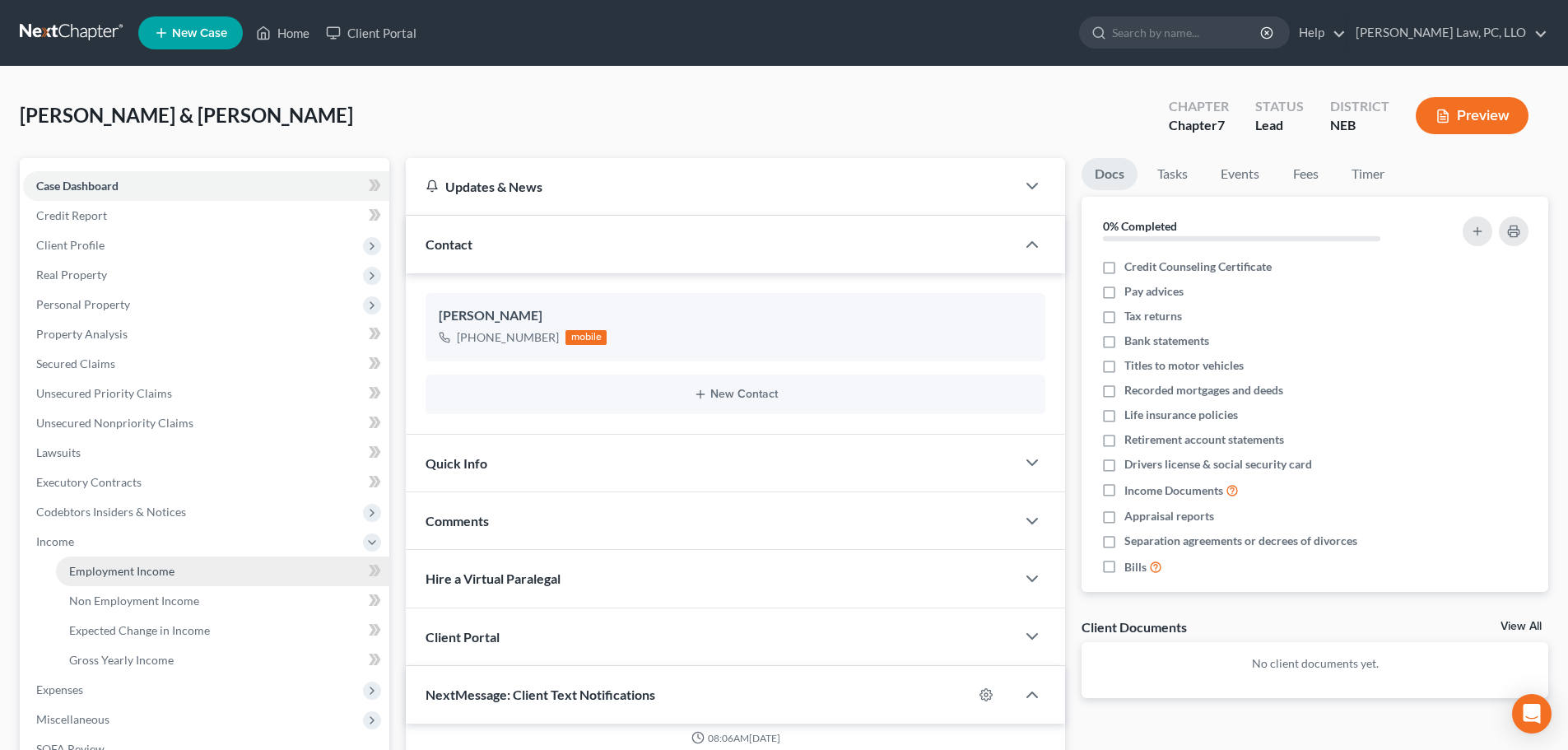
click at [98, 572] on span "Employment Income" at bounding box center [121, 571] width 105 height 14
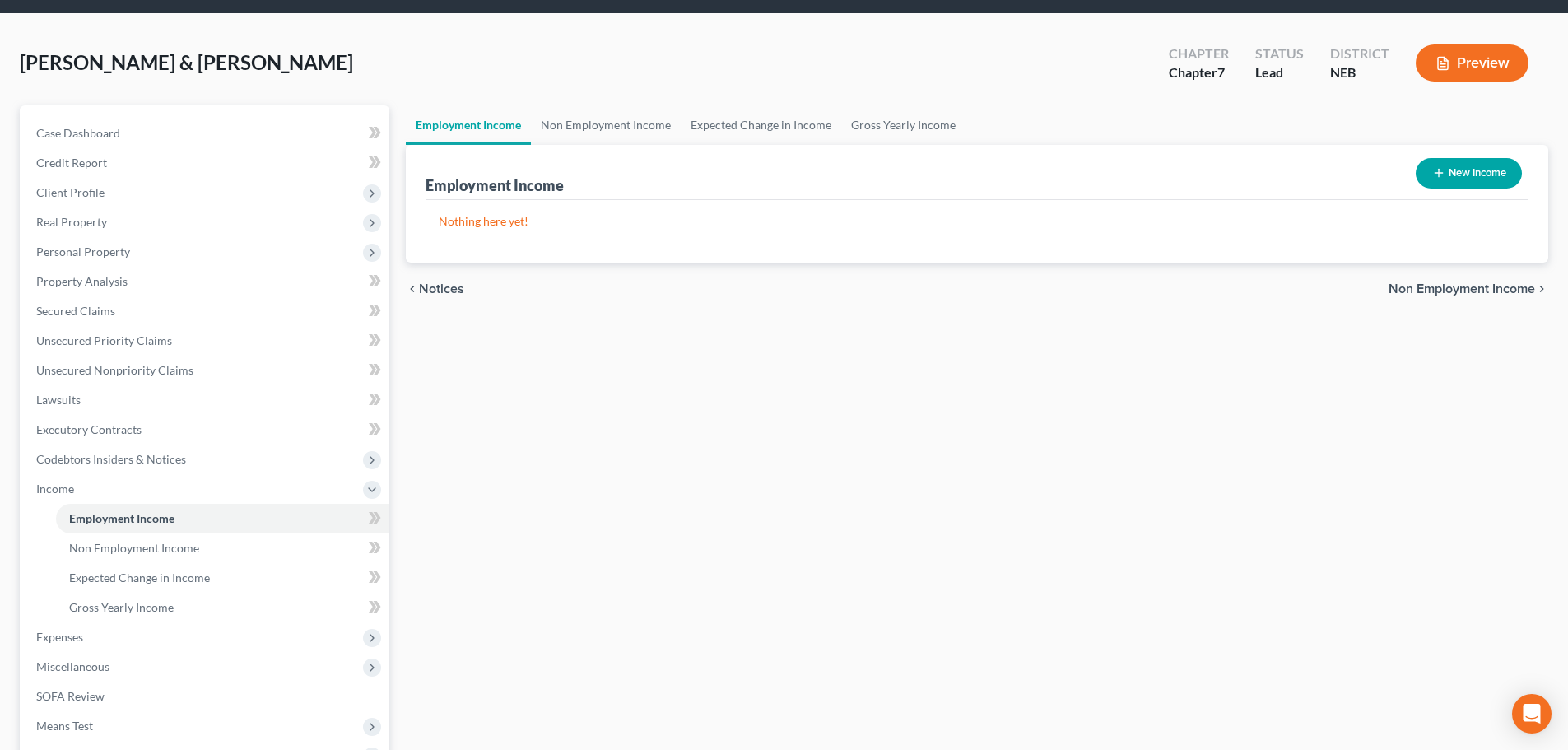
scroll to position [82, 0]
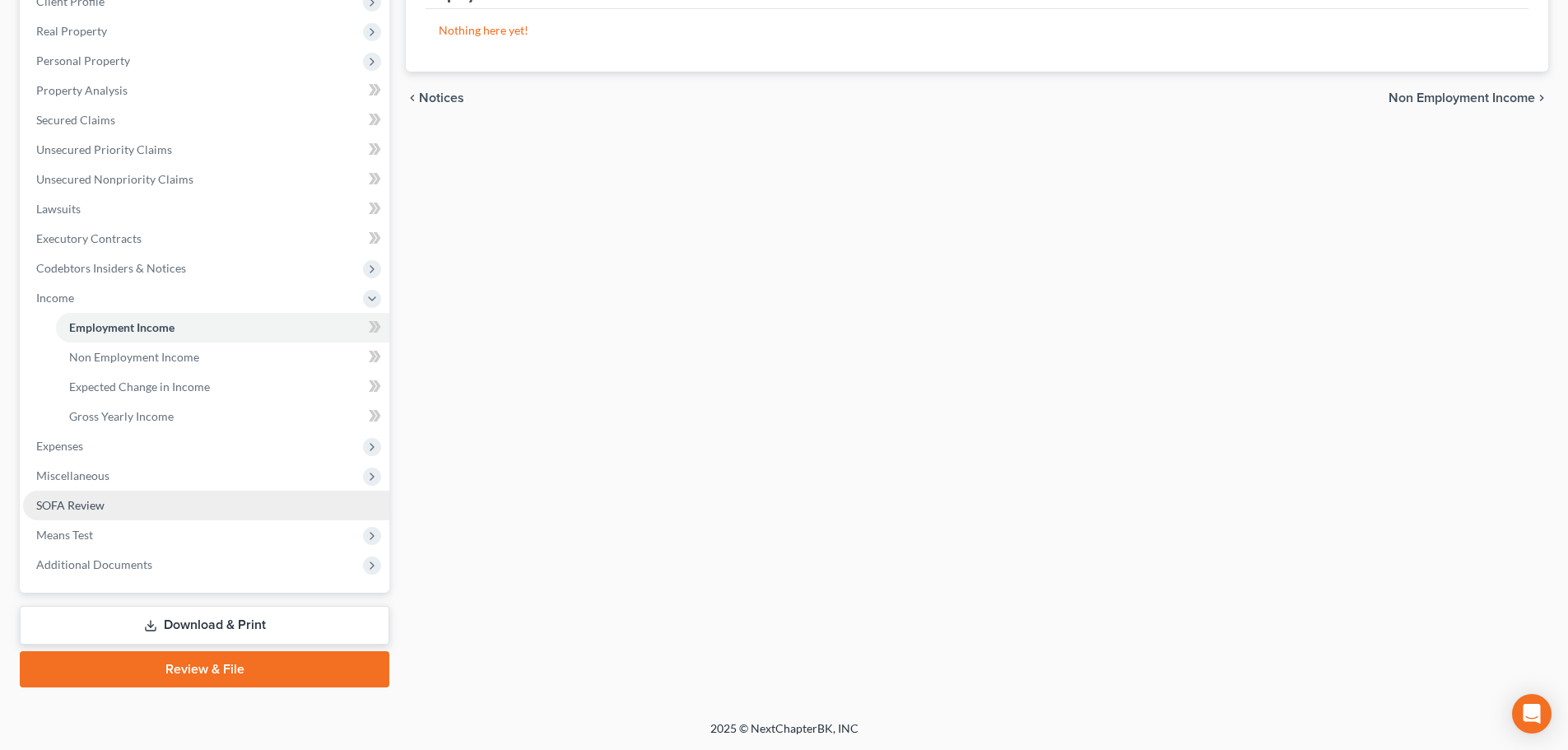
click at [104, 502] on link "SOFA Review" at bounding box center [206, 505] width 366 height 29
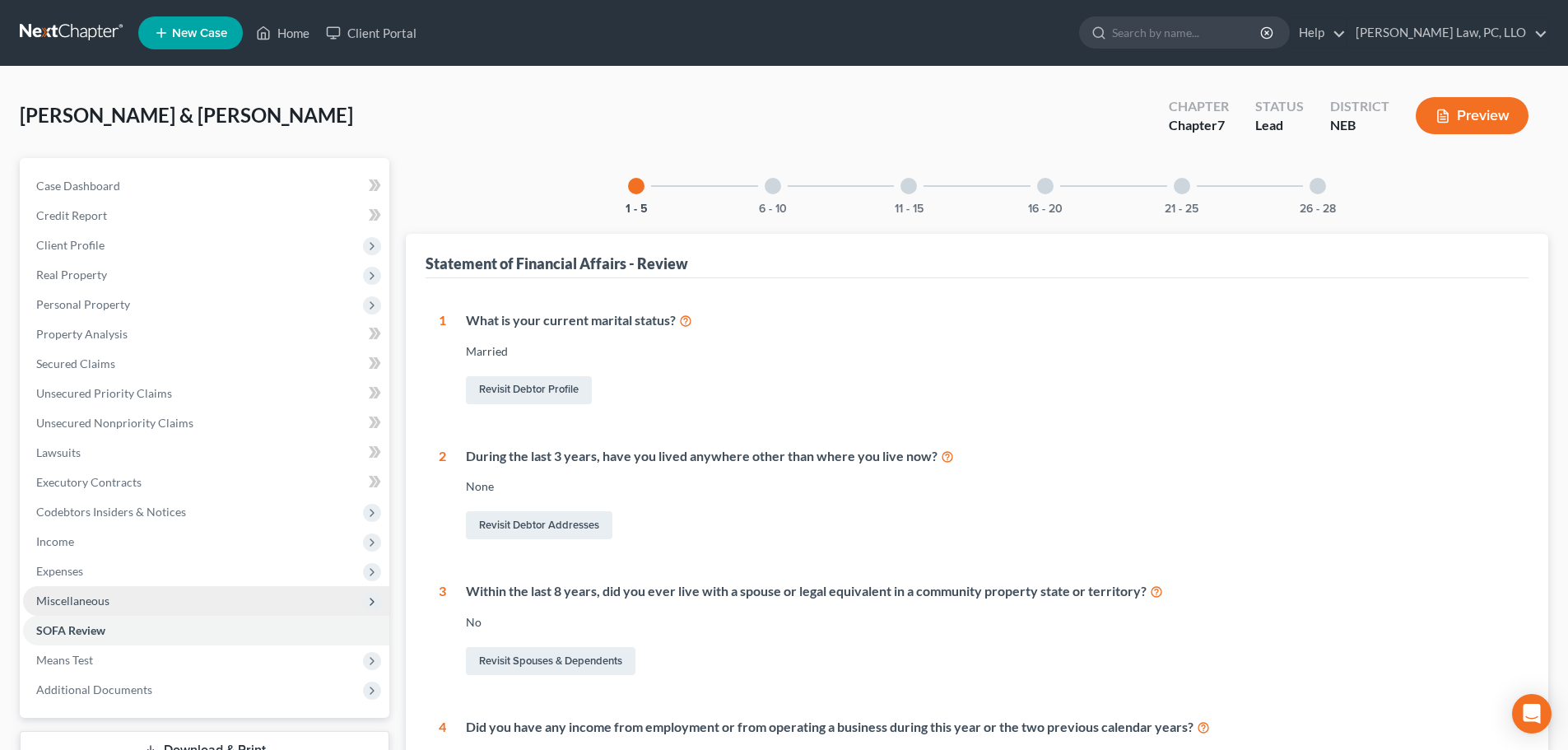
click at [101, 600] on span "Miscellaneous" at bounding box center [72, 600] width 73 height 14
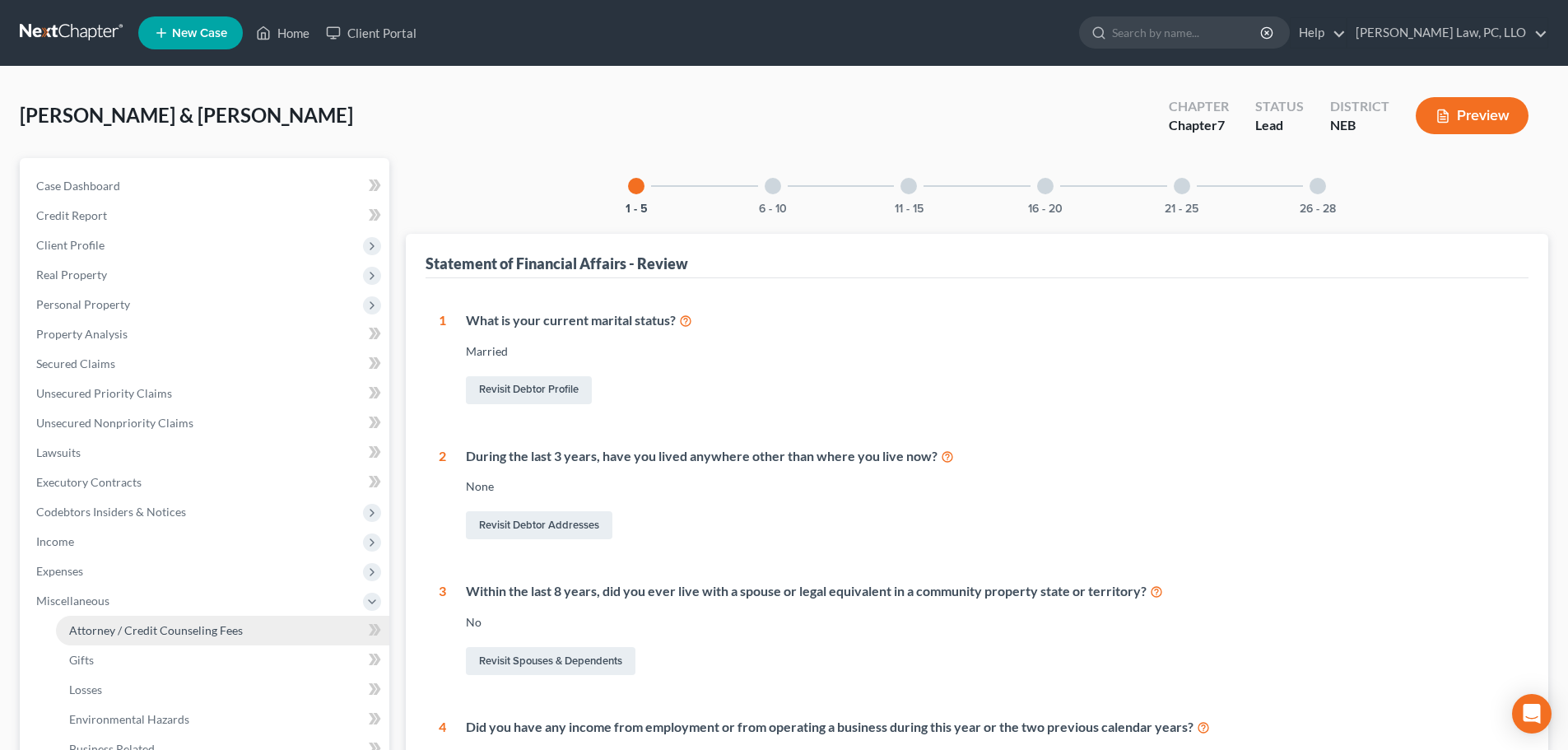
click at [89, 637] on link "Attorney / Credit Counseling Fees" at bounding box center [223, 630] width 334 height 29
select select "2"
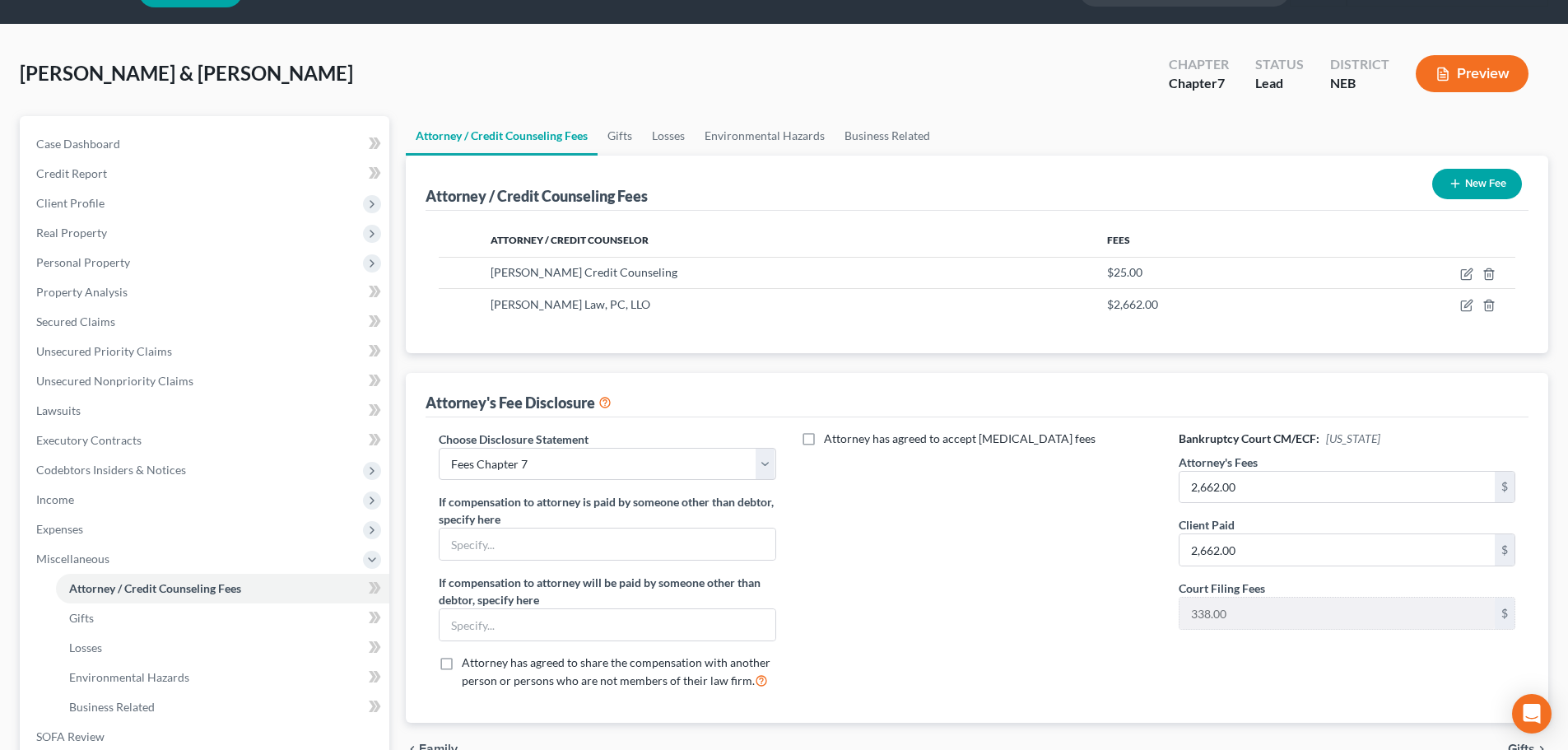
scroll to position [82, 0]
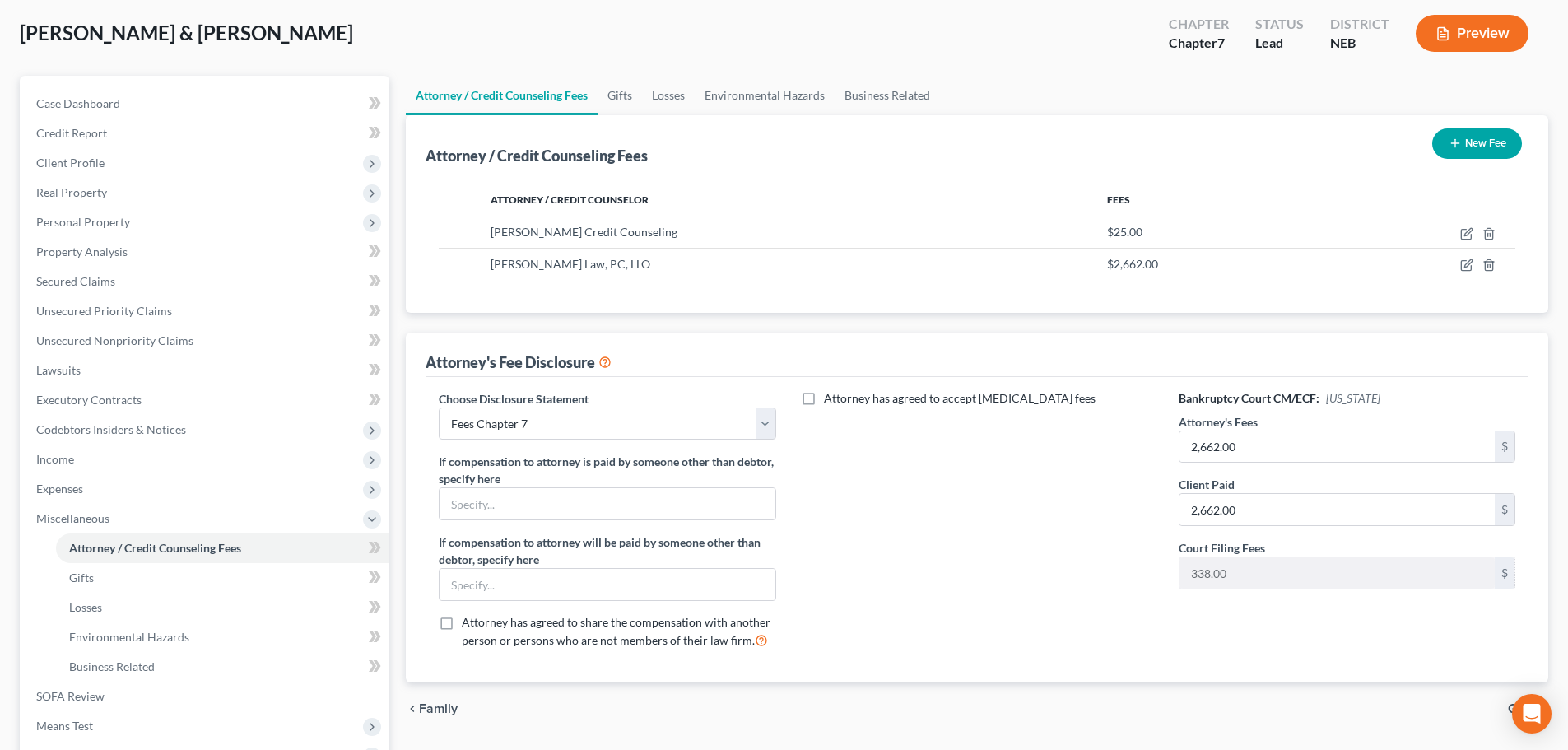
click at [869, 498] on div "Attorney has agreed to accept [MEDICAL_DATA] fees" at bounding box center [977, 526] width 370 height 272
click at [890, 486] on div "Attorney has agreed to accept [MEDICAL_DATA] fees" at bounding box center [977, 526] width 370 height 272
click at [871, 477] on div "Attorney has agreed to accept [MEDICAL_DATA] fees" at bounding box center [977, 526] width 370 height 272
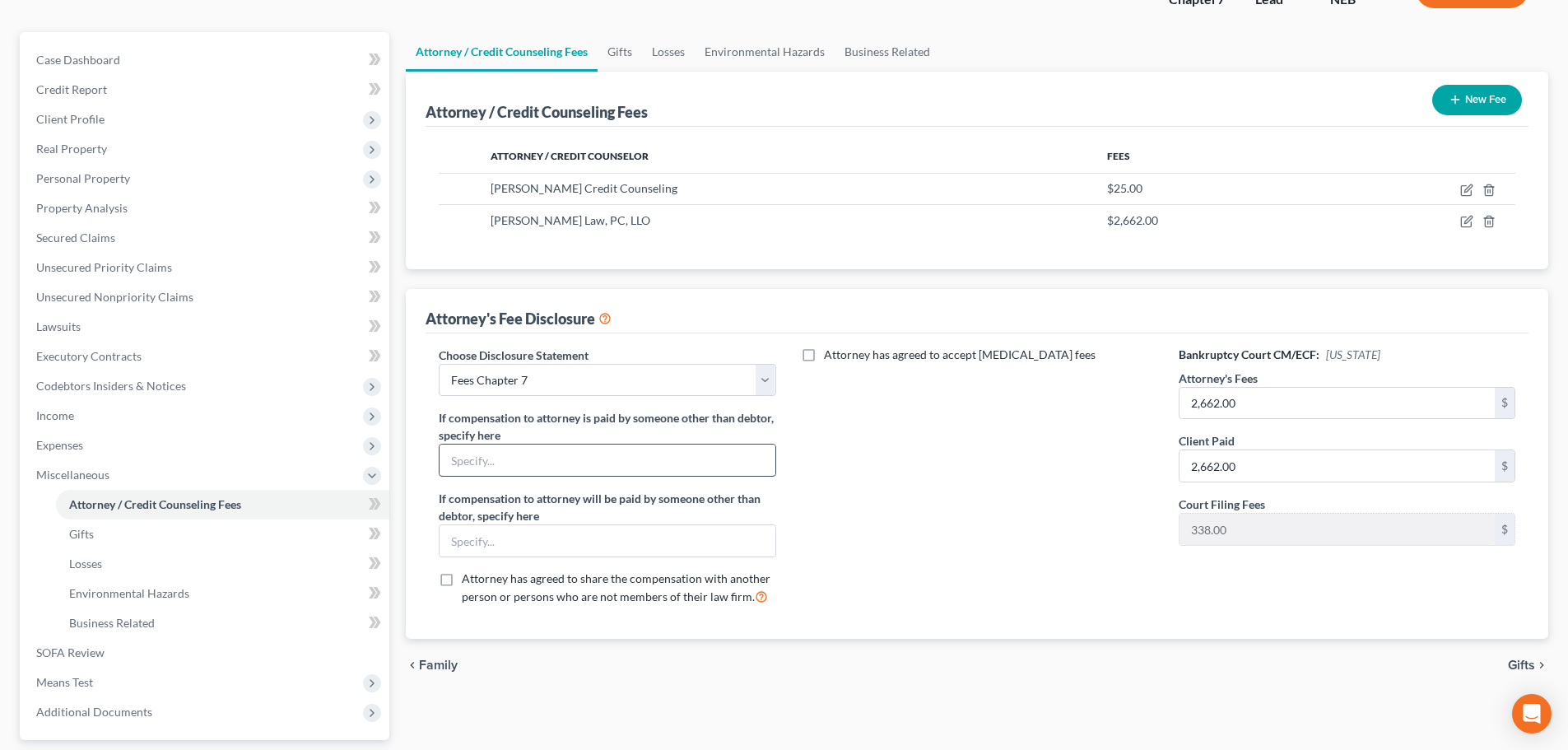
scroll to position [165, 0]
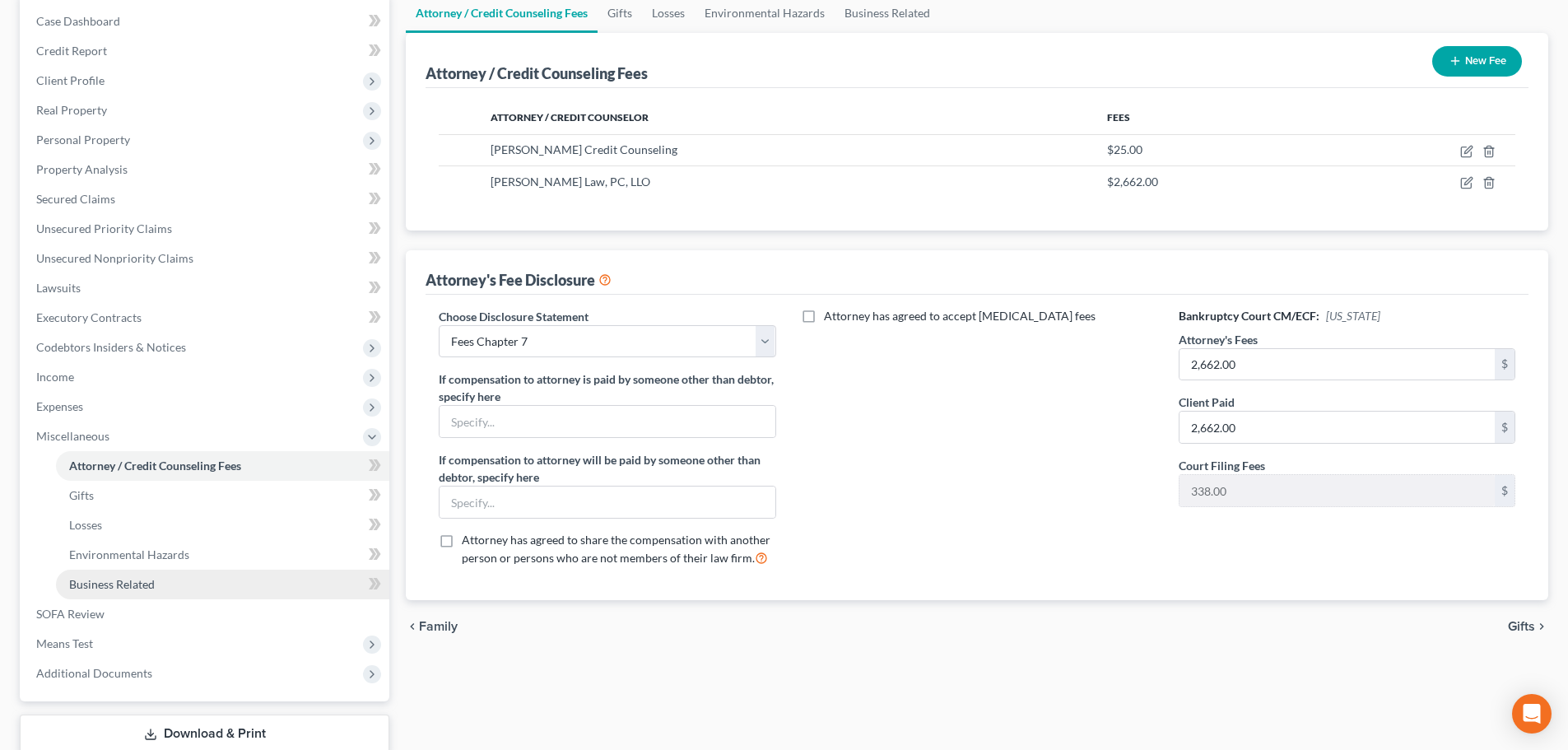
click at [132, 582] on span "Business Related" at bounding box center [112, 584] width 85 height 14
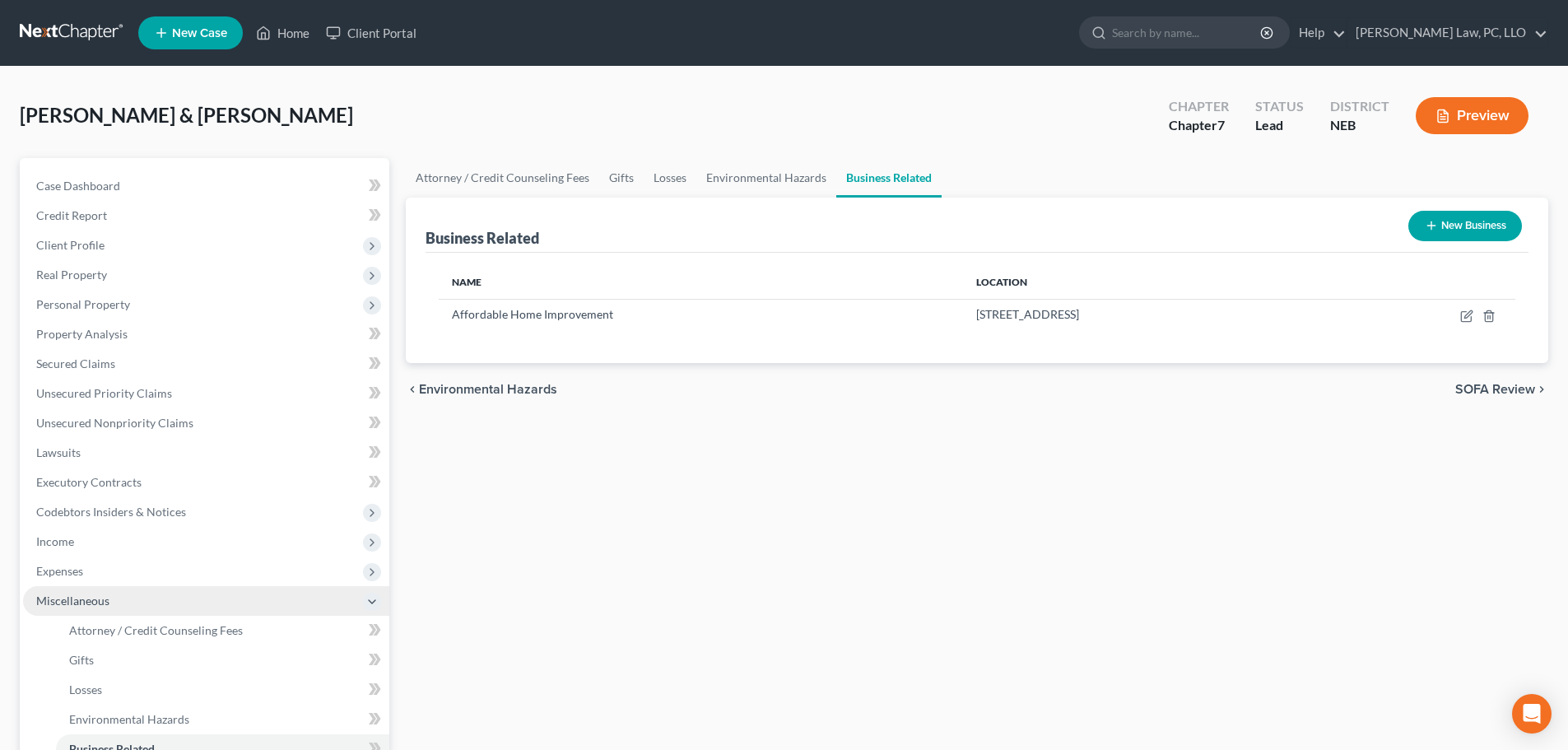
click at [94, 605] on span "Miscellaneous" at bounding box center [72, 600] width 73 height 14
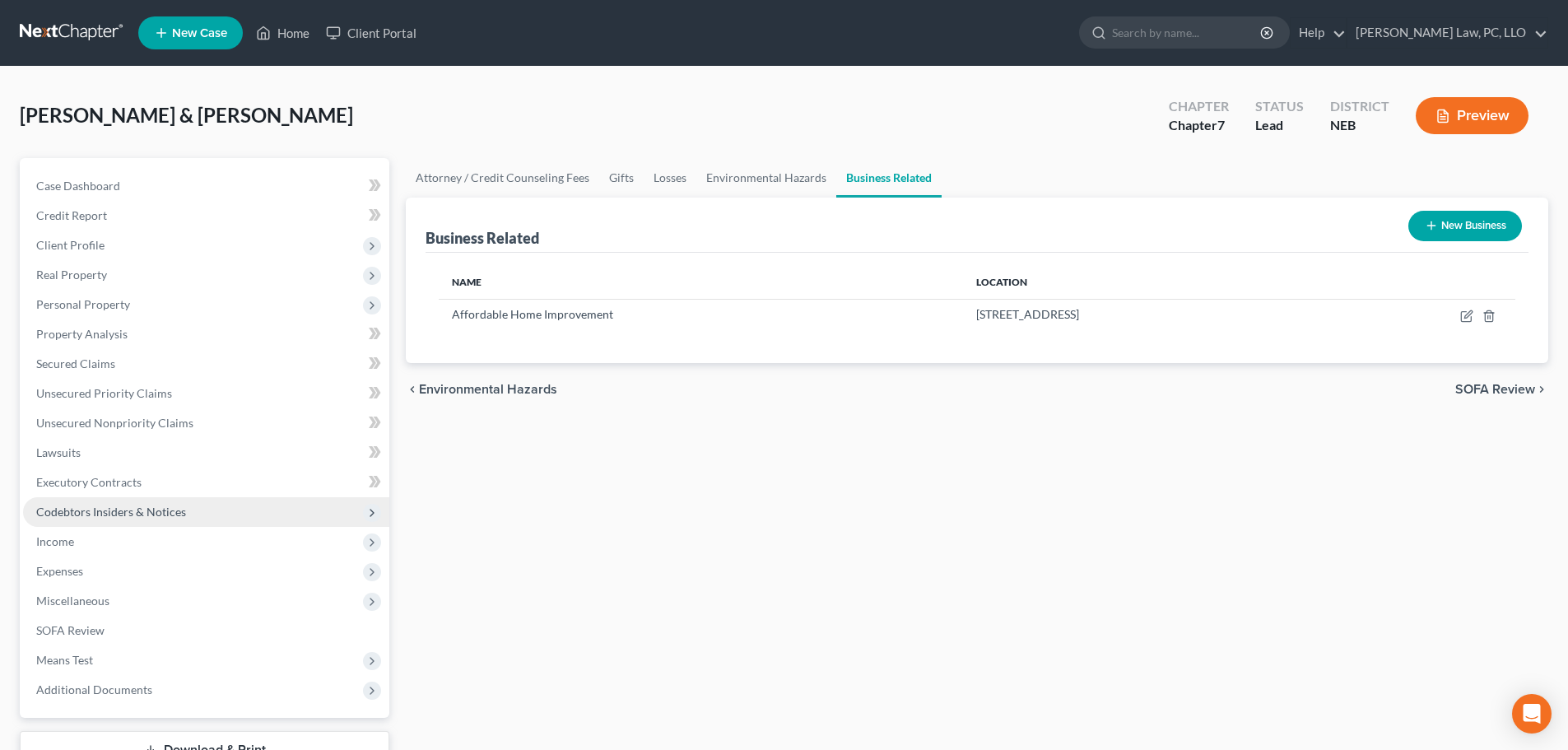
click at [133, 510] on span "Codebtors Insiders & Notices" at bounding box center [111, 511] width 150 height 14
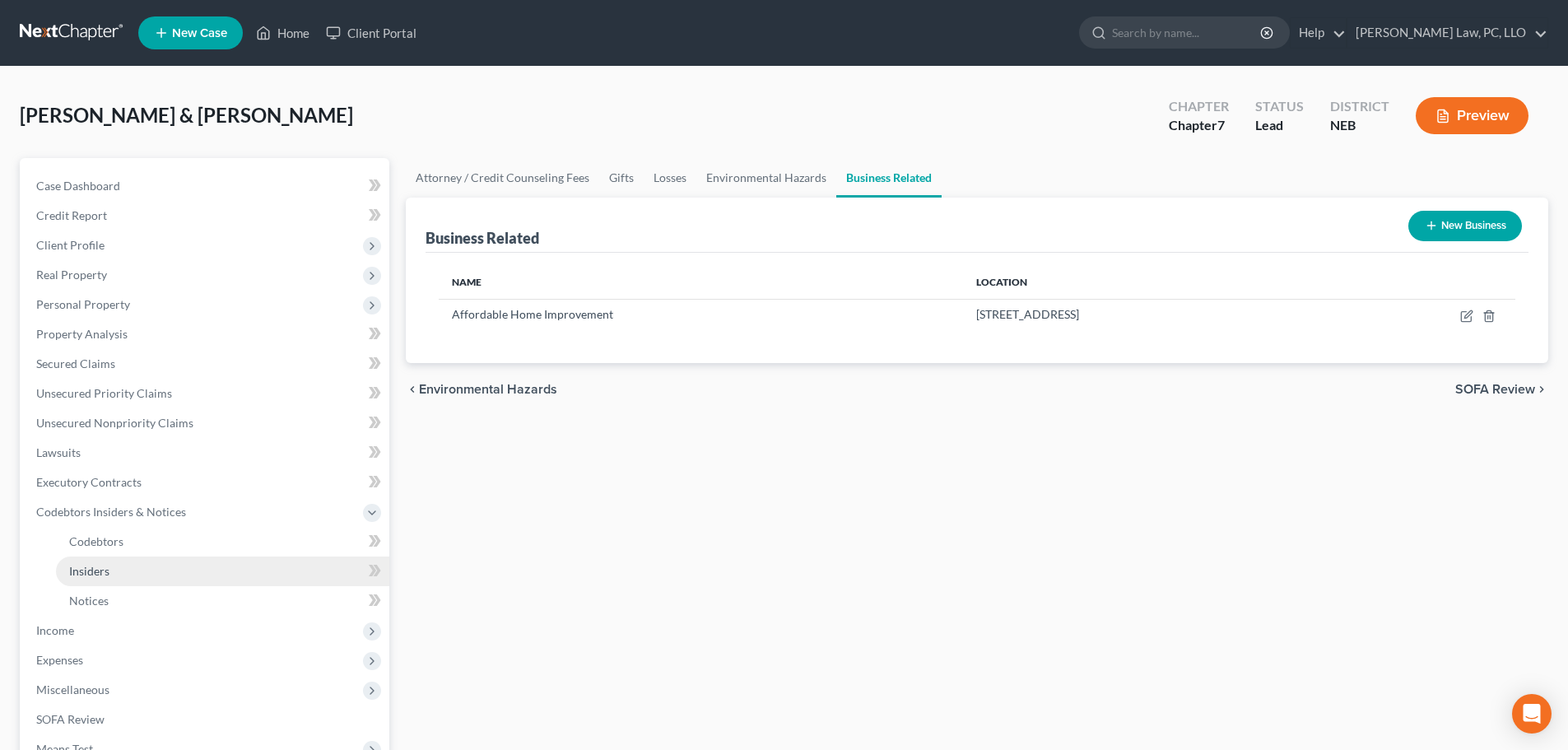
click at [139, 568] on link "Insiders" at bounding box center [223, 571] width 334 height 29
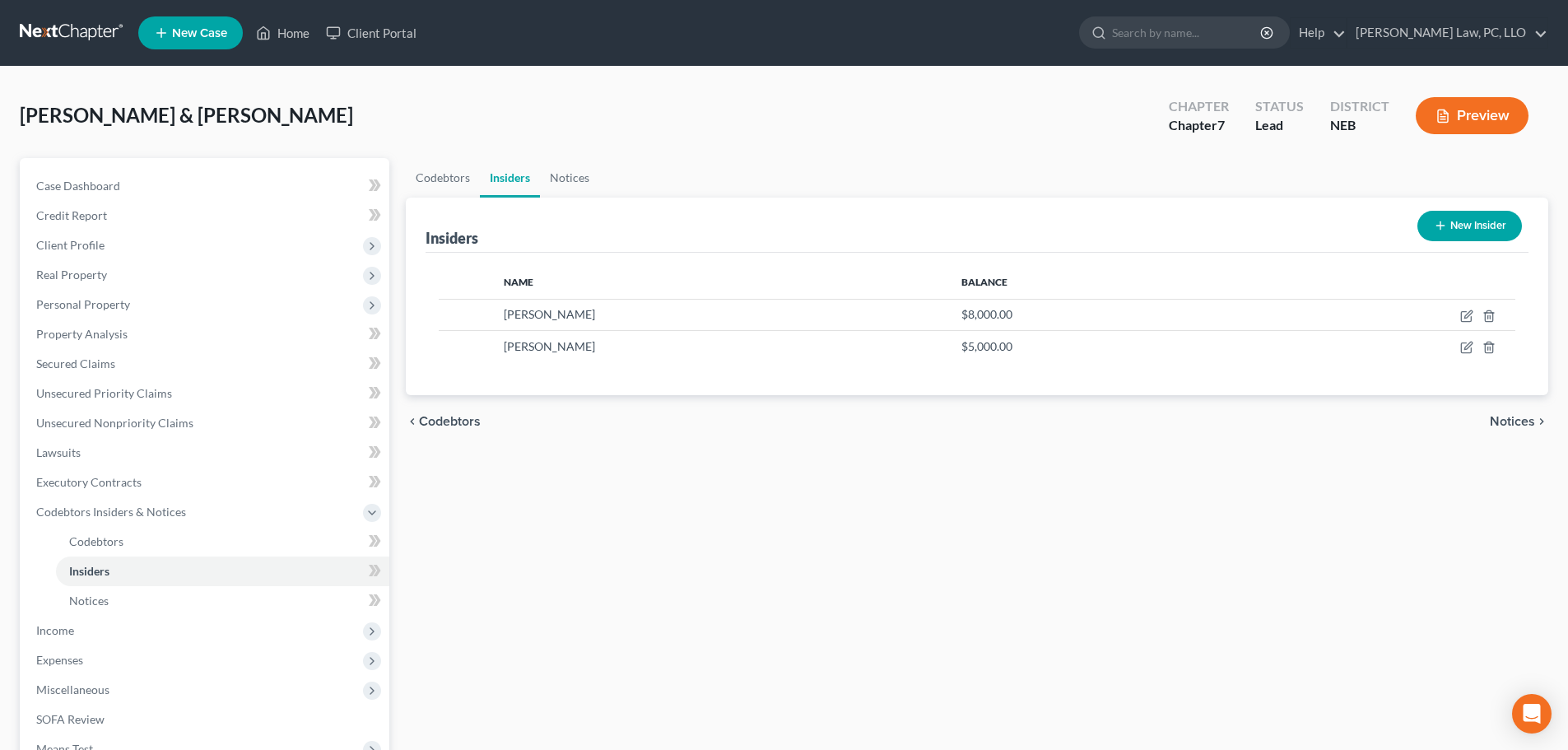
click at [1453, 227] on button "New Insider" at bounding box center [1469, 226] width 104 height 30
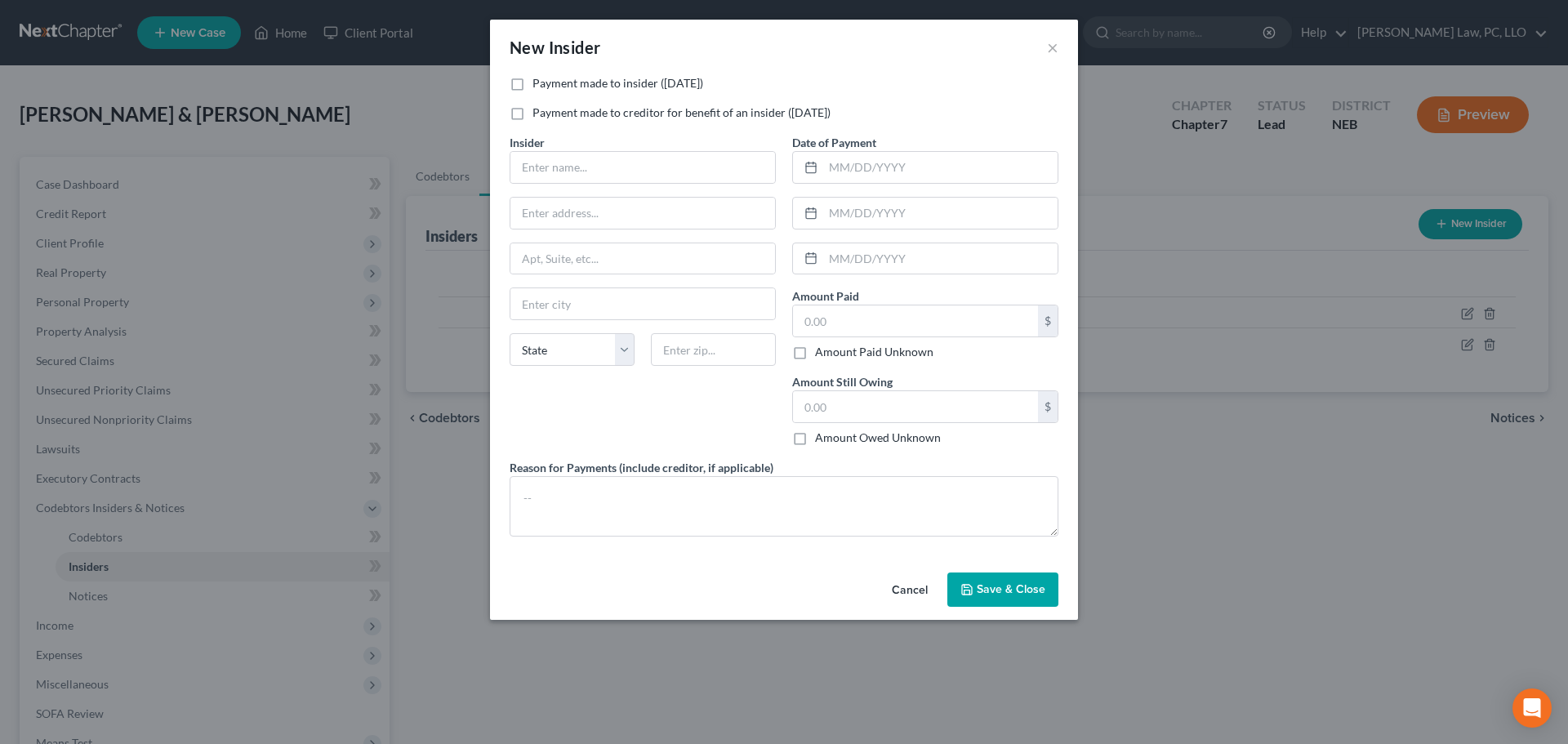
click at [593, 86] on label "Payment made to insider ([DATE])" at bounding box center [617, 83] width 170 height 16
click at [549, 86] on input "Payment made to insider ([DATE])" at bounding box center [544, 80] width 10 height 10
checkbox input "true"
click at [574, 164] on input "text" at bounding box center [642, 167] width 264 height 31
type input "[PERSON_NAME]"
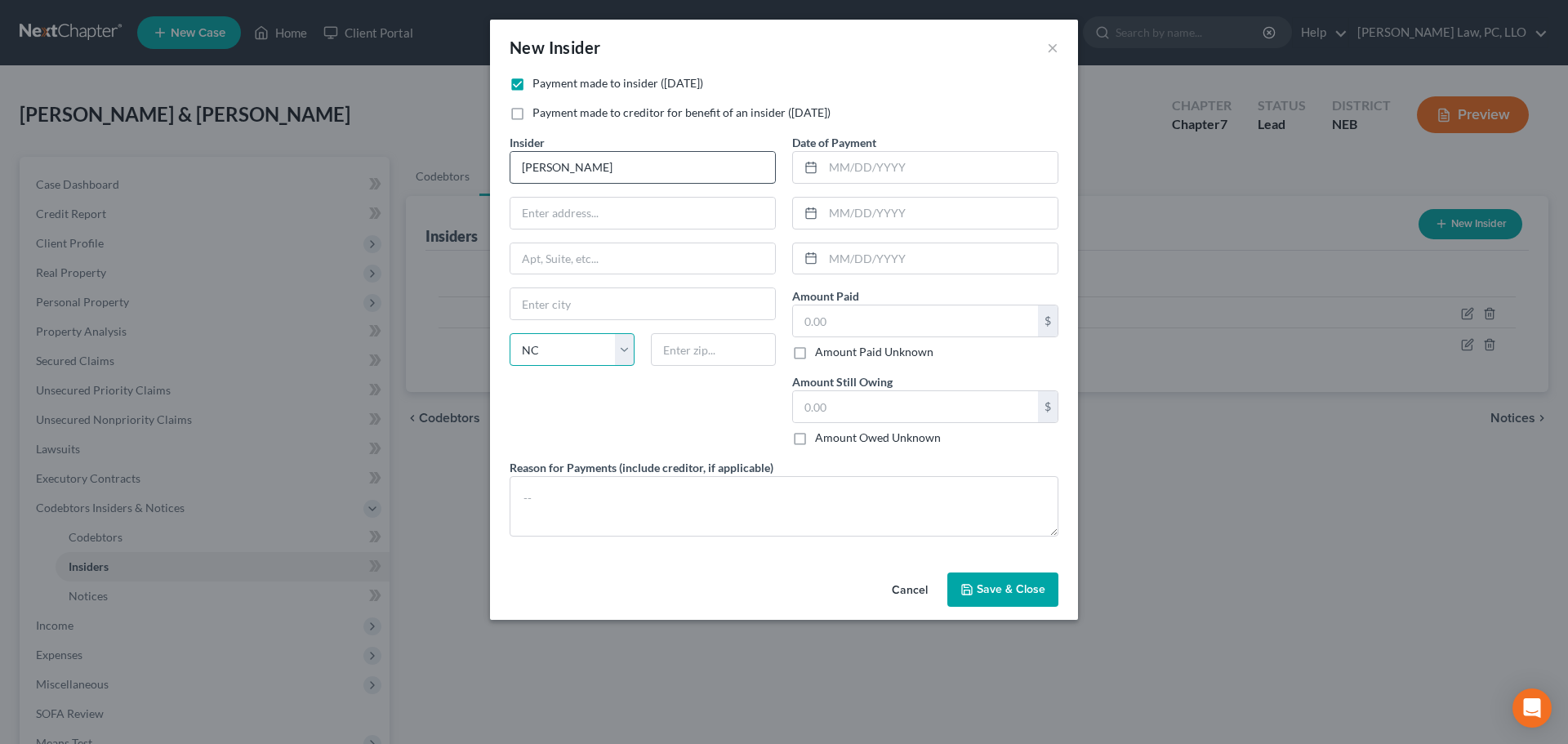
select select "30"
type input "[DATE]"
type input "600.00"
type input "1,321.10"
click at [677, 481] on textarea at bounding box center [784, 506] width 549 height 60
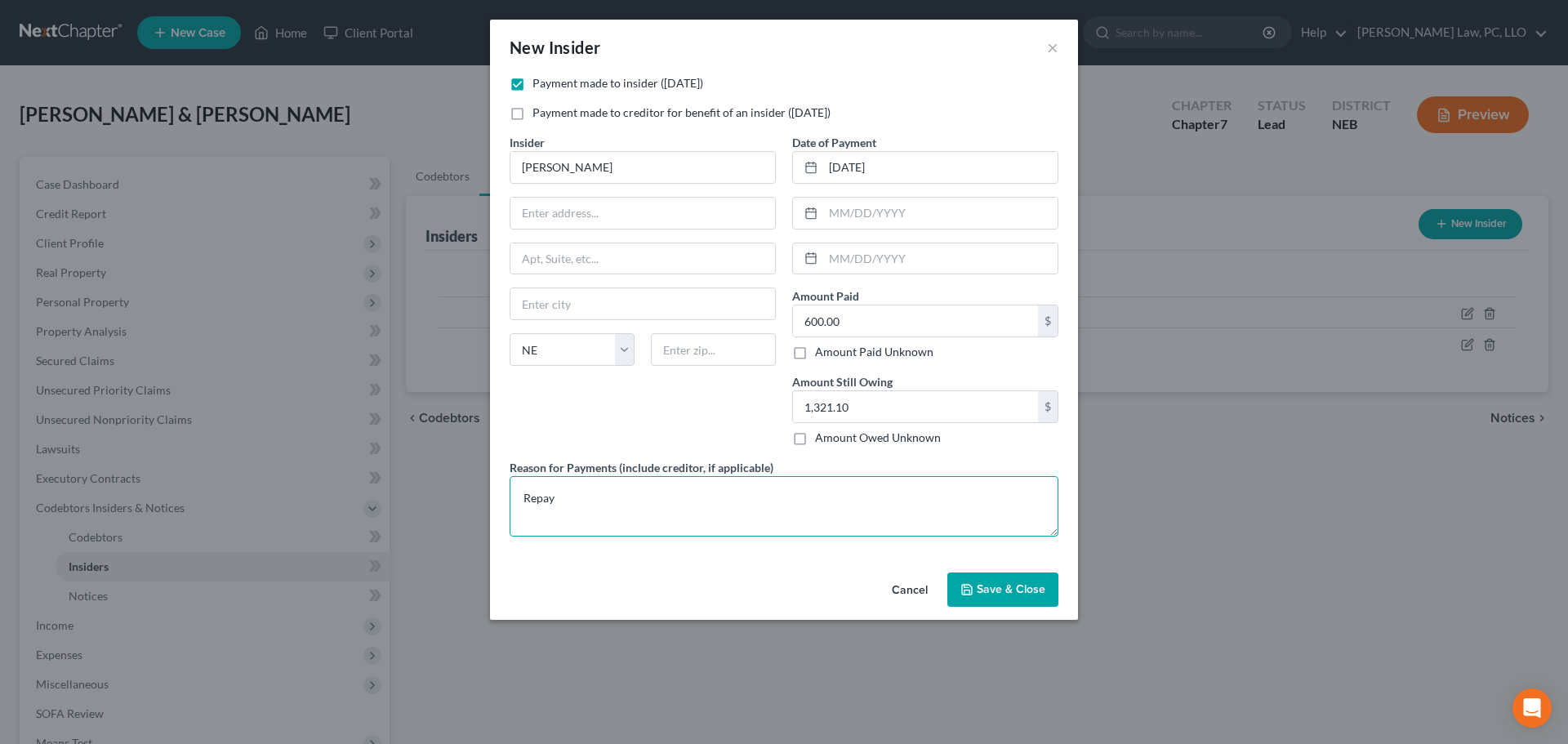
type textarea "Repay"
click at [1037, 598] on button "Save & Close" at bounding box center [1003, 590] width 111 height 34
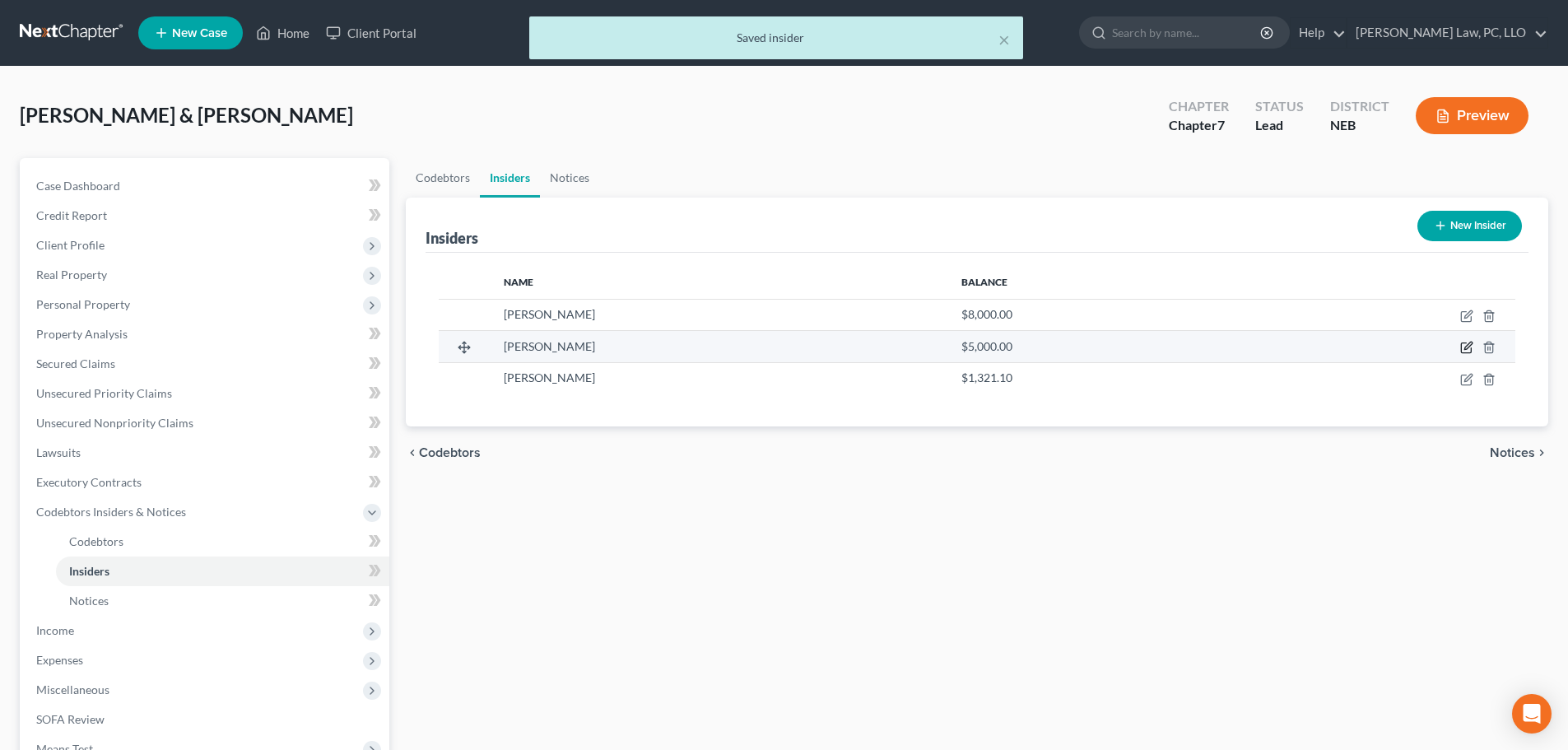
click at [1467, 348] on icon "button" at bounding box center [1467, 347] width 13 height 13
select select "30"
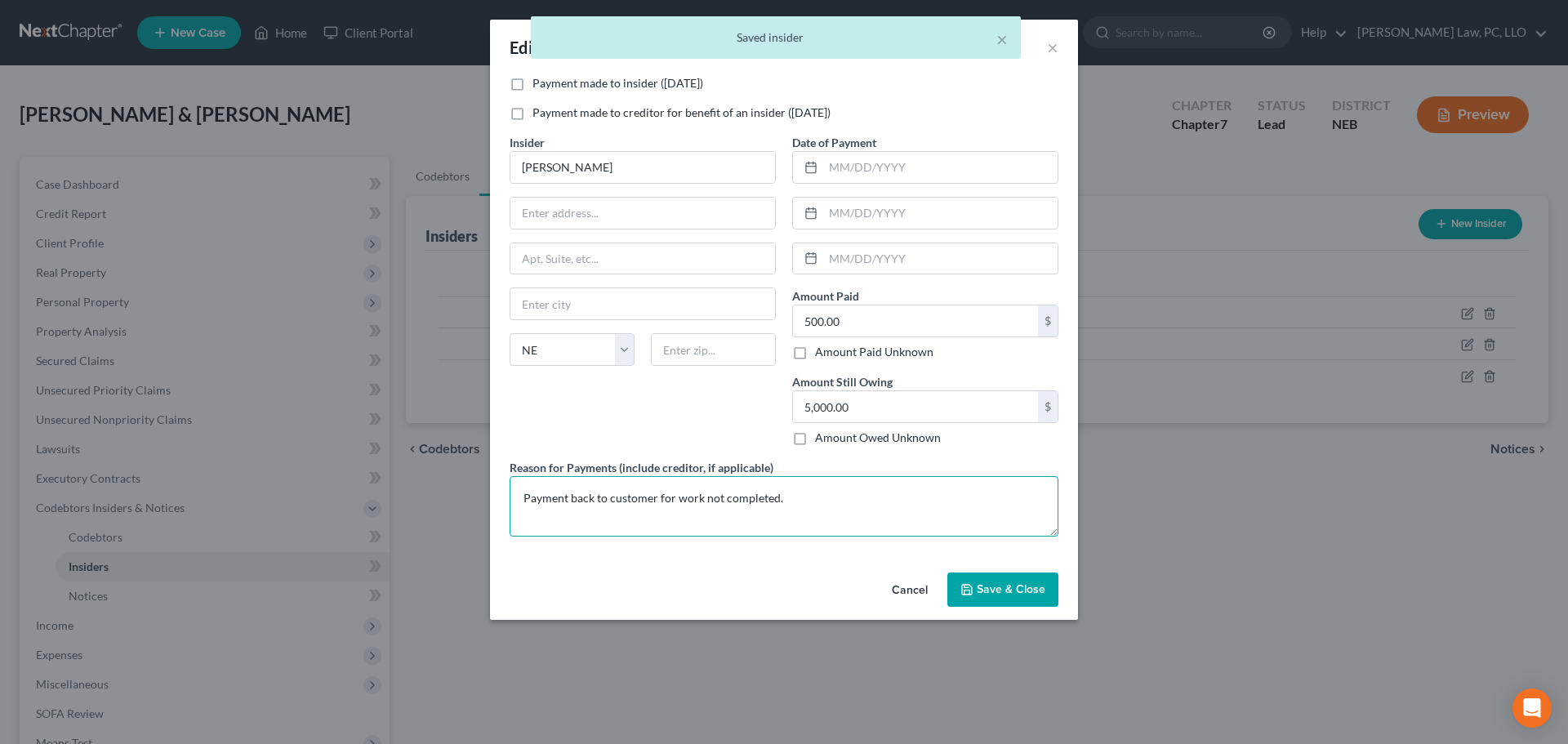
drag, startPoint x: 753, startPoint y: 493, endPoint x: 465, endPoint y: 503, distance: 288.2
click at [467, 503] on div "Edit Insider × Payment made to insider ([DATE]) Payment made to creditor for be…" at bounding box center [784, 372] width 1568 height 744
click at [987, 591] on span "Save & Close" at bounding box center [1010, 589] width 69 height 14
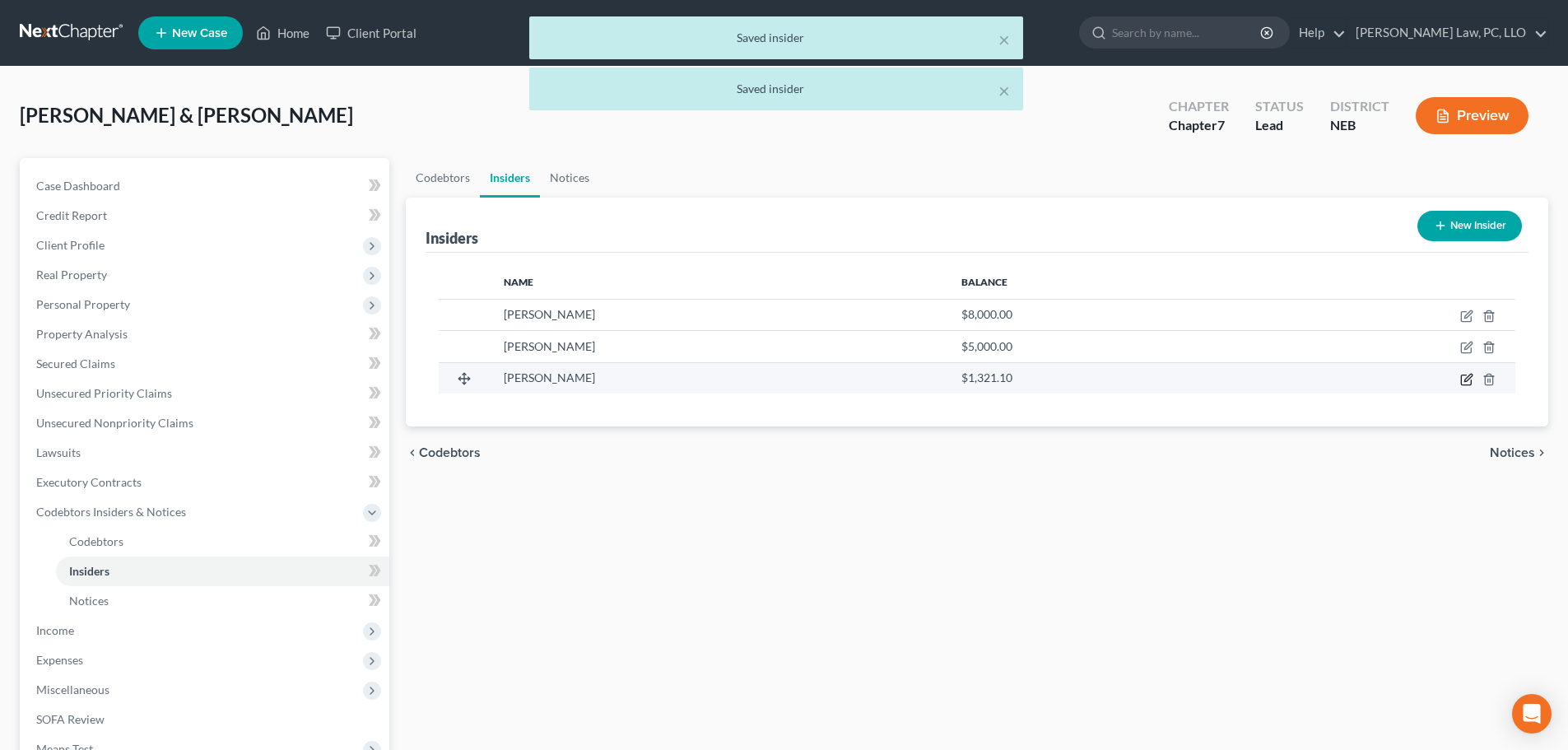
click at [1466, 376] on icon "button" at bounding box center [1467, 379] width 13 height 13
select select "30"
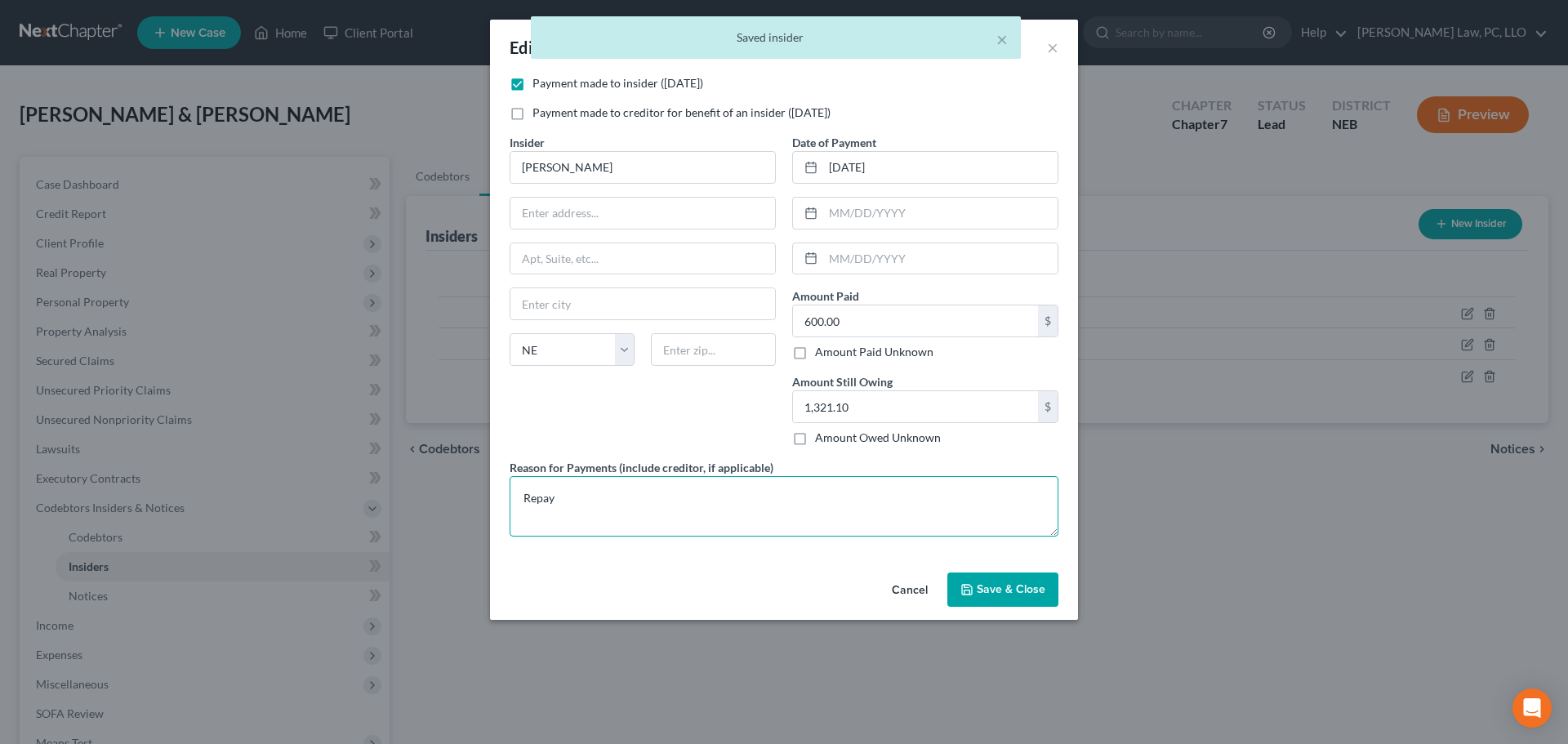
drag, startPoint x: 581, startPoint y: 499, endPoint x: 495, endPoint y: 500, distance: 86.0
click at [495, 500] on div "Payment made to insider ([DATE]) Payment made to creditor for benefit of an ins…" at bounding box center [784, 321] width 588 height 491
paste textarea "Payment back to customer for work not completed."
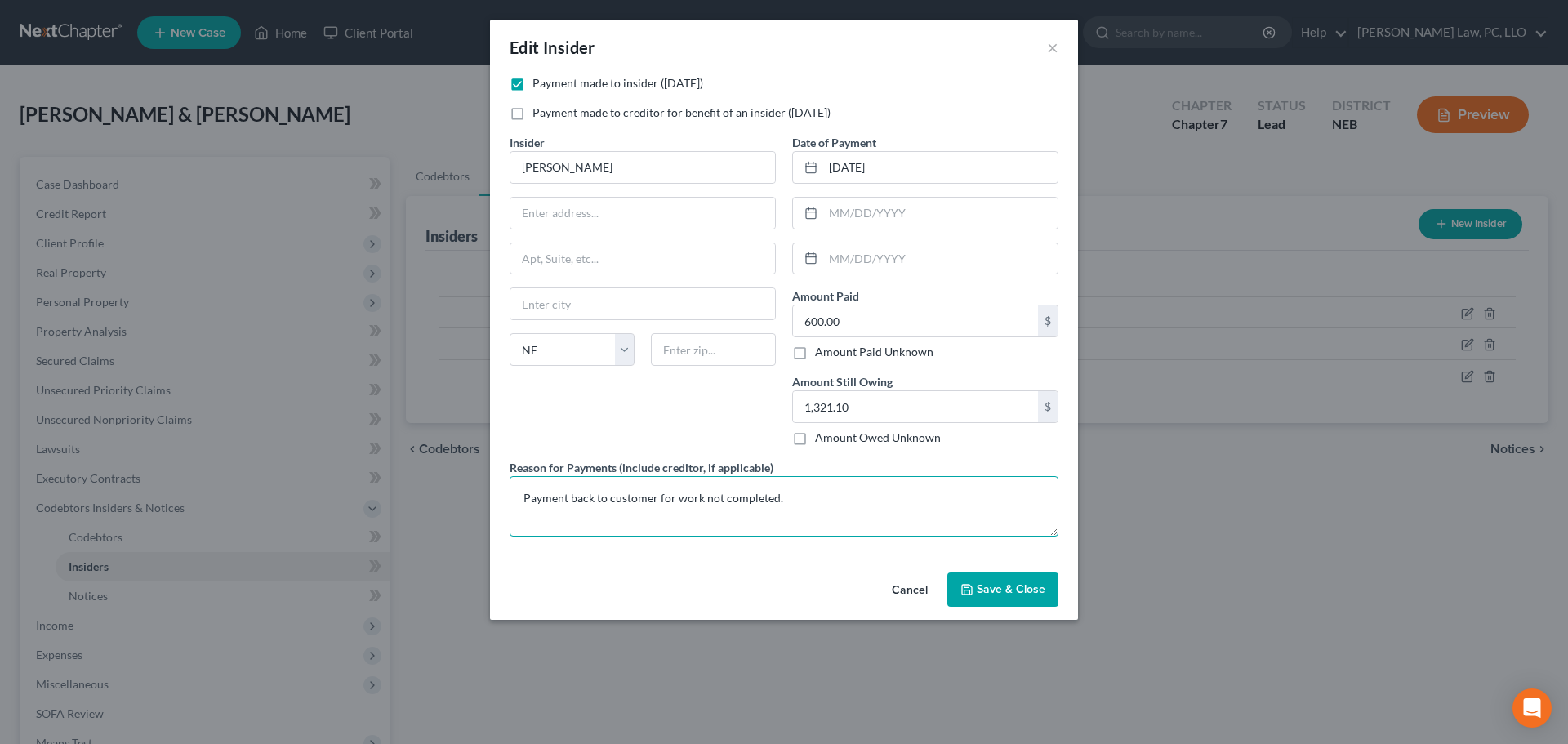
type textarea "Payment back to customer for work not completed."
click at [1001, 591] on span "Save & Close" at bounding box center [1010, 589] width 69 height 14
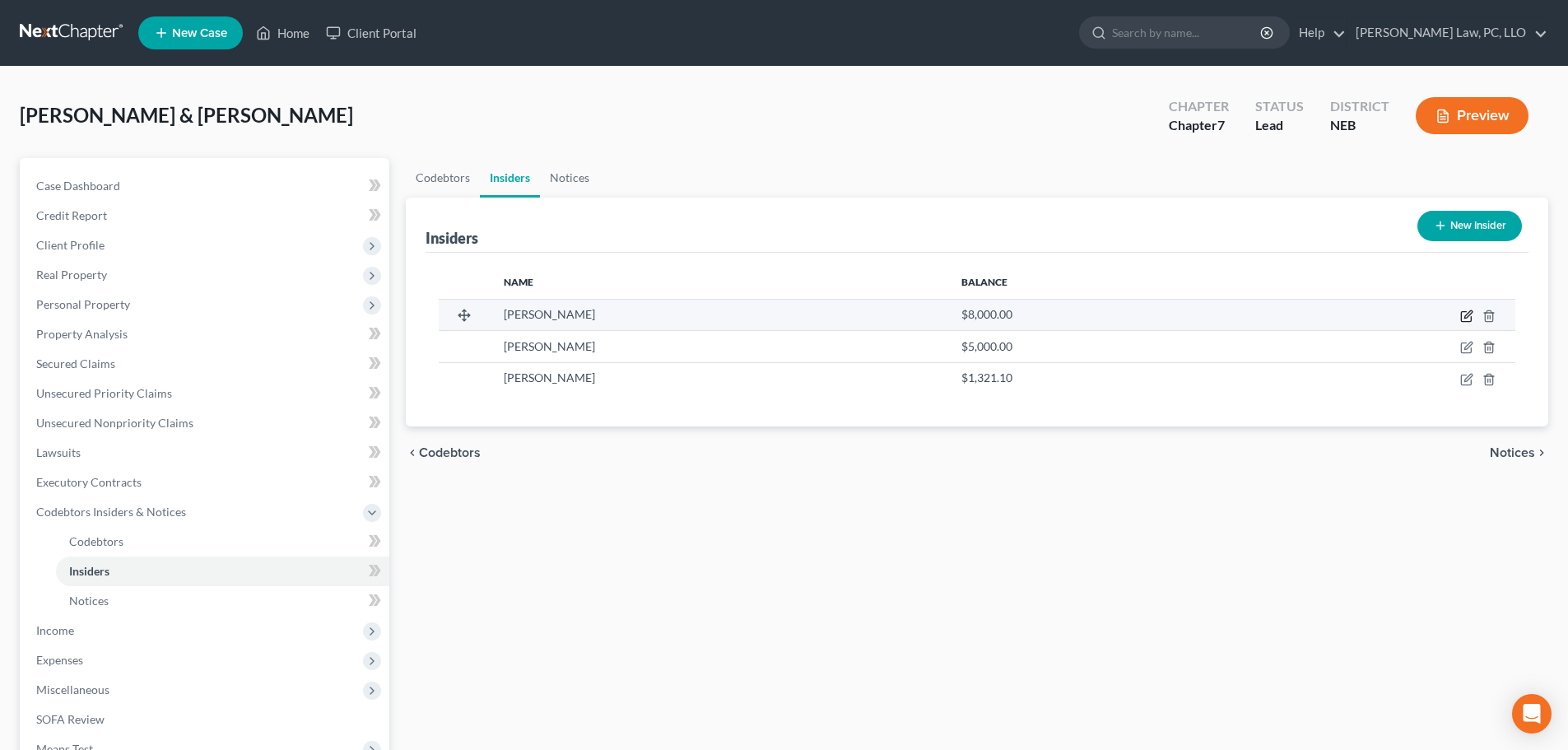
click at [1466, 313] on icon "button" at bounding box center [1467, 316] width 13 height 13
select select "30"
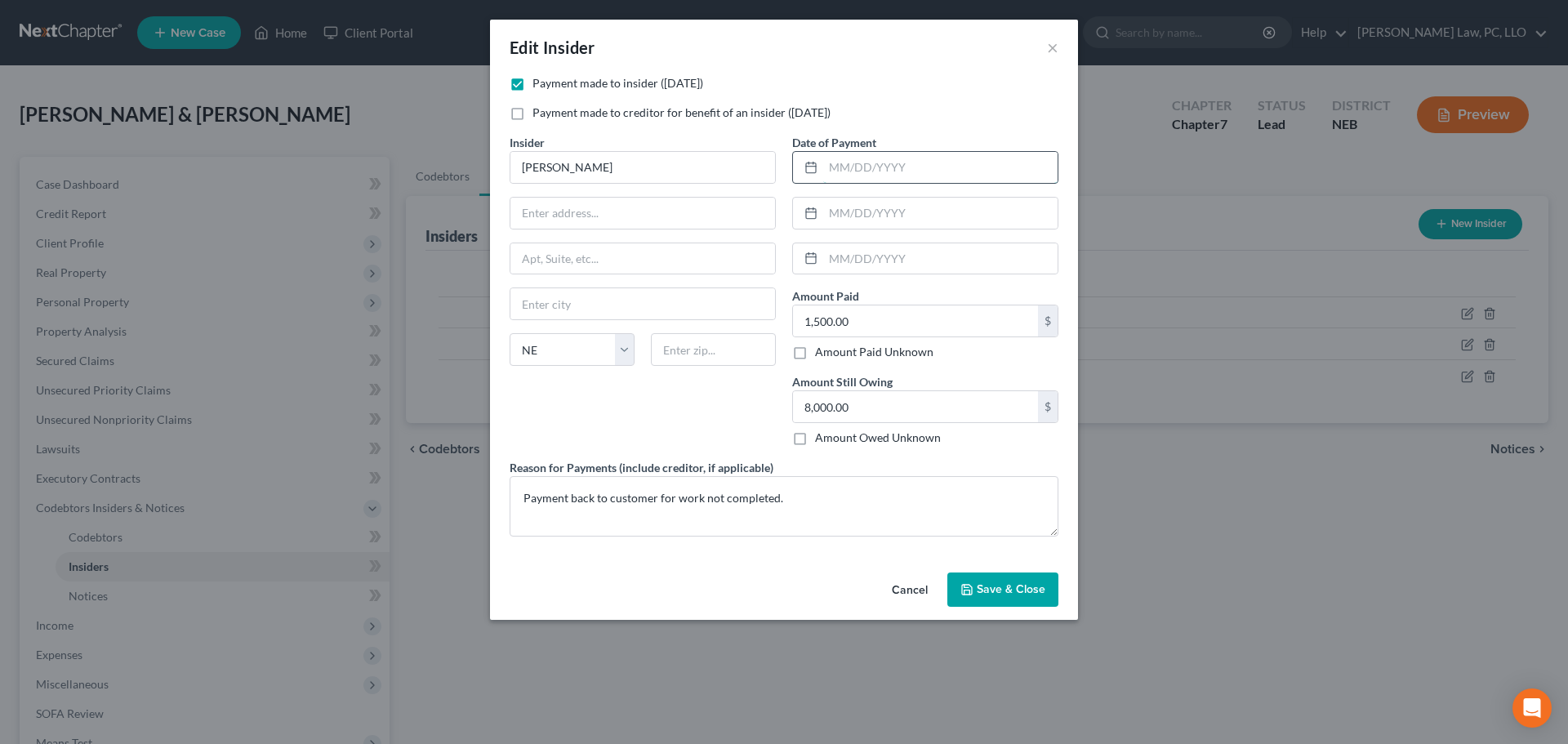
click at [879, 165] on input "text" at bounding box center [940, 167] width 234 height 31
type input "[DATE]"
click at [881, 321] on input "1,500.00" at bounding box center [915, 321] width 245 height 31
type input "2,500.00"
type input "7,000.00"
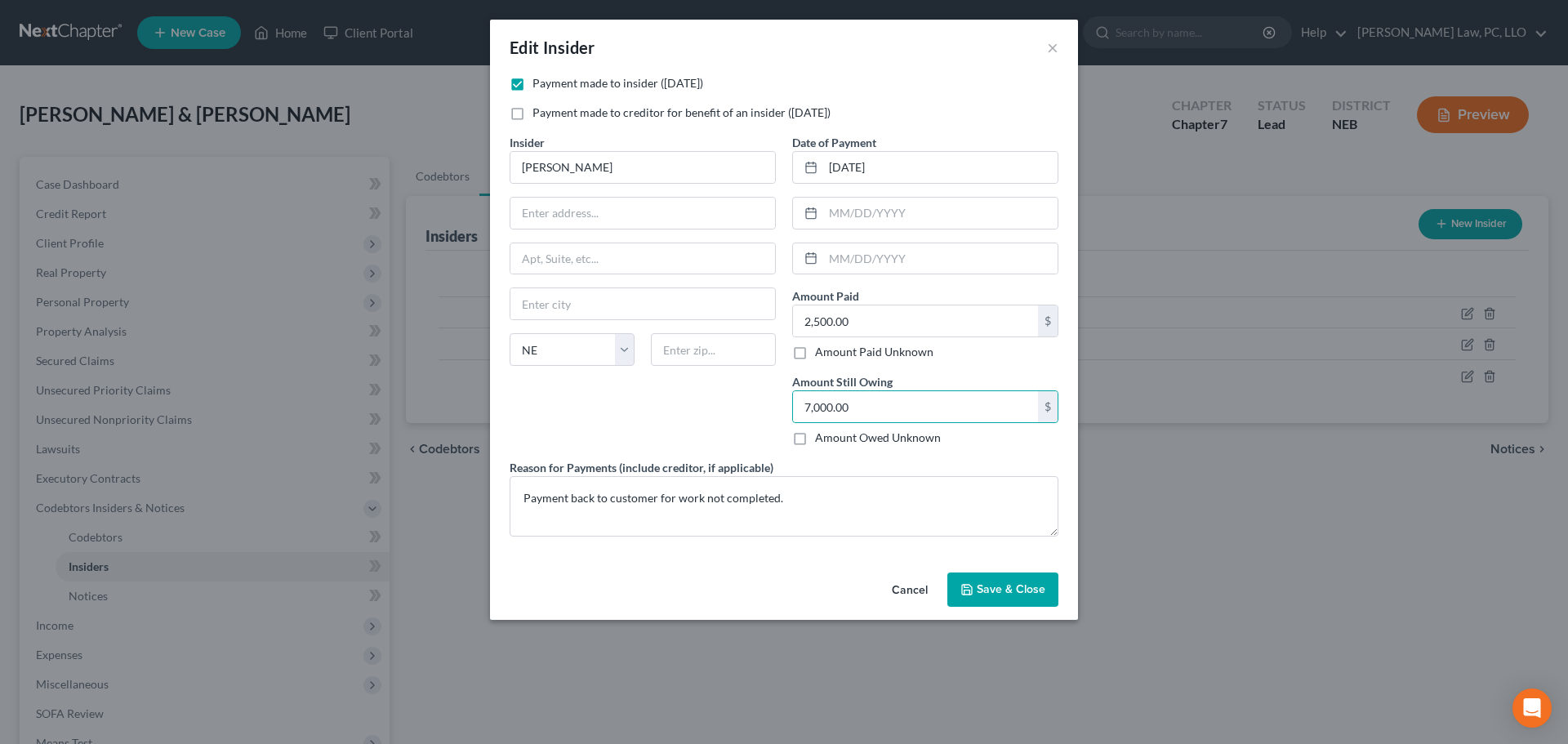
click at [1006, 592] on span "Save & Close" at bounding box center [1010, 589] width 69 height 14
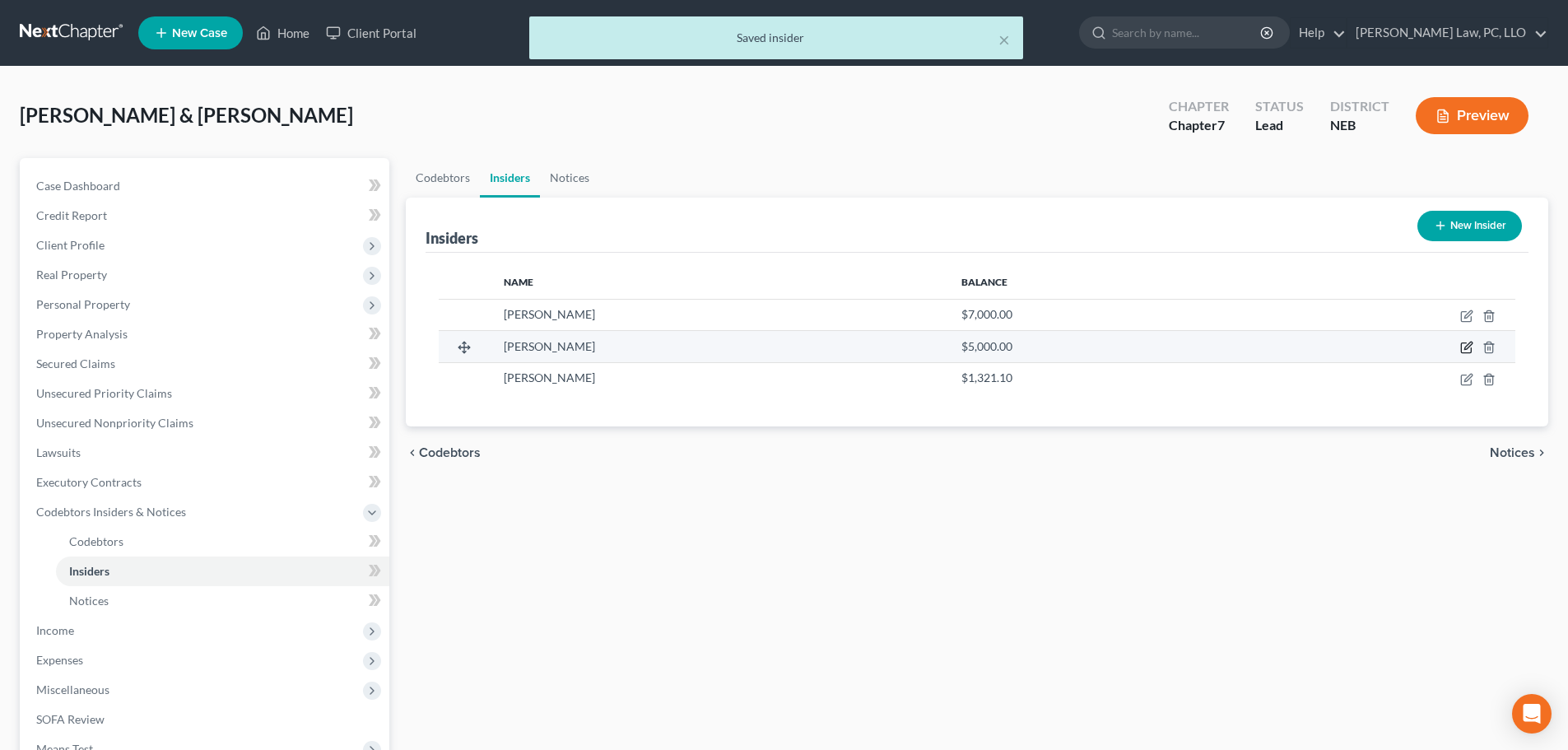
click at [1466, 349] on icon "button" at bounding box center [1468, 346] width 8 height 8
select select "30"
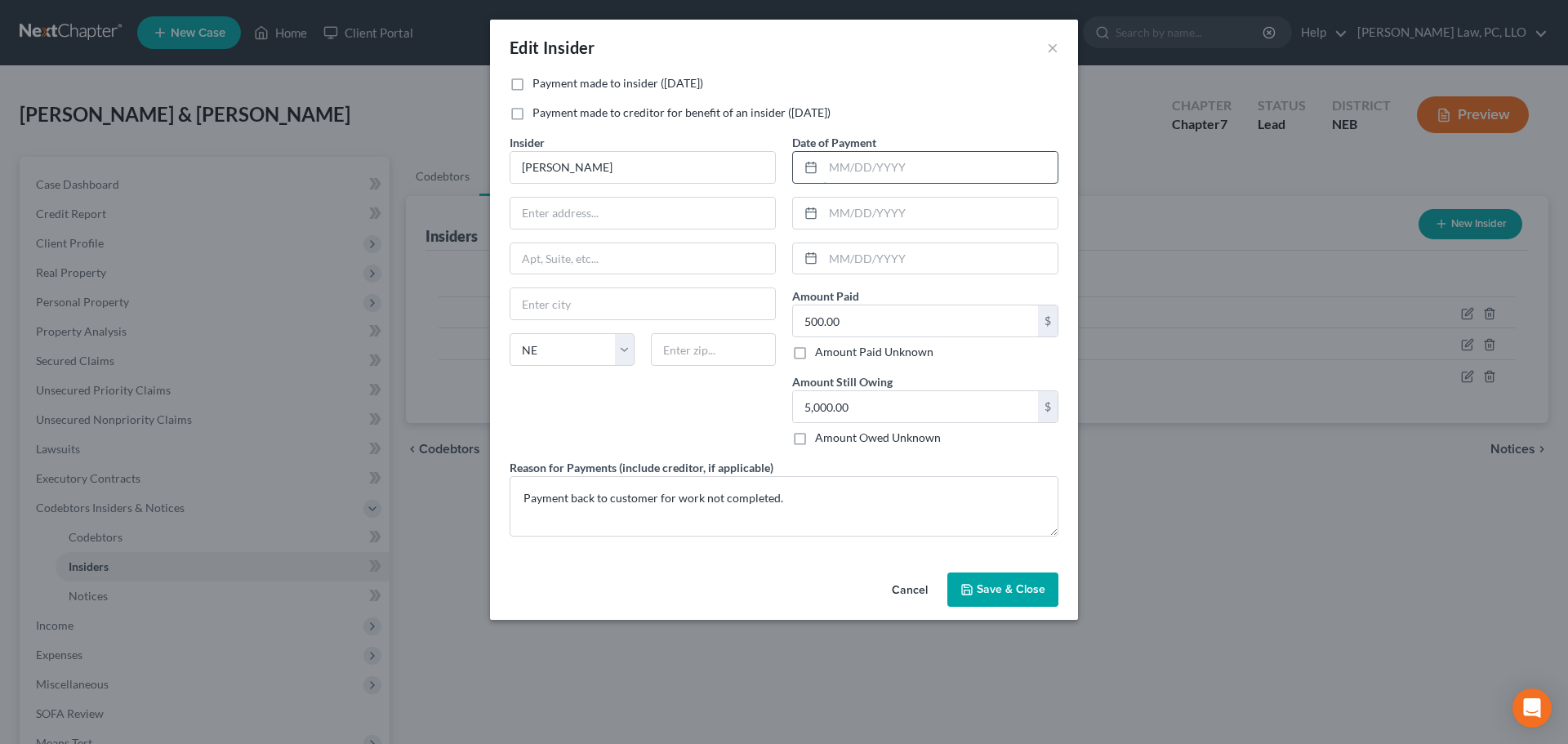
click at [901, 169] on input "text" at bounding box center [940, 167] width 234 height 31
drag, startPoint x: 931, startPoint y: 169, endPoint x: 755, endPoint y: 169, distance: 176.0
click at [755, 169] on div "Payment made to insider ([DATE]) Payment made to creditor for benefit of an ins…" at bounding box center [784, 312] width 565 height 474
type input "5"
type input "[DATE]"
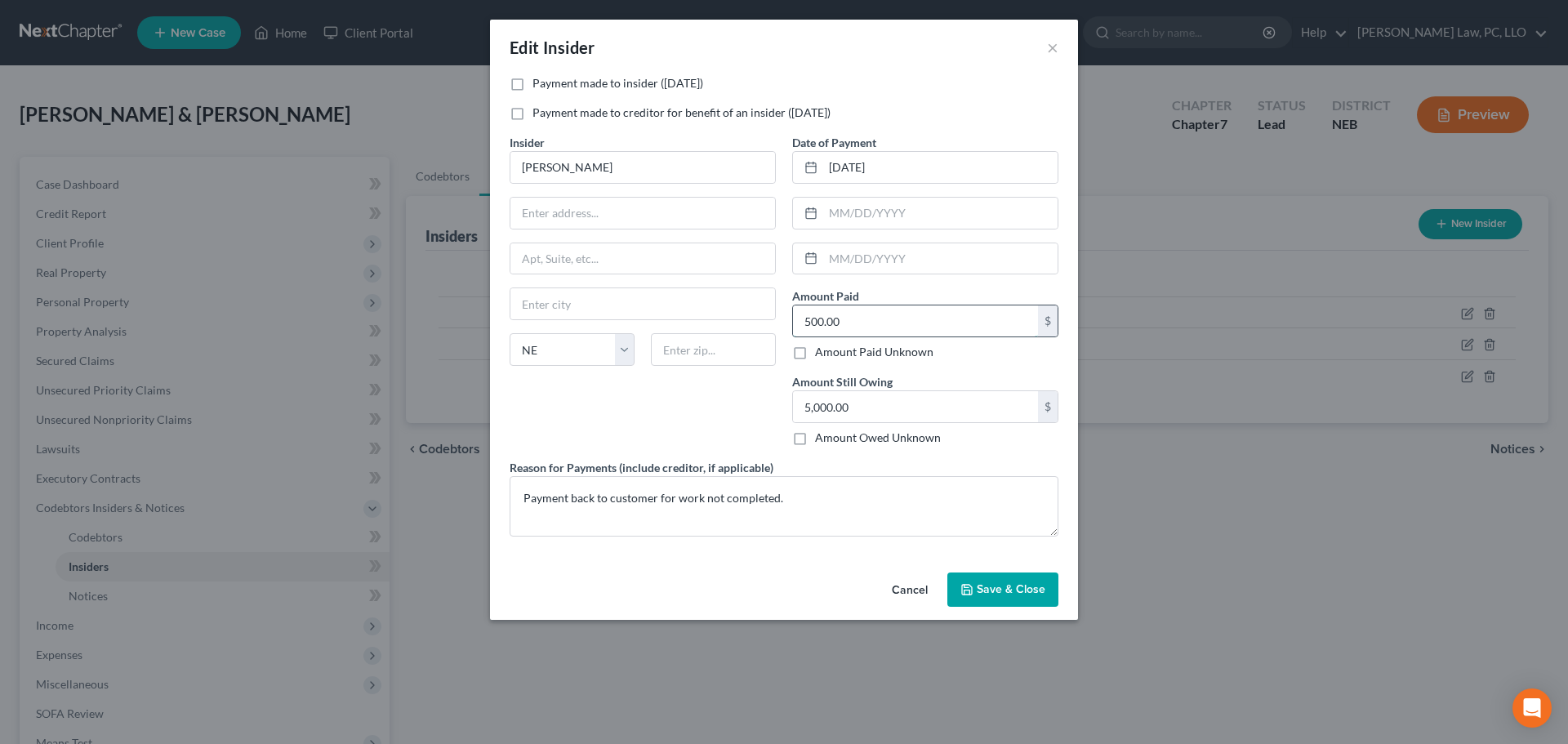
click at [859, 320] on input "500.00" at bounding box center [915, 321] width 245 height 31
type input "4,000.00"
click at [1020, 579] on button "Save & Close" at bounding box center [1003, 590] width 111 height 34
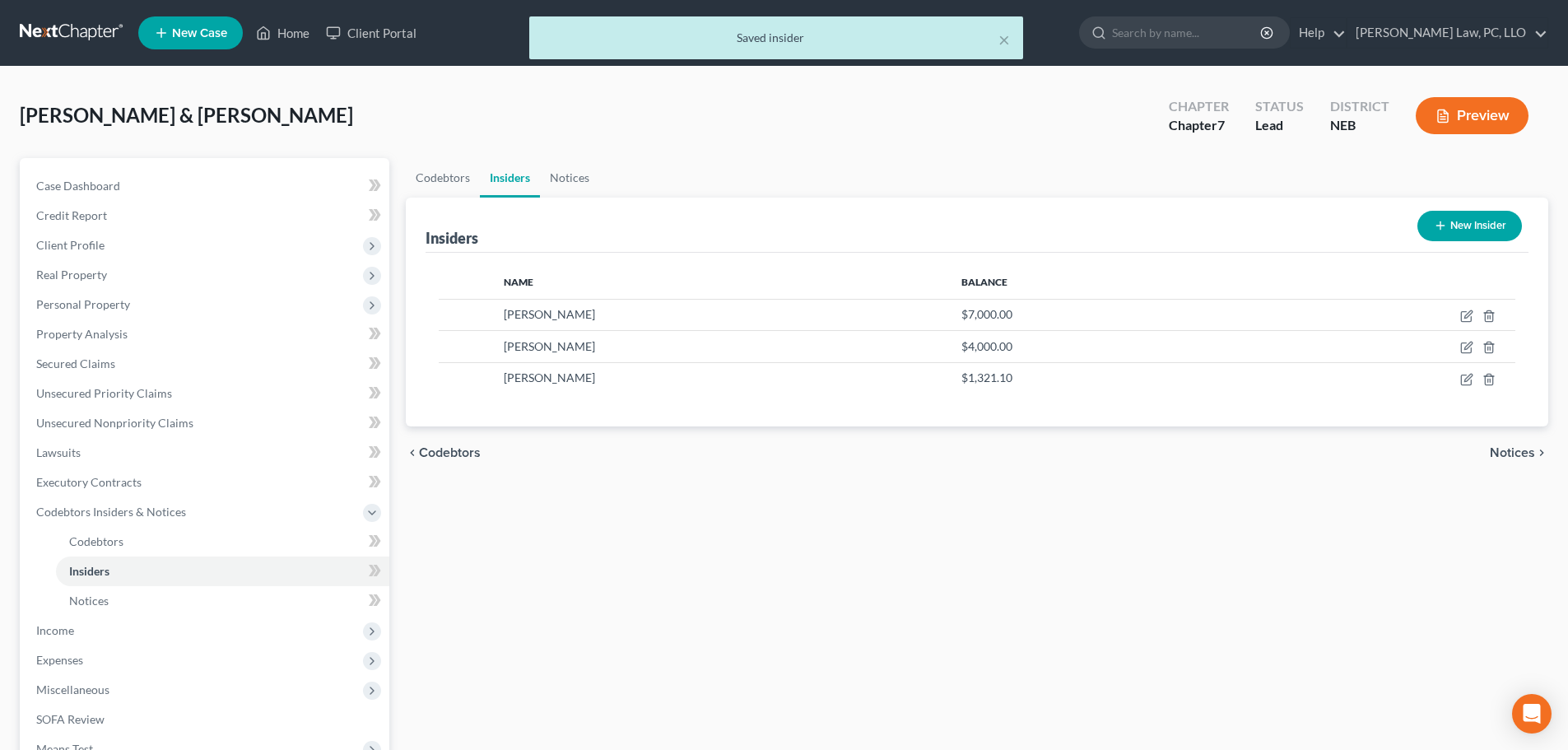
click at [1488, 222] on button "New Insider" at bounding box center [1469, 226] width 104 height 30
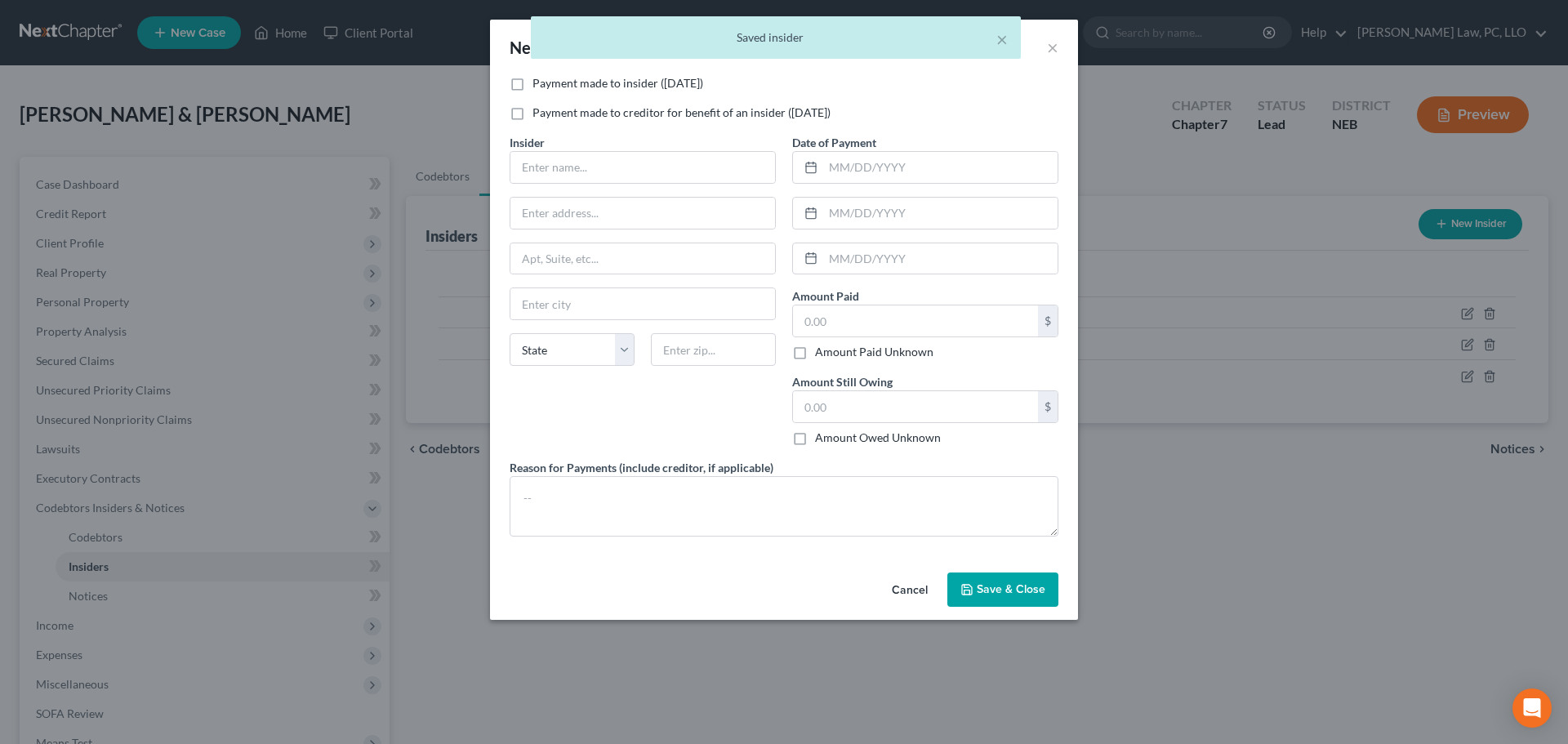
drag, startPoint x: 598, startPoint y: 88, endPoint x: 593, endPoint y: 102, distance: 14.9
click at [597, 88] on label "Payment made to insider ([DATE])" at bounding box center [617, 83] width 170 height 16
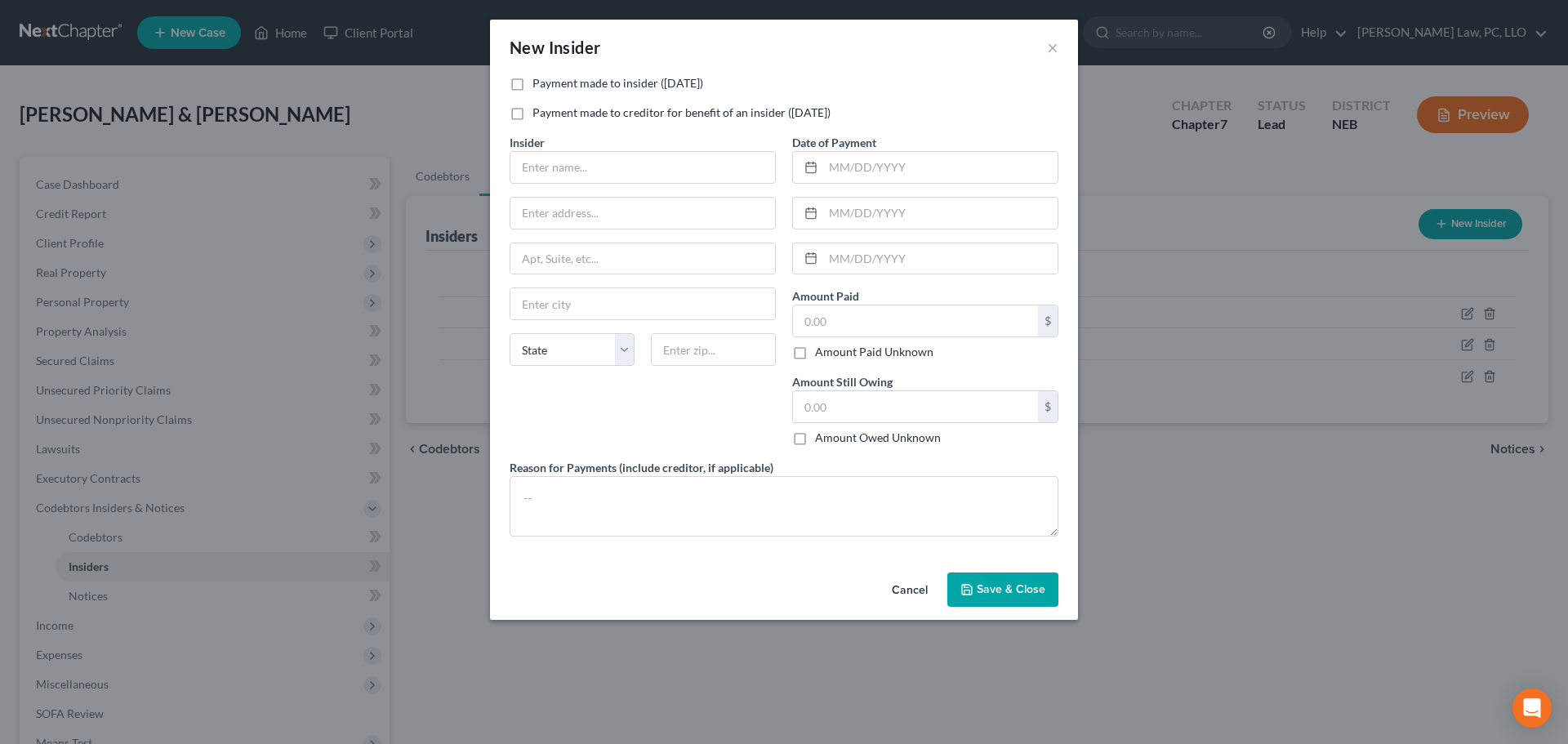
click at [532, 86] on label "Payment made to insider ([DATE])" at bounding box center [617, 83] width 170 height 16
click at [539, 86] on input "Payment made to insider ([DATE])" at bounding box center [544, 80] width 10 height 10
checkbox input "true"
click at [546, 168] on input "text" at bounding box center [642, 167] width 264 height 31
type input "[PERSON_NAME]"
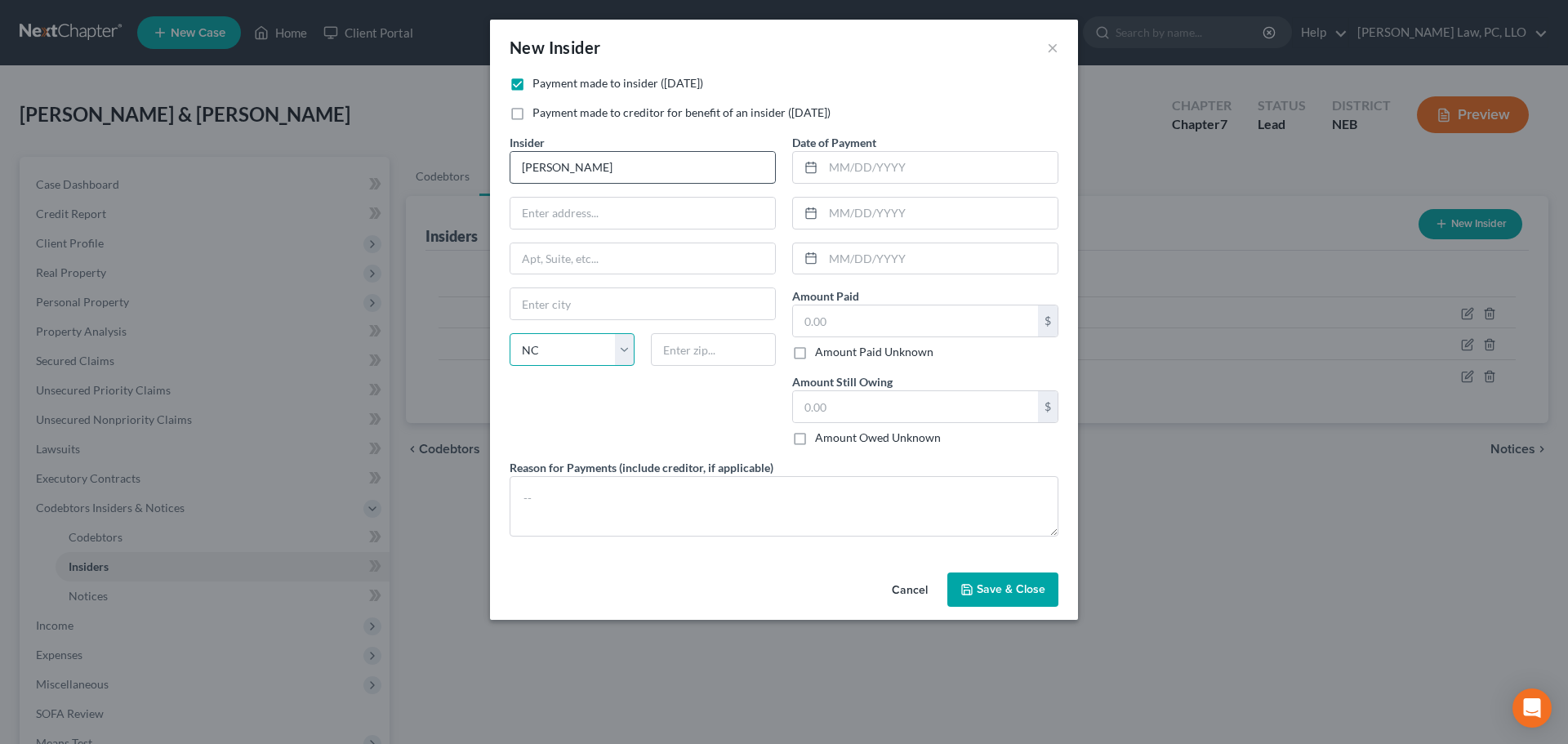
select select "30"
type input "[DATE]"
type input "2,500.00"
type input "3,625.00"
click at [694, 487] on textarea at bounding box center [784, 506] width 549 height 60
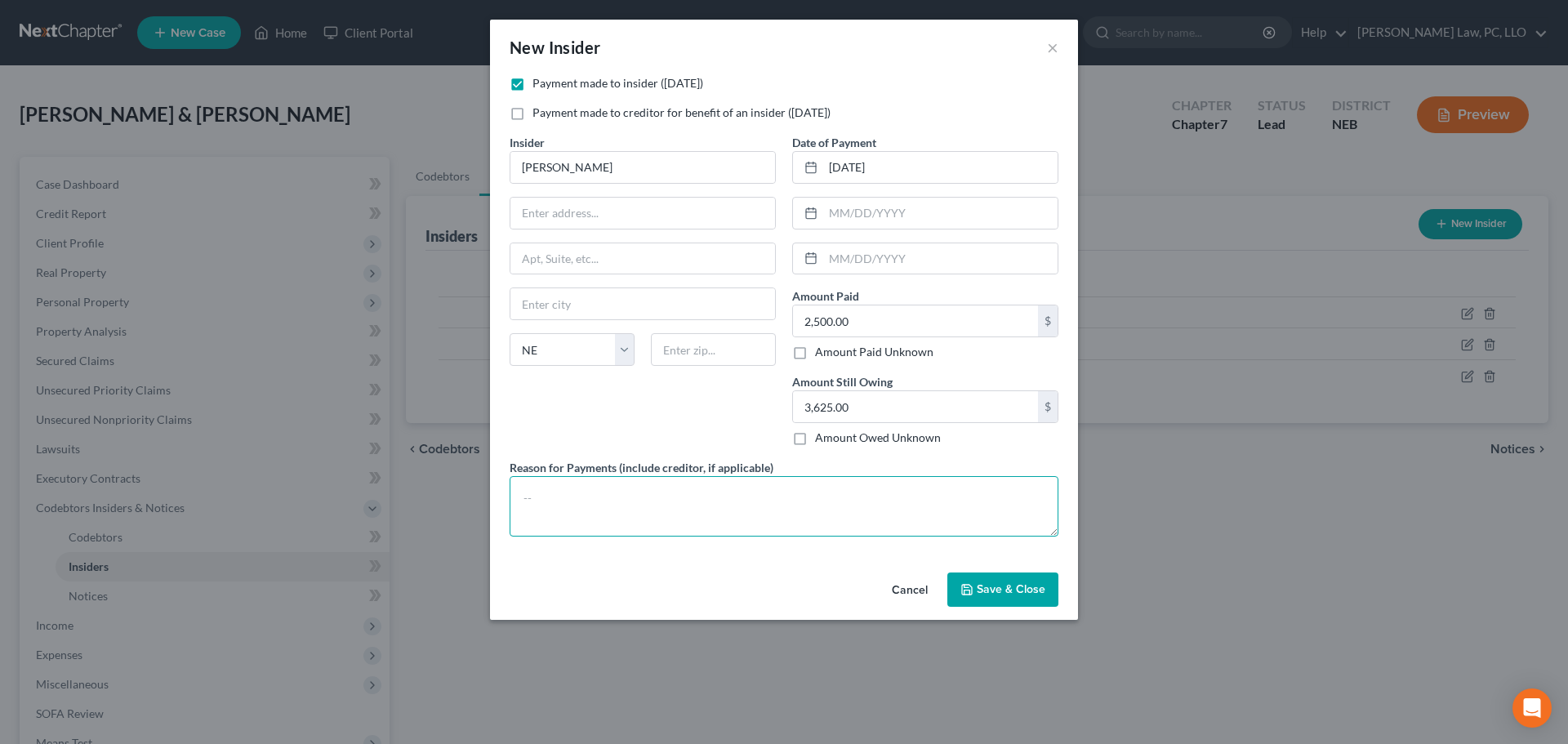
paste textarea "Payment back to customer for work not completed."
type textarea "Payment back to customer for work not completed."
drag, startPoint x: 974, startPoint y: 593, endPoint x: 855, endPoint y: 569, distance: 121.4
click at [855, 569] on div "Cancel Save & Close" at bounding box center [784, 593] width 588 height 54
click at [971, 589] on icon "button" at bounding box center [967, 590] width 13 height 13
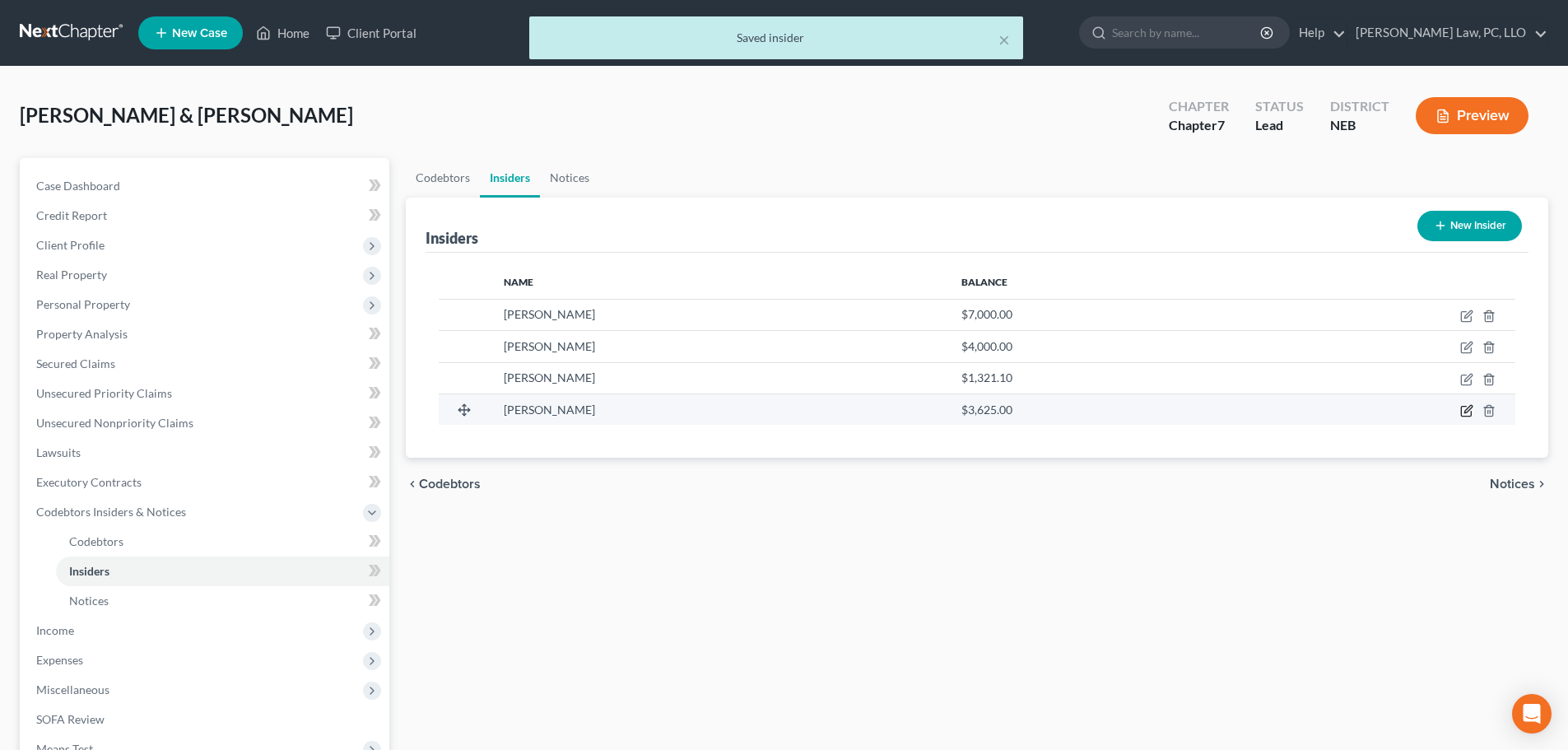
click at [1468, 412] on icon "button" at bounding box center [1468, 409] width 8 height 8
select select "30"
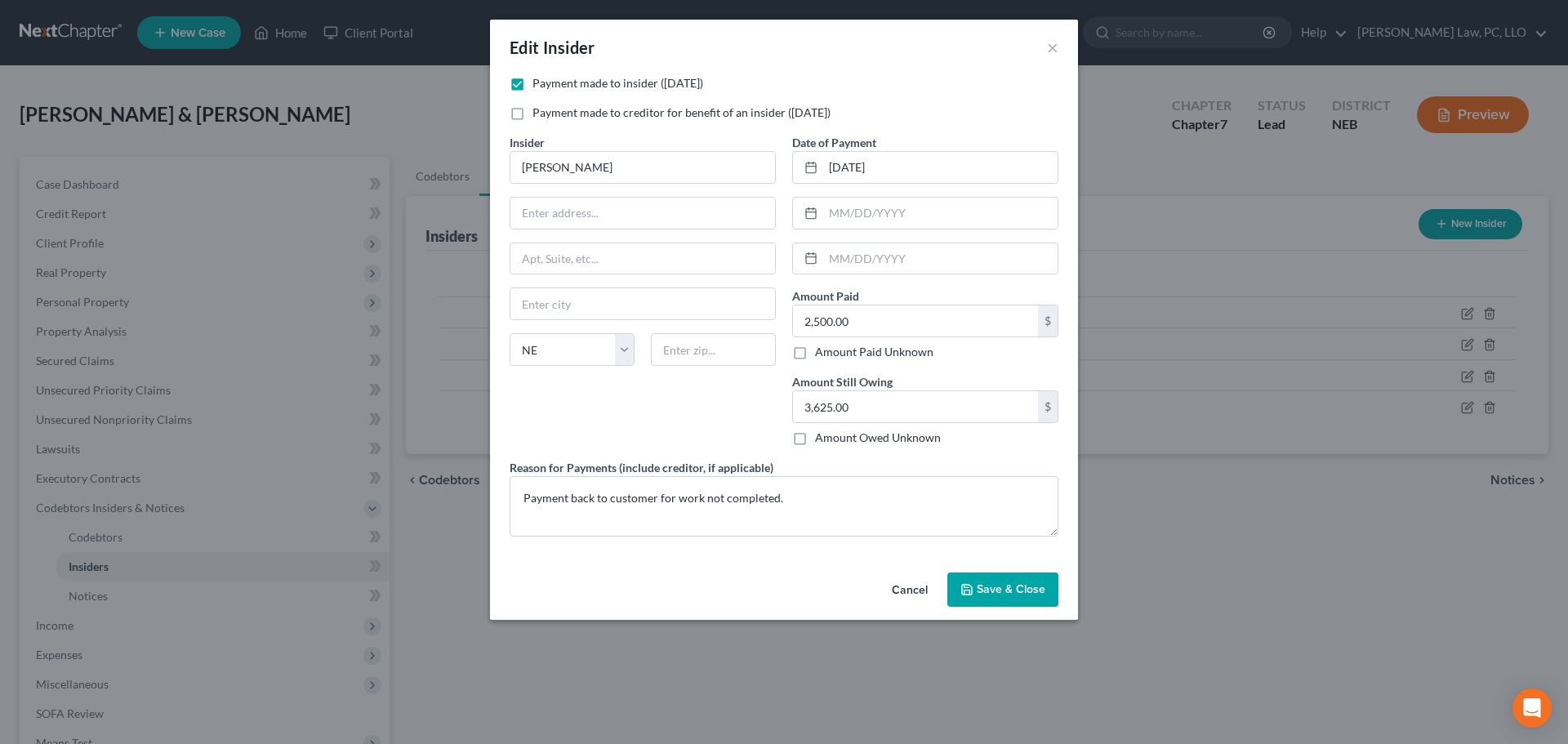
click at [992, 589] on span "Save & Close" at bounding box center [1010, 589] width 69 height 14
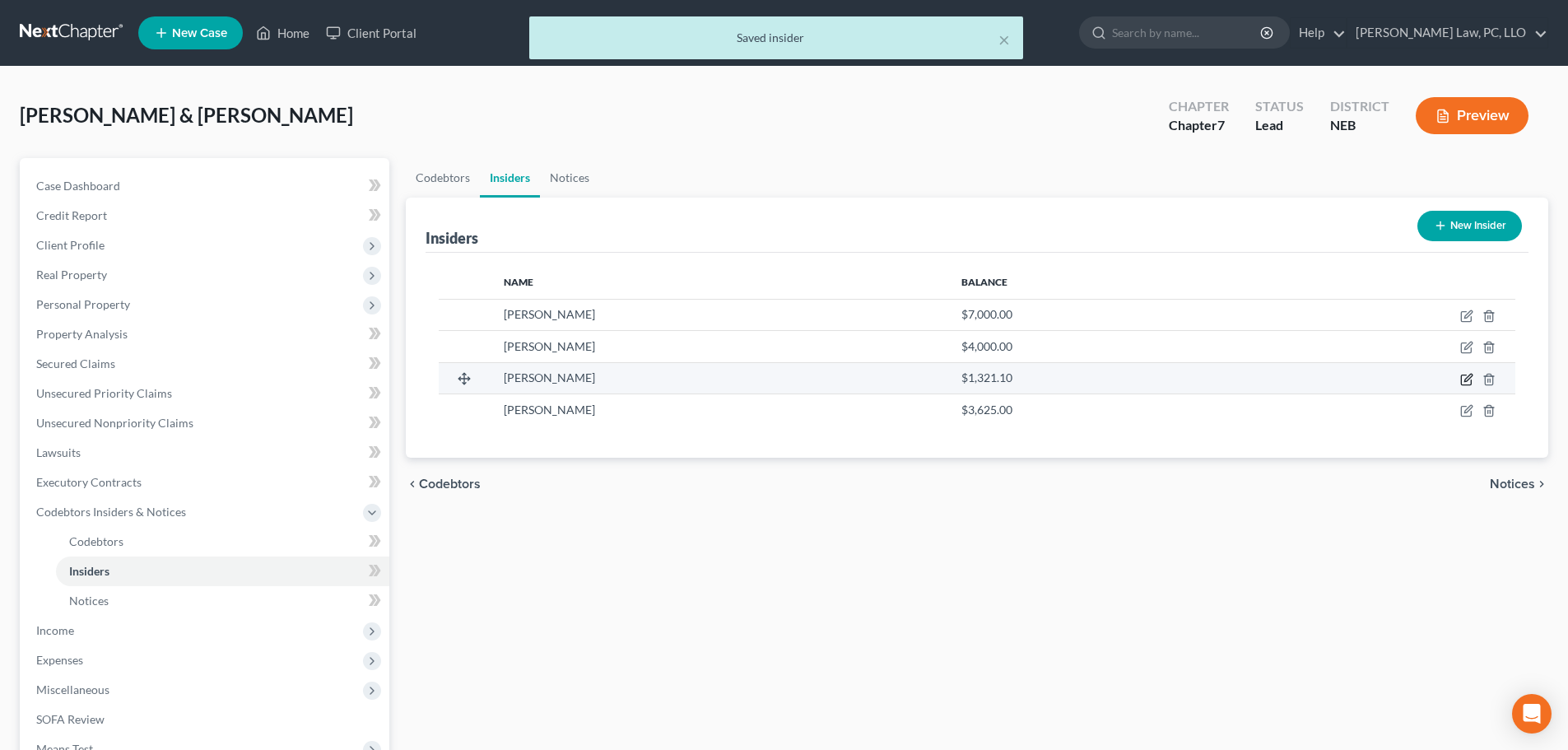
click at [1466, 378] on icon "button" at bounding box center [1467, 379] width 13 height 13
select select "30"
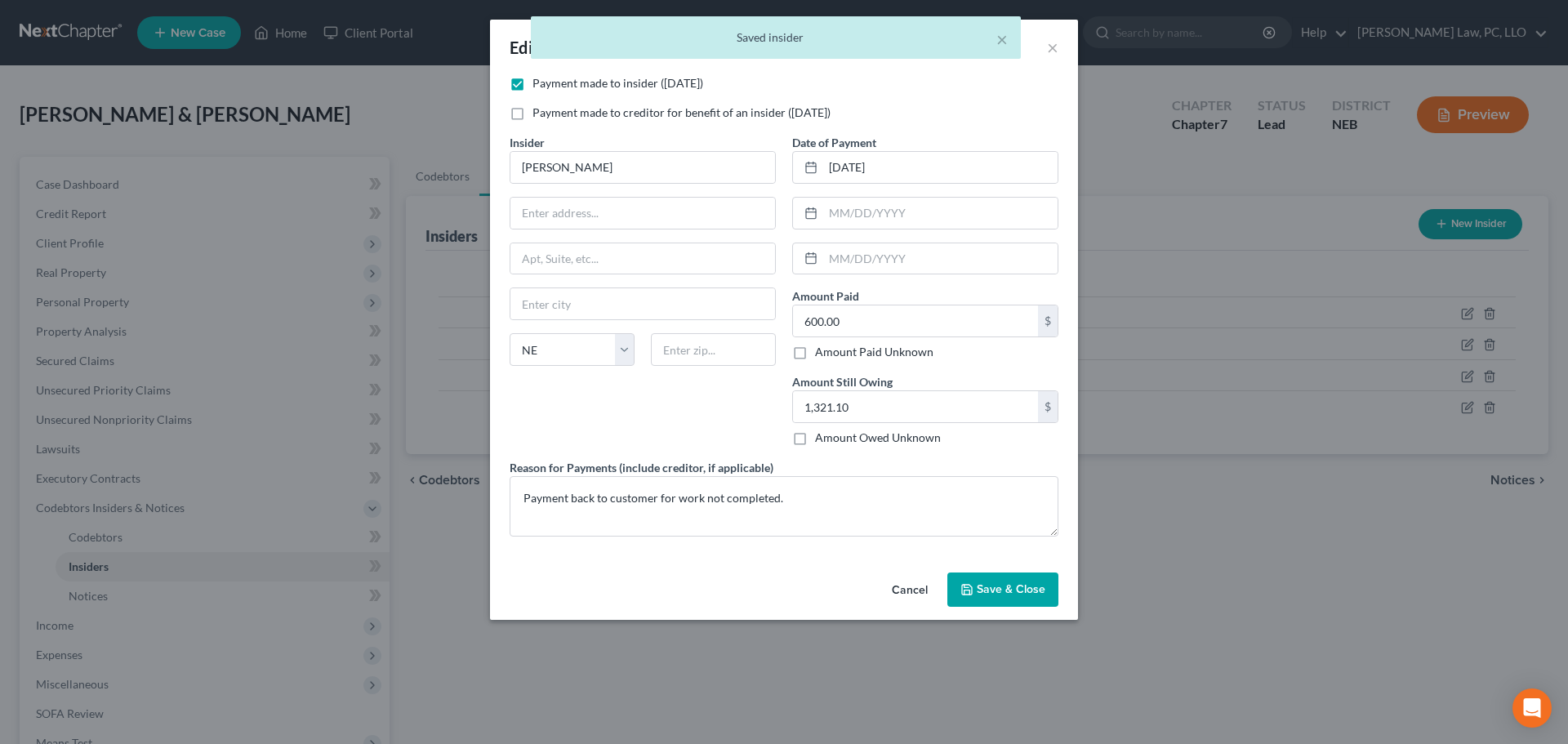
click at [1034, 599] on button "Save & Close" at bounding box center [1003, 590] width 111 height 34
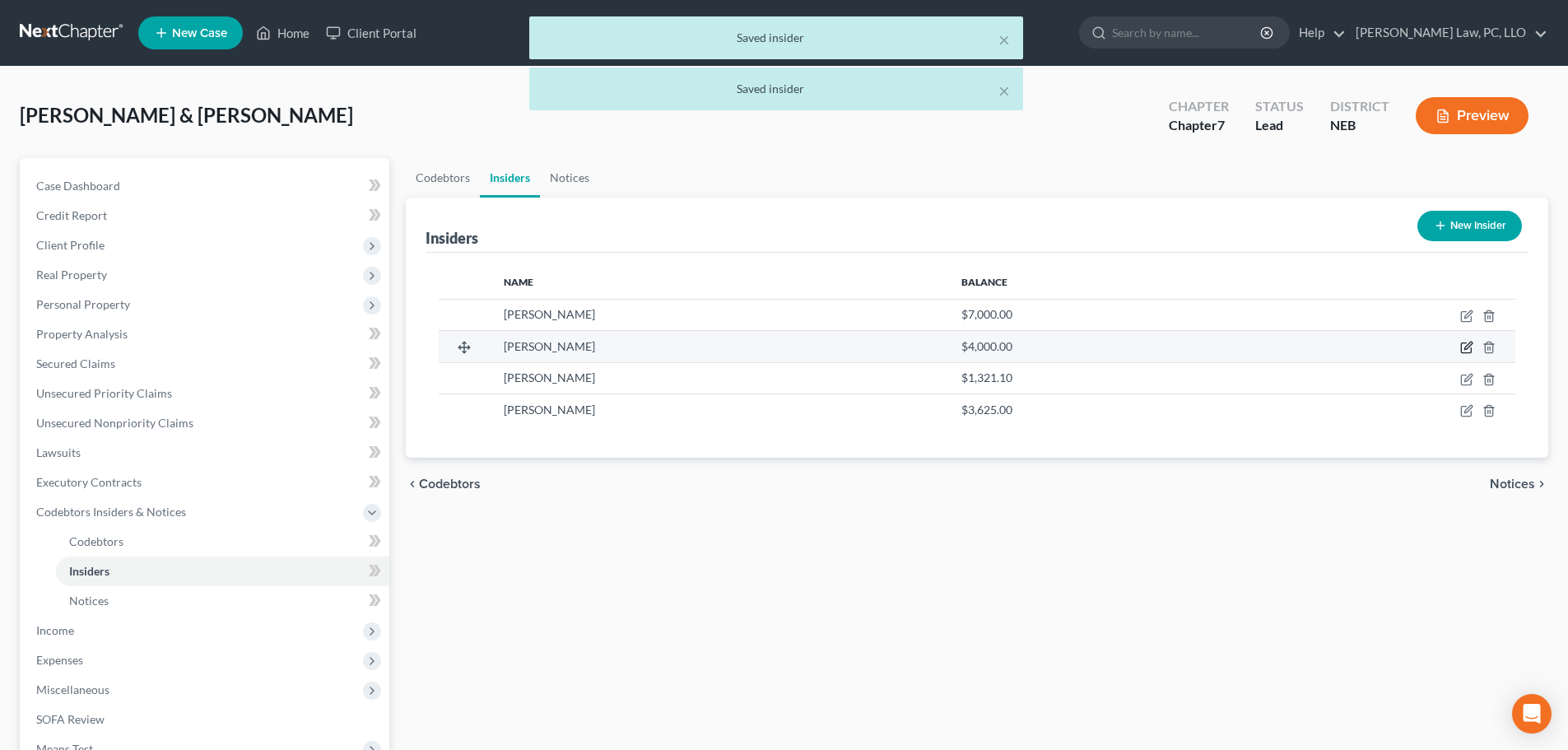
click at [1474, 350] on td at bounding box center [1382, 346] width 265 height 31
click at [1468, 347] on icon "button" at bounding box center [1467, 347] width 13 height 13
select select "30"
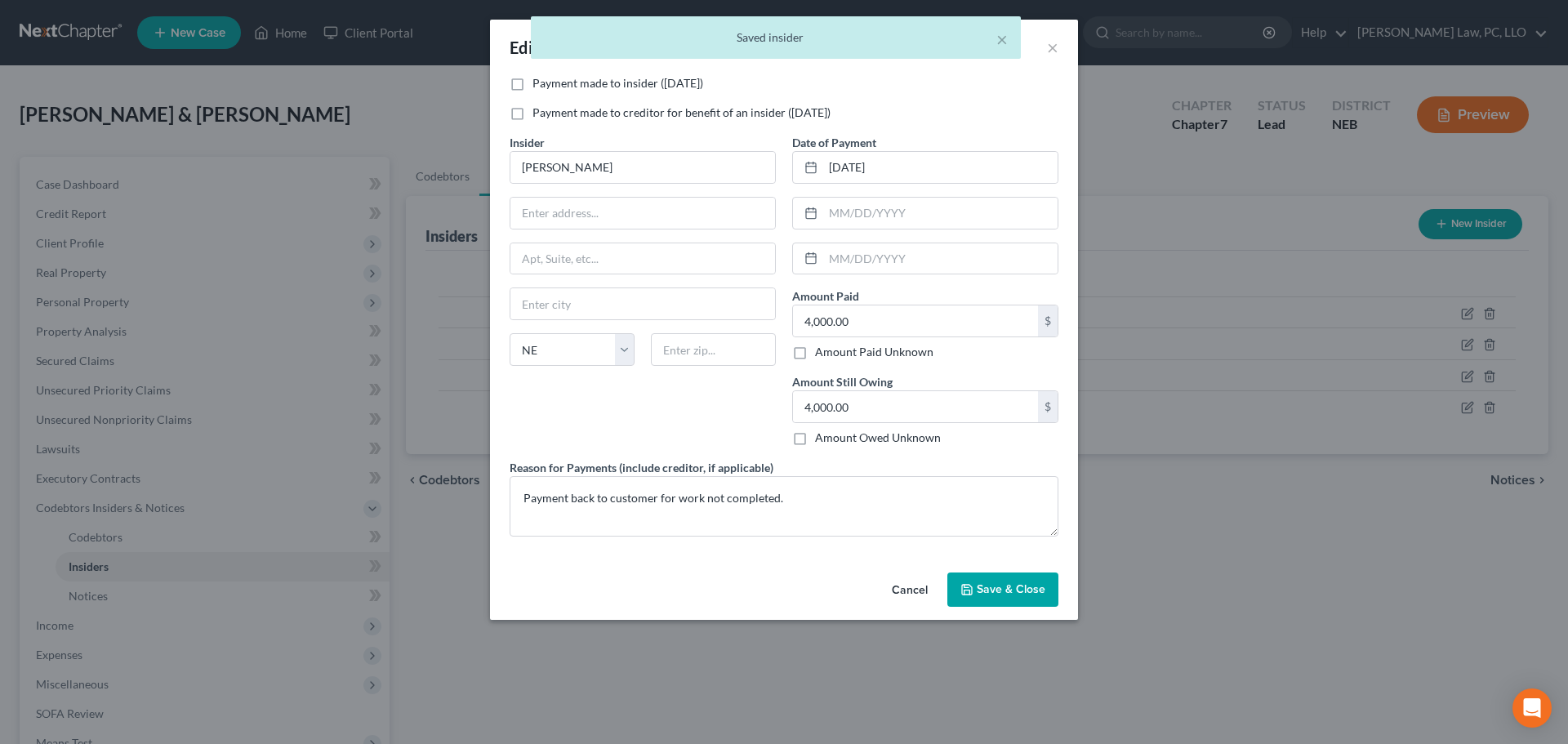
click at [672, 85] on label "Payment made to insider ([DATE])" at bounding box center [617, 83] width 170 height 16
click at [549, 85] on input "Payment made to insider ([DATE])" at bounding box center [544, 80] width 10 height 10
checkbox input "true"
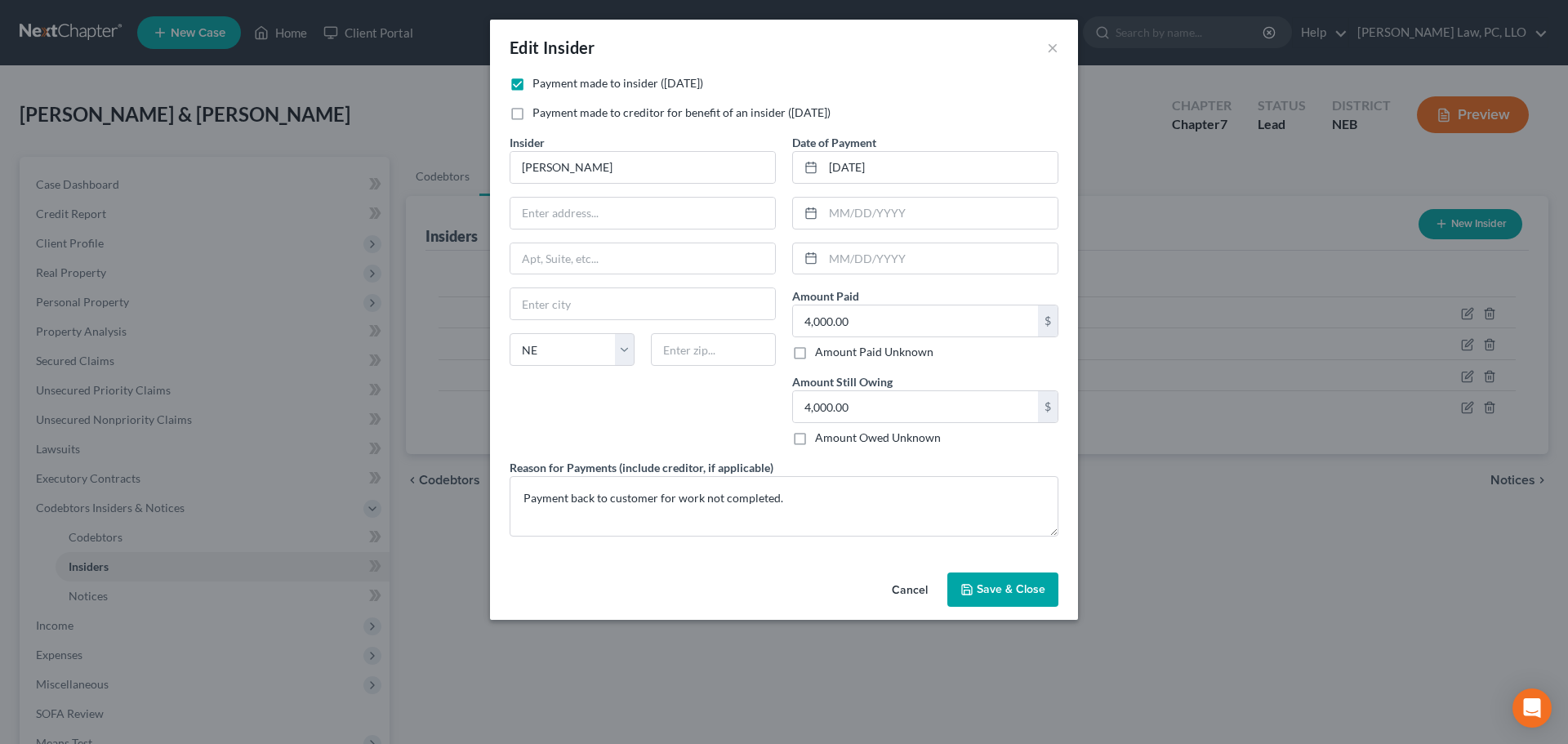
click at [1001, 590] on span "Save & Close" at bounding box center [1010, 589] width 69 height 14
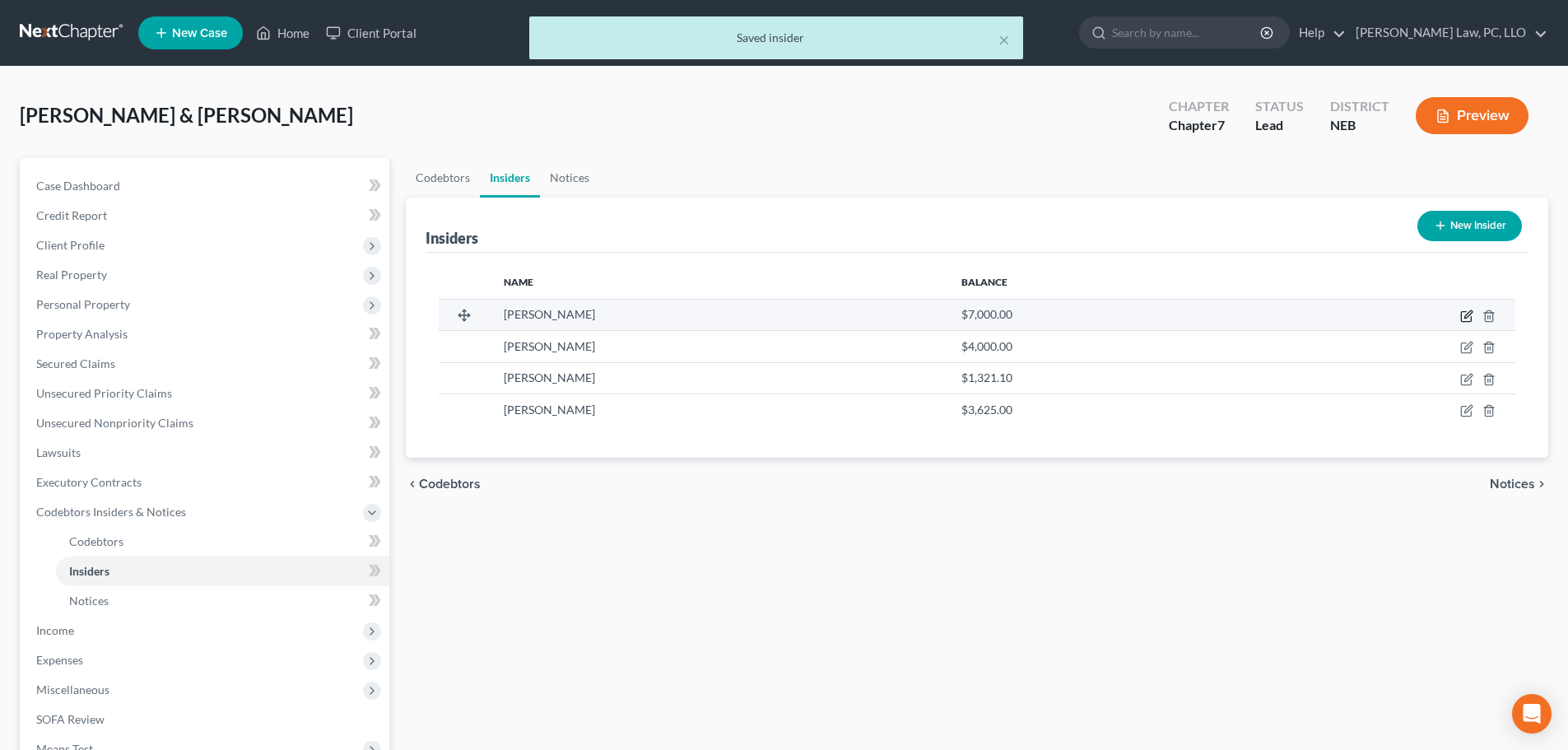
click at [1464, 318] on icon "button" at bounding box center [1467, 316] width 13 height 13
select select "30"
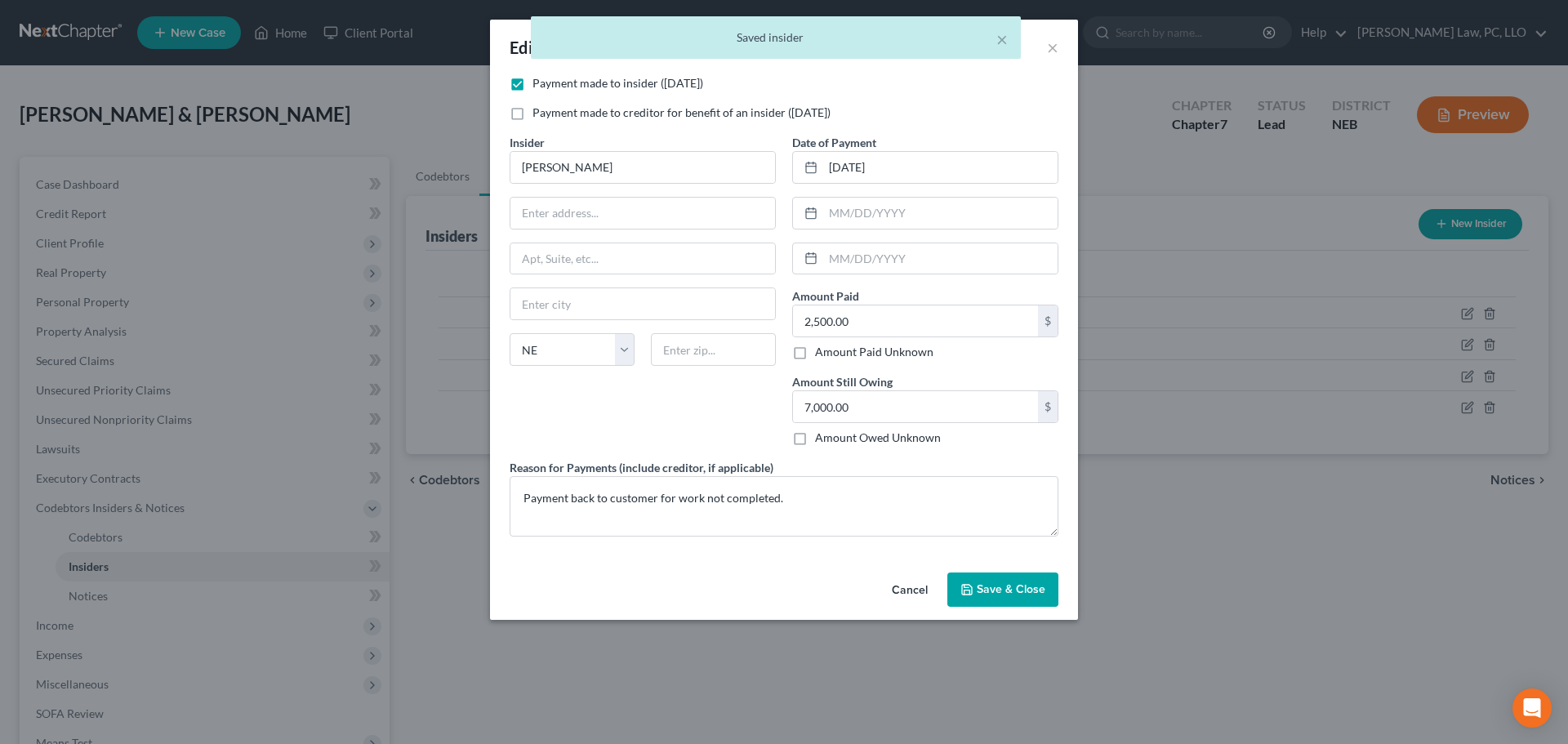
click at [980, 583] on span "Save & Close" at bounding box center [1010, 589] width 69 height 14
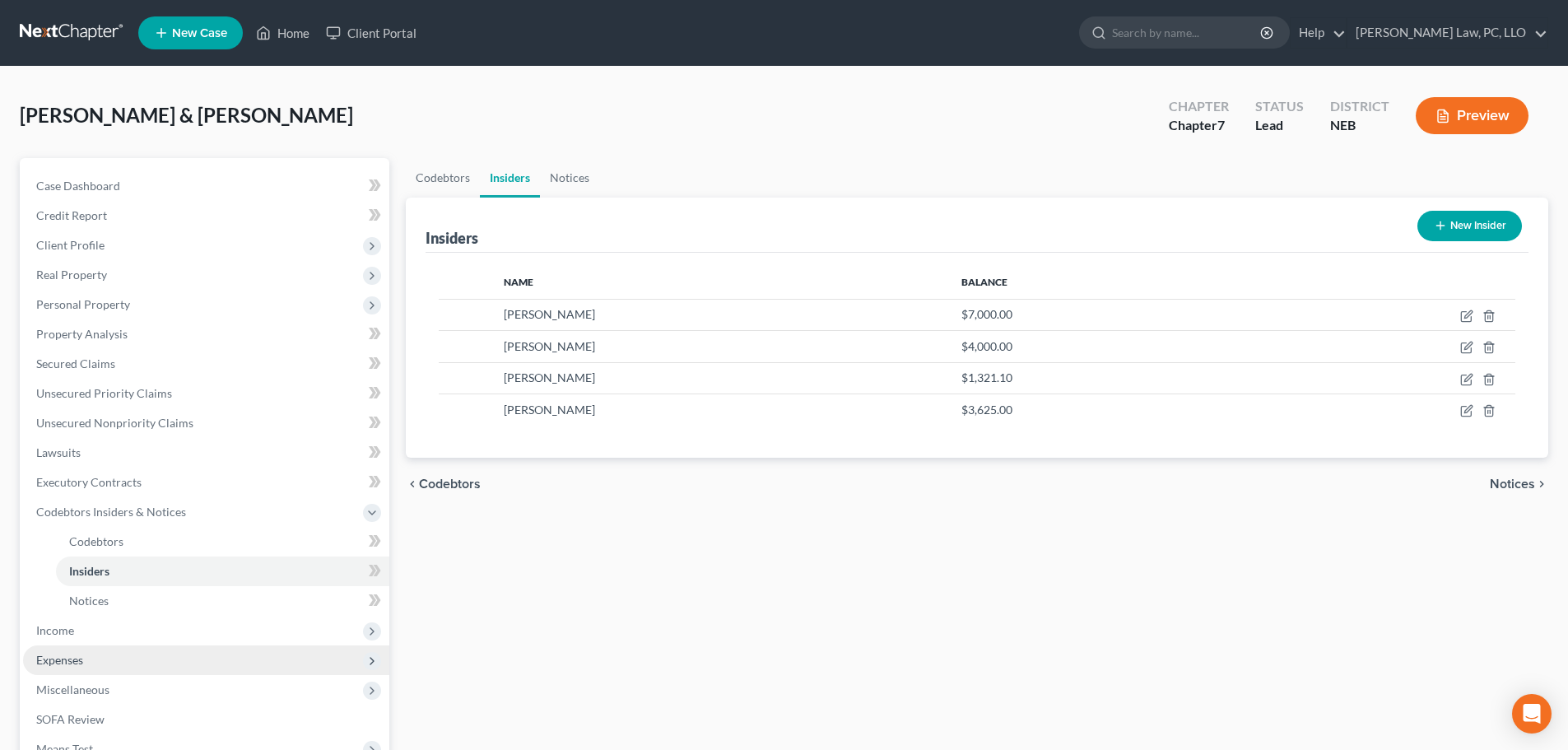
click at [64, 649] on span "Expenses" at bounding box center [206, 660] width 366 height 29
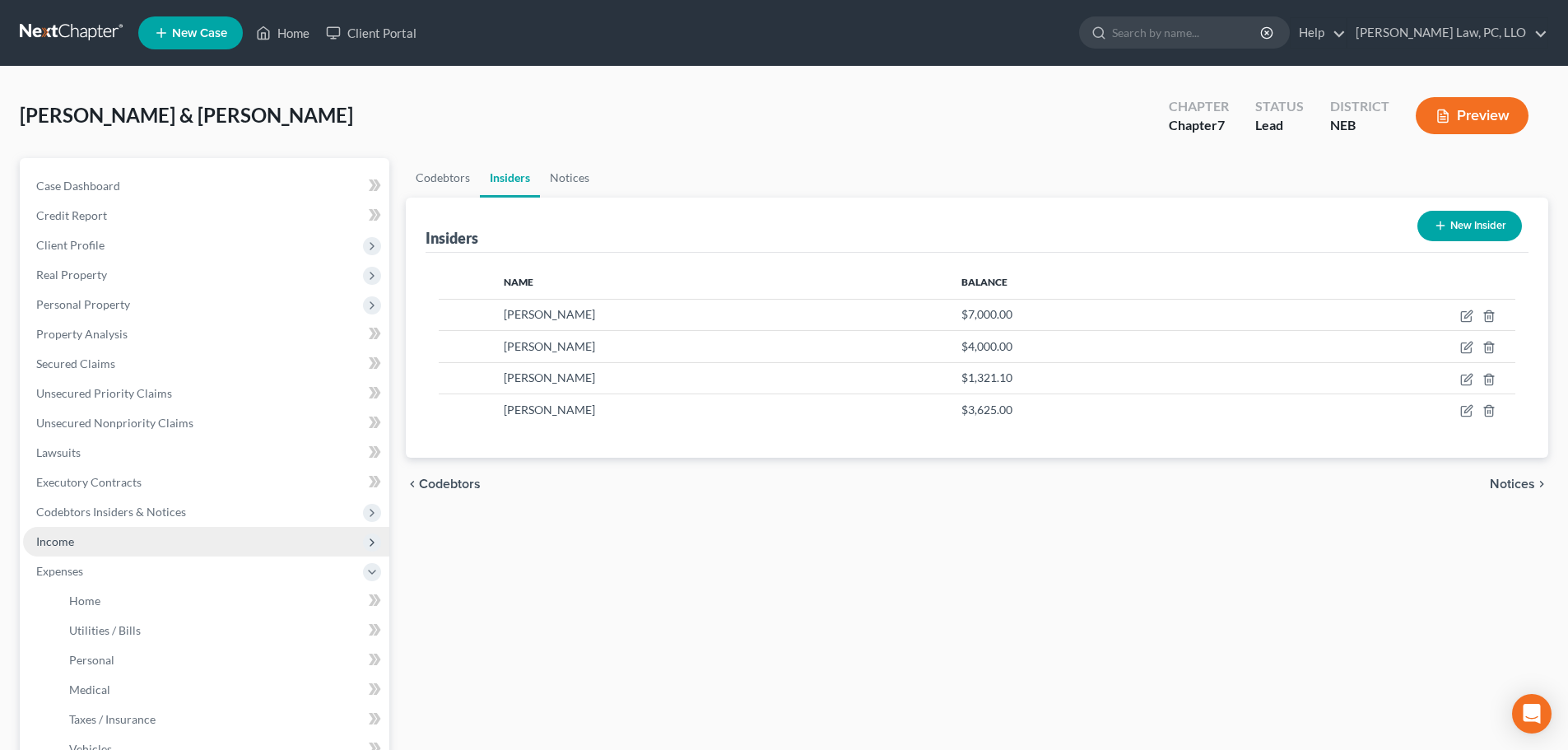
click at [75, 548] on span "Income" at bounding box center [206, 541] width 366 height 29
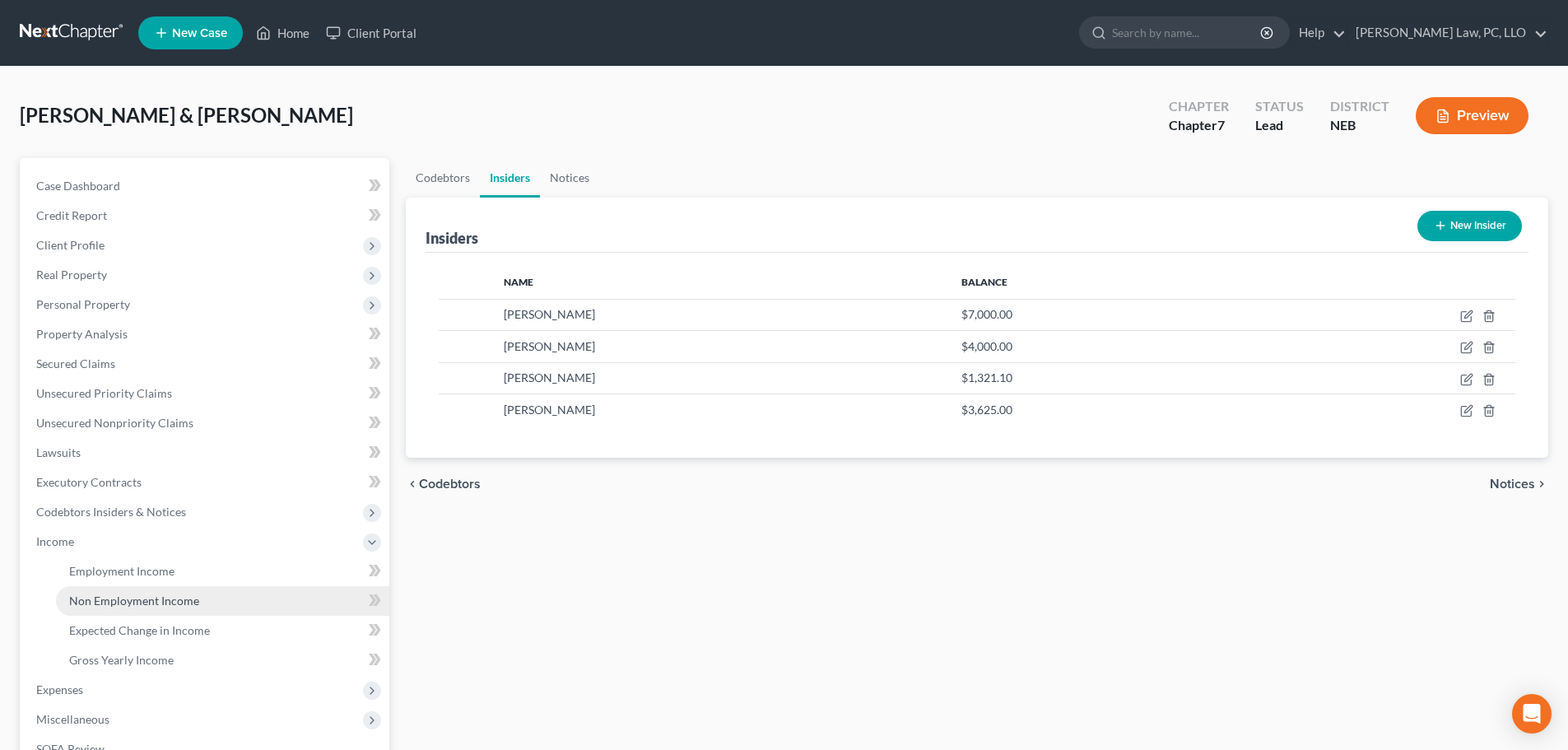
click at [97, 604] on span "Non Employment Income" at bounding box center [134, 600] width 130 height 14
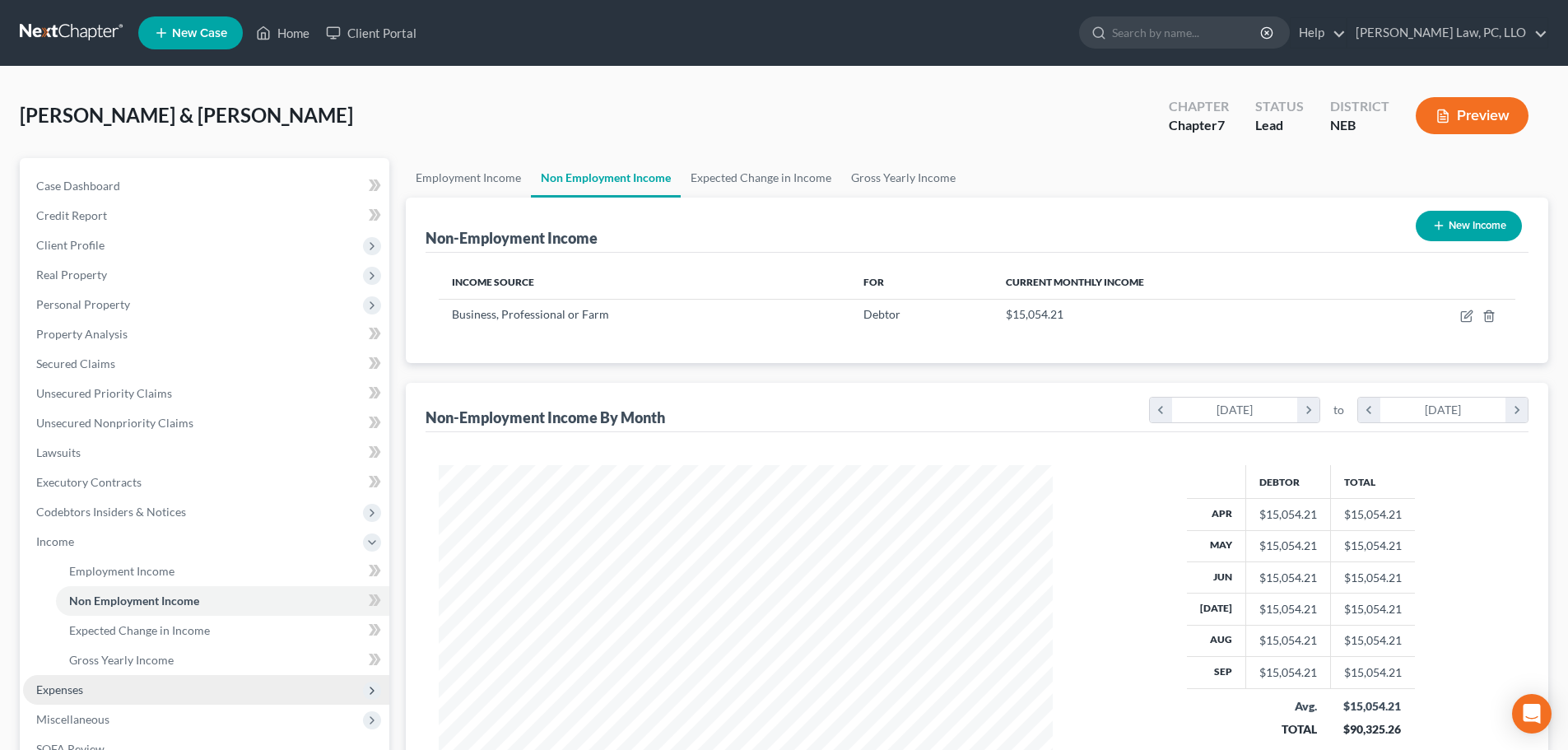
scroll to position [307, 647]
